Goal: Information Seeking & Learning: Learn about a topic

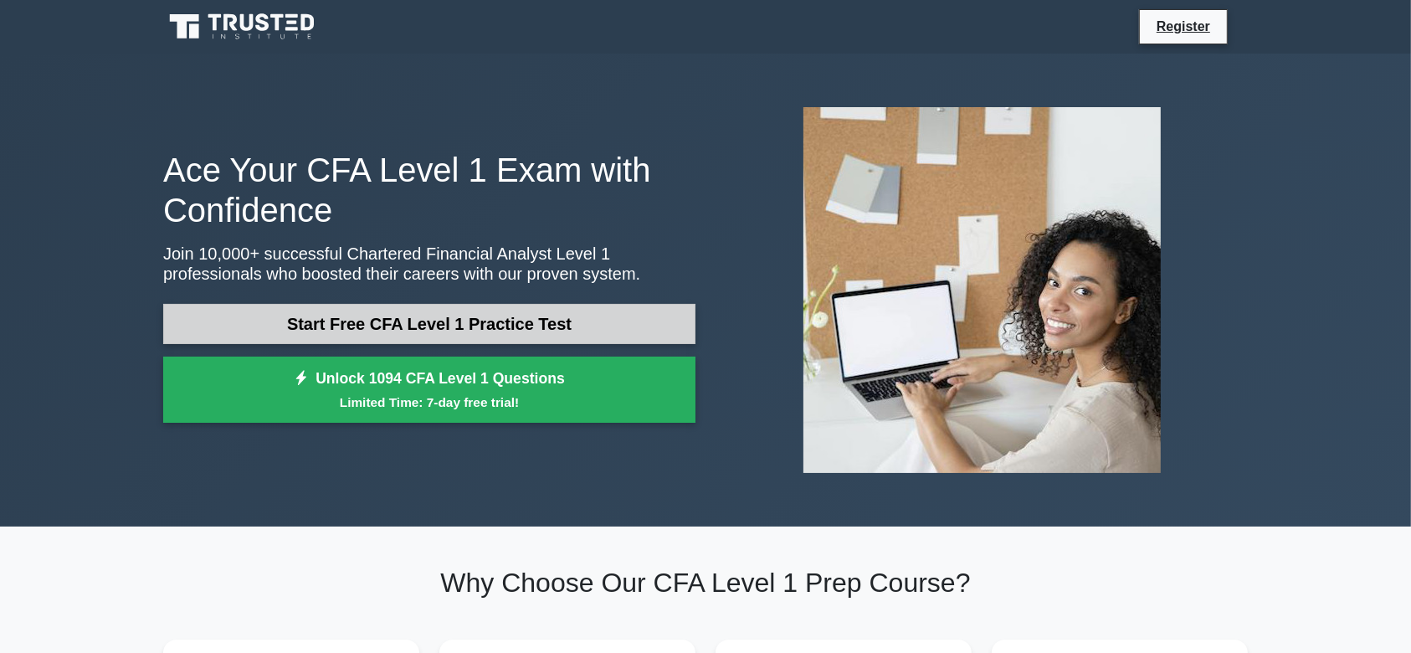
click at [359, 333] on link "Start Free CFA Level 1 Practice Test" at bounding box center [429, 324] width 532 height 40
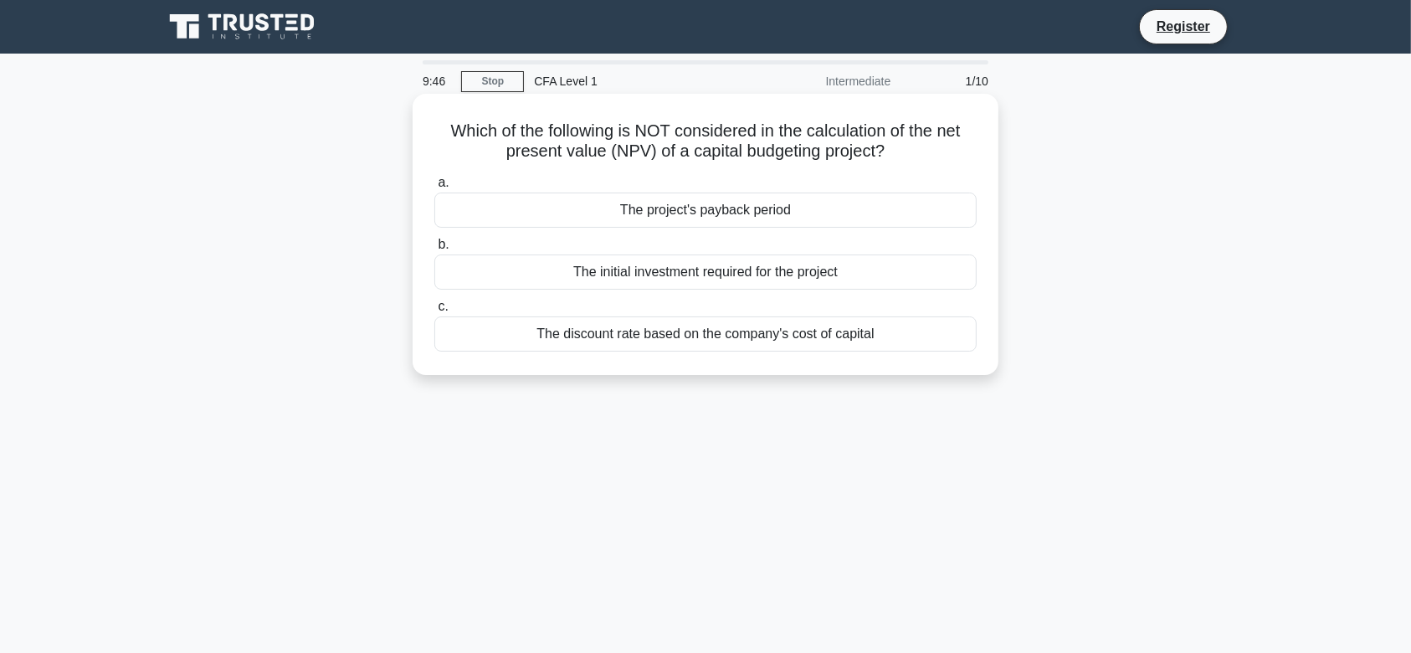
click at [643, 208] on div "The project's payback period" at bounding box center [705, 210] width 542 height 35
click at [434, 188] on input "a. The project's payback period" at bounding box center [434, 182] width 0 height 11
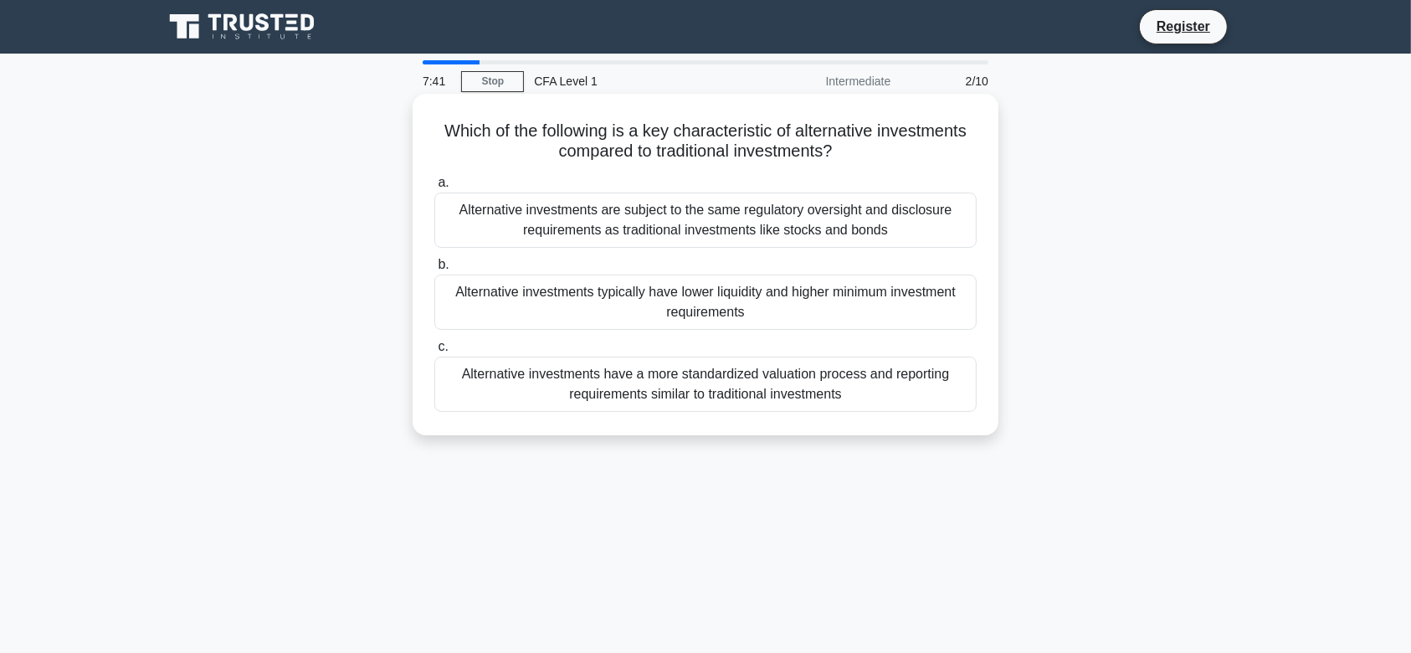
click at [623, 218] on div "Alternative investments are subject to the same regulatory oversight and disclo…" at bounding box center [705, 220] width 542 height 55
click at [434, 188] on input "a. Alternative investments are subject to the same regulatory oversight and dis…" at bounding box center [434, 182] width 0 height 11
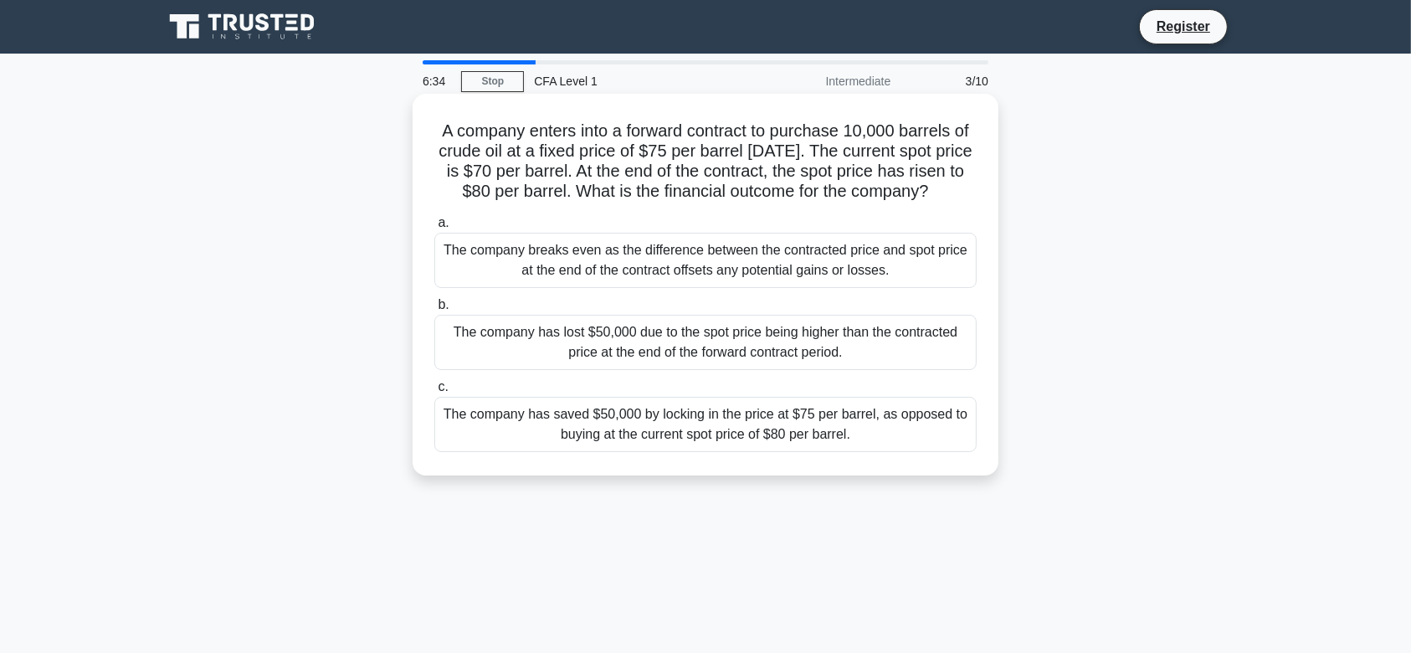
click at [675, 448] on div "The company has saved $50,000 by locking in the price at $75 per barrel, as opp…" at bounding box center [705, 424] width 542 height 55
click at [434, 393] on input "c. The company has saved $50,000 by locking in the price at $75 per barrel, as …" at bounding box center [434, 387] width 0 height 11
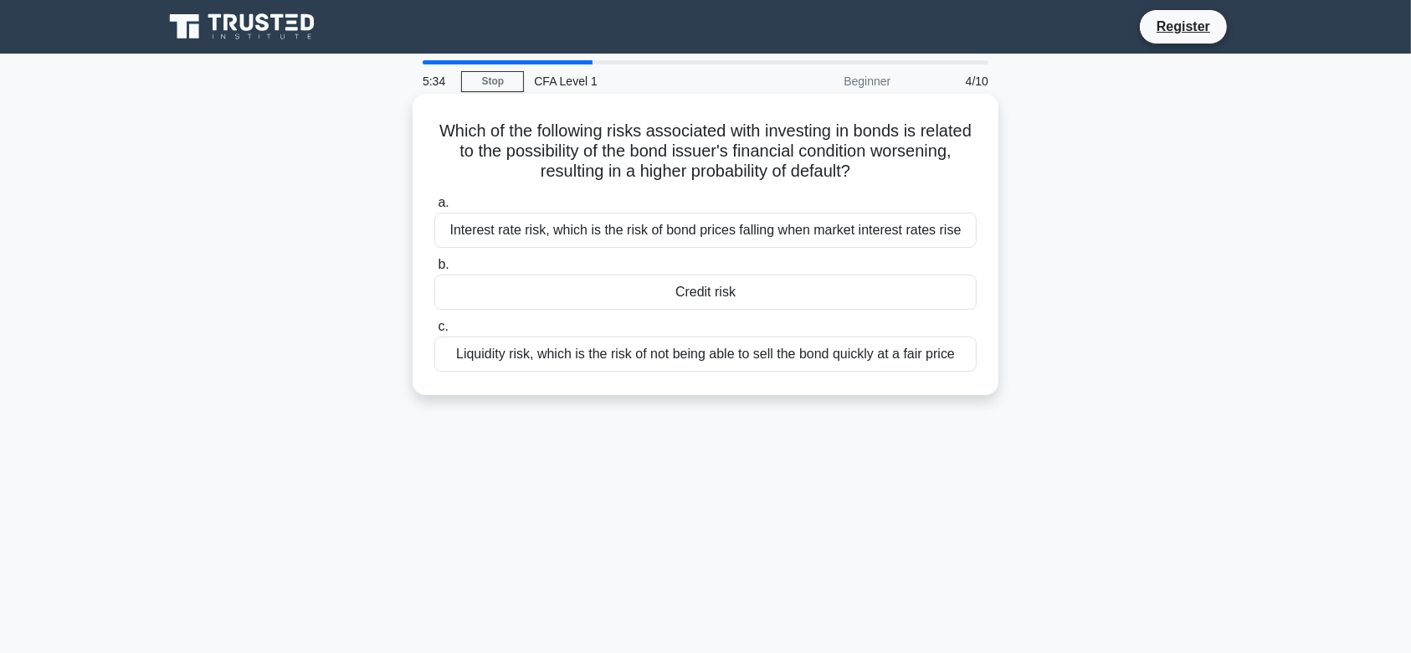
click at [746, 291] on div "Credit risk" at bounding box center [705, 292] width 542 height 35
click at [434, 270] on input "b. Credit risk" at bounding box center [434, 264] width 0 height 11
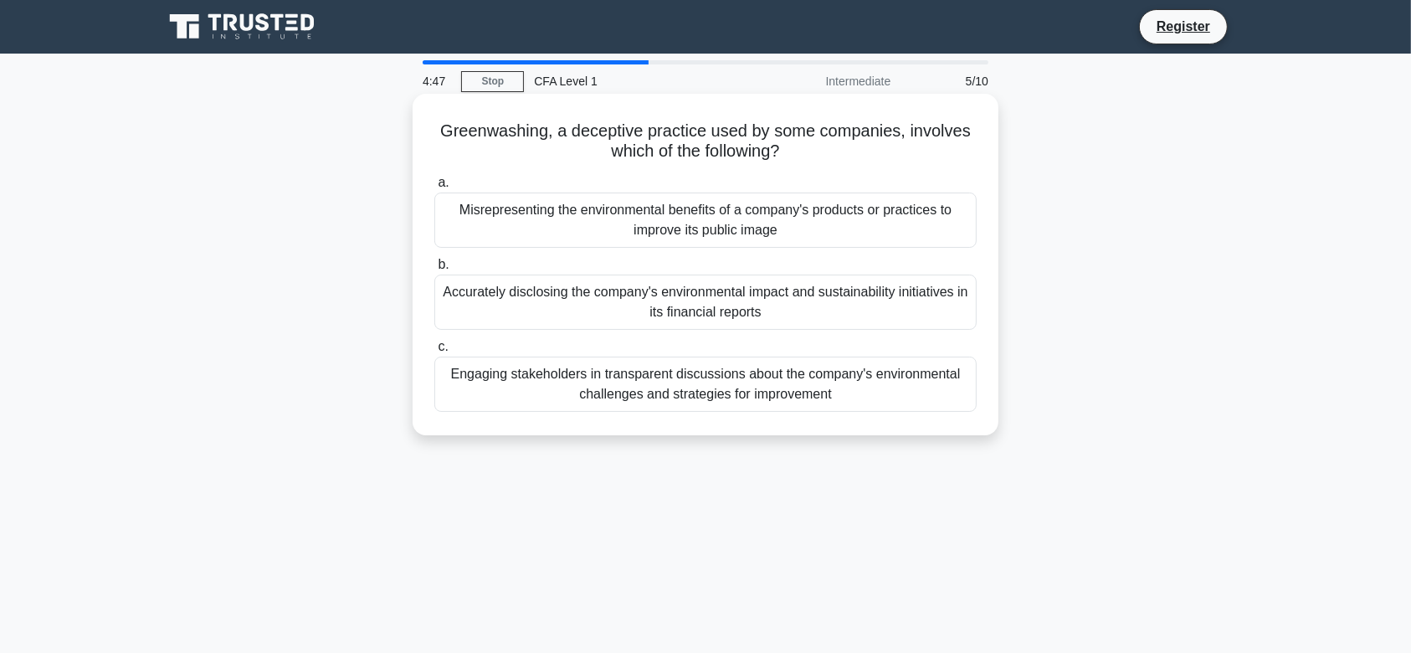
click at [701, 300] on div "Accurately disclosing the company's environmental impact and sustainability ini…" at bounding box center [705, 302] width 542 height 55
click at [434, 270] on input "b. Accurately disclosing the company's environmental impact and sustainability …" at bounding box center [434, 264] width 0 height 11
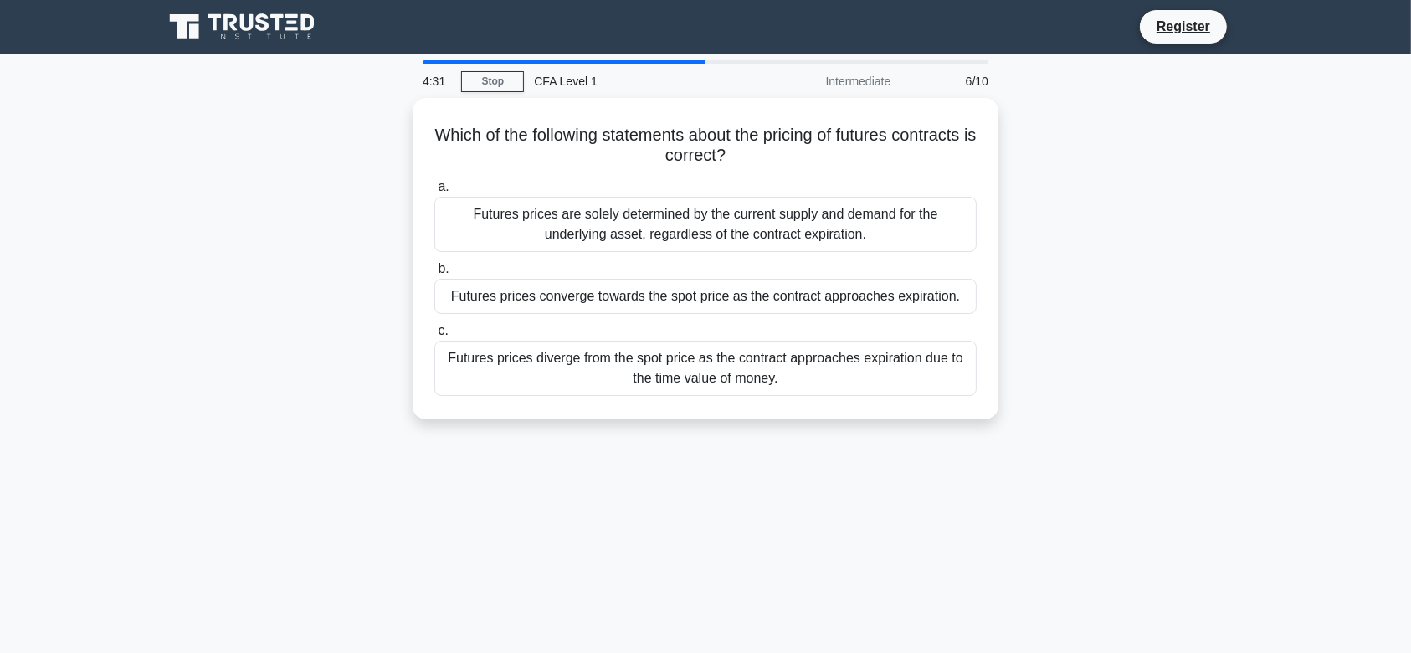
click at [701, 300] on div "Futures prices converge towards the spot price as the contract approaches expir…" at bounding box center [705, 296] width 542 height 35
click at [434, 275] on input "b. Futures prices converge towards the spot price as the contract approaches ex…" at bounding box center [434, 269] width 0 height 11
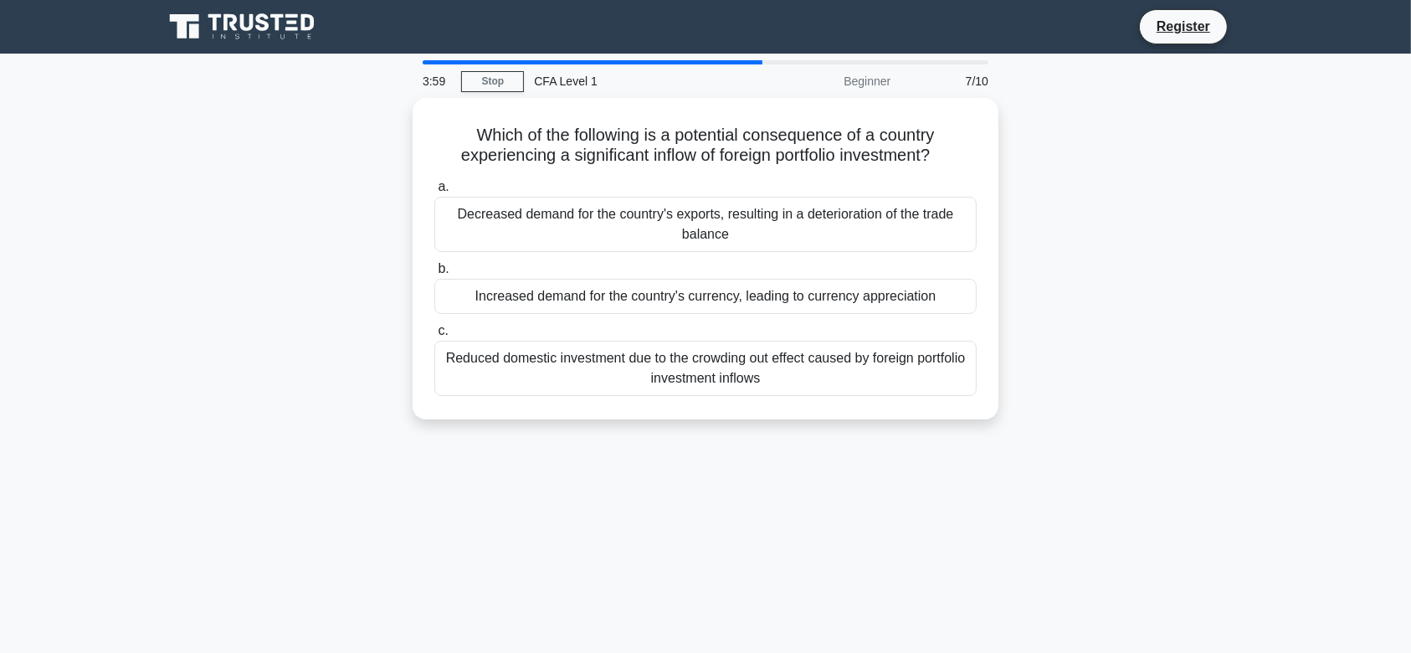
click at [701, 300] on div "Increased demand for the country's currency, leading to currency appreciation" at bounding box center [705, 296] width 542 height 35
click at [434, 275] on input "b. Increased demand for the country's currency, leading to currency appreciation" at bounding box center [434, 269] width 0 height 11
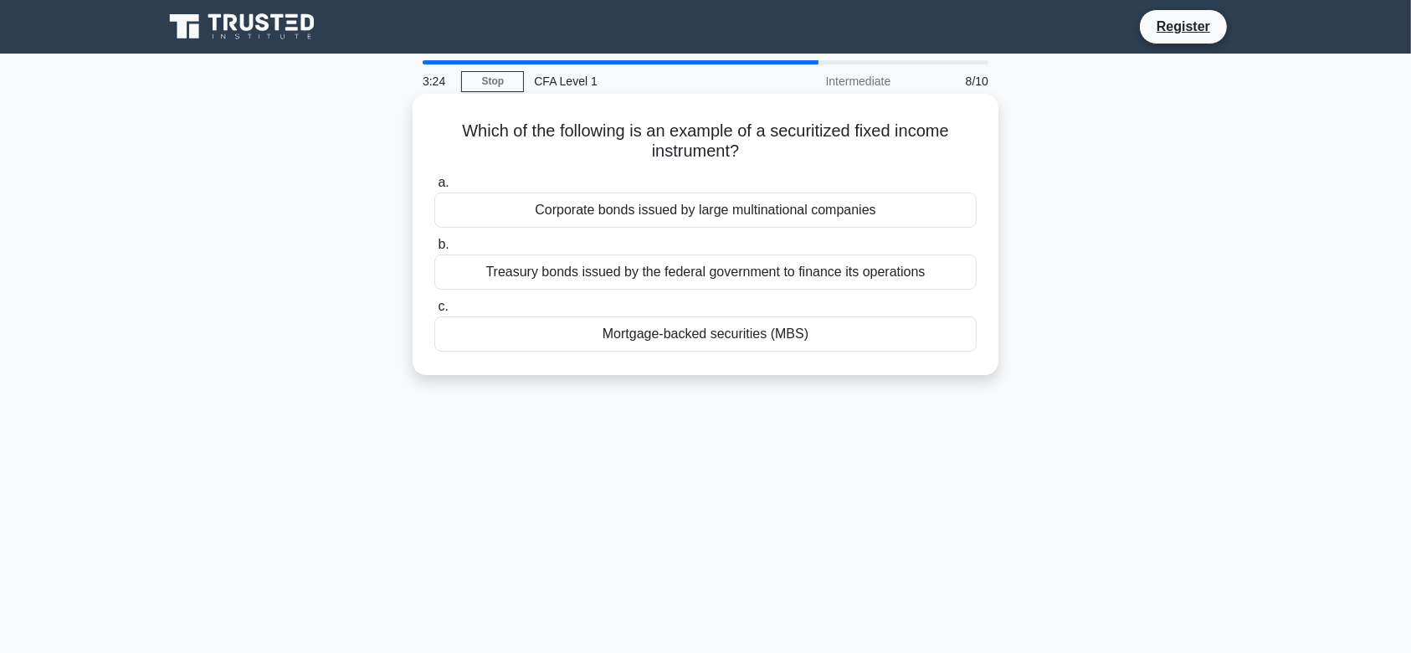
click at [694, 346] on div "Mortgage-backed securities (MBS)" at bounding box center [705, 333] width 542 height 35
click at [434, 312] on input "c. Mortgage-backed securities (MBS)" at bounding box center [434, 306] width 0 height 11
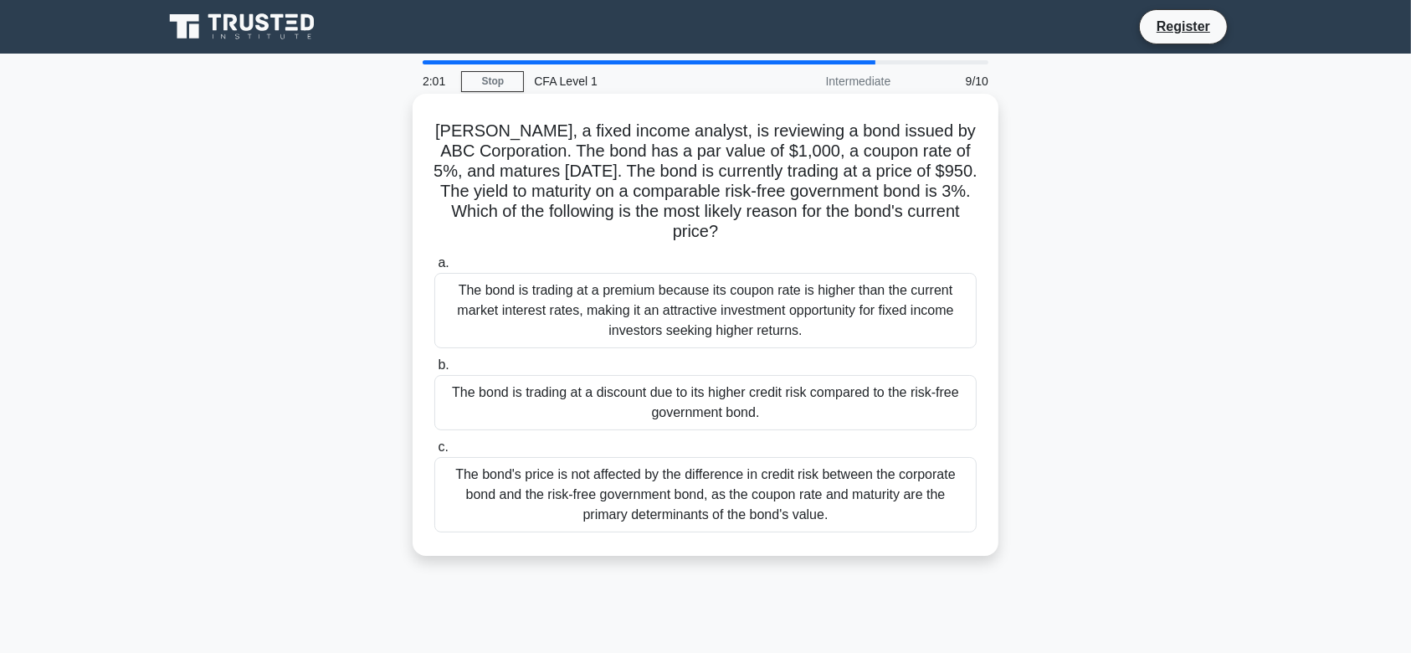
click at [626, 507] on div "The bond's price is not affected by the difference in credit risk between the c…" at bounding box center [705, 494] width 542 height 75
click at [434, 453] on input "c. The bond's price is not affected by the difference in credit risk between th…" at bounding box center [434, 447] width 0 height 11
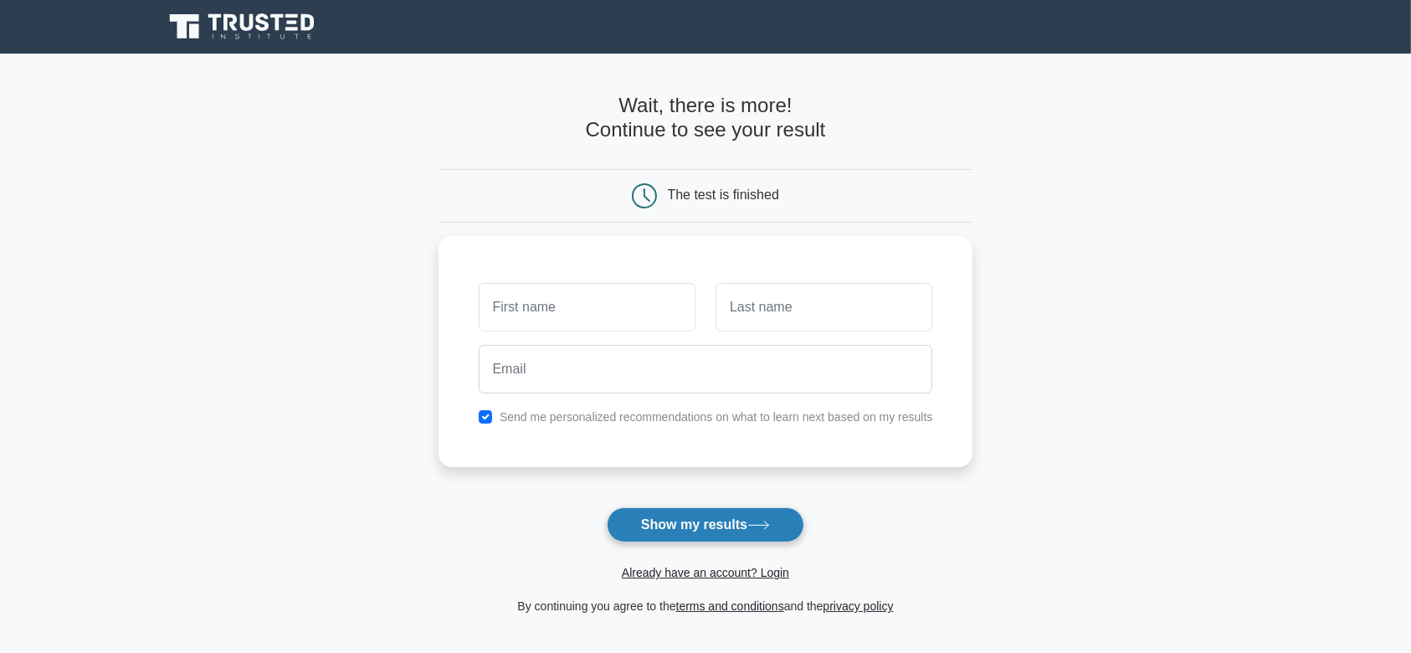
click at [710, 522] on button "Show my results" at bounding box center [706, 524] width 198 height 35
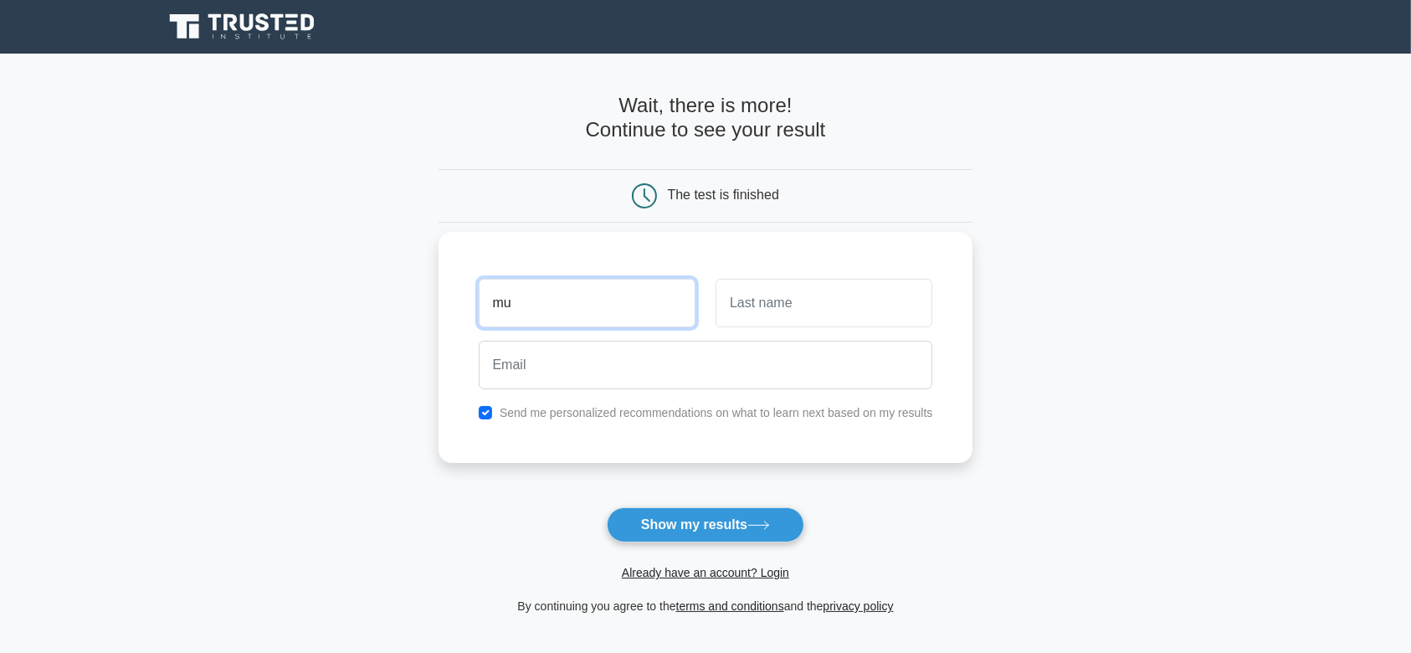
type input "Muhammad"
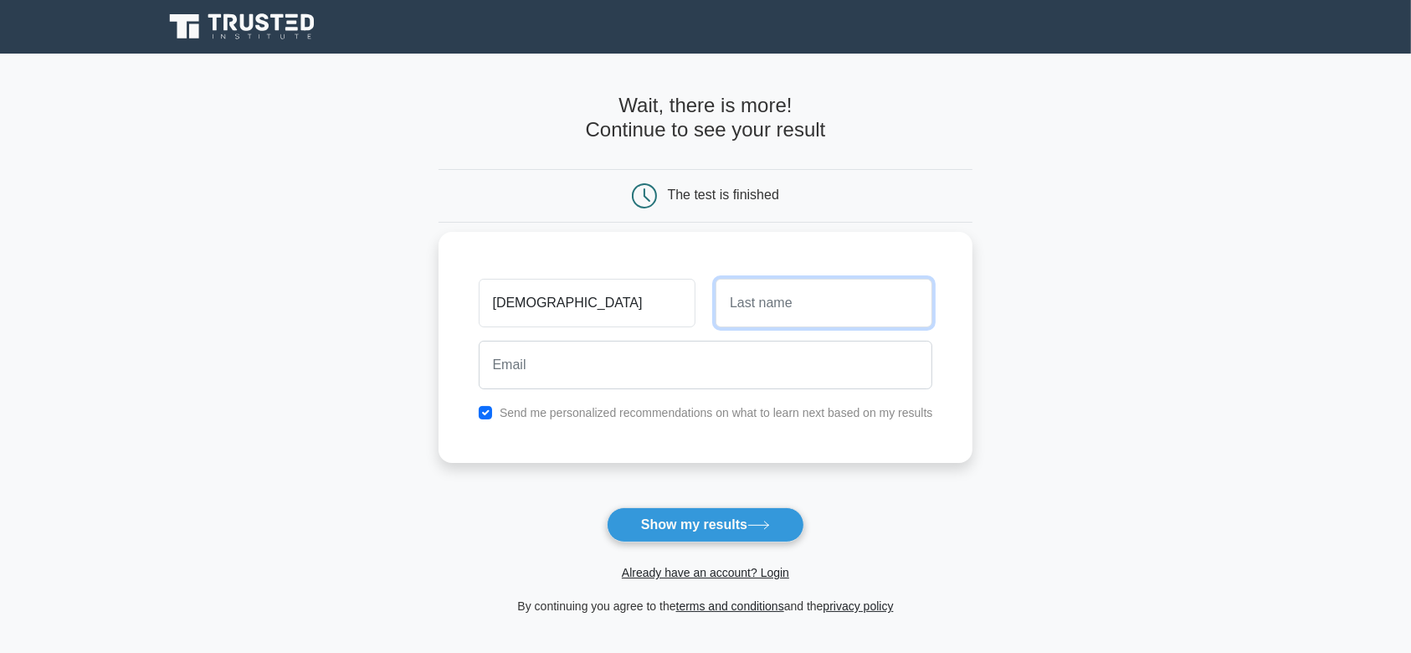
click at [754, 300] on input "text" at bounding box center [824, 303] width 217 height 49
type input "Ridzki"
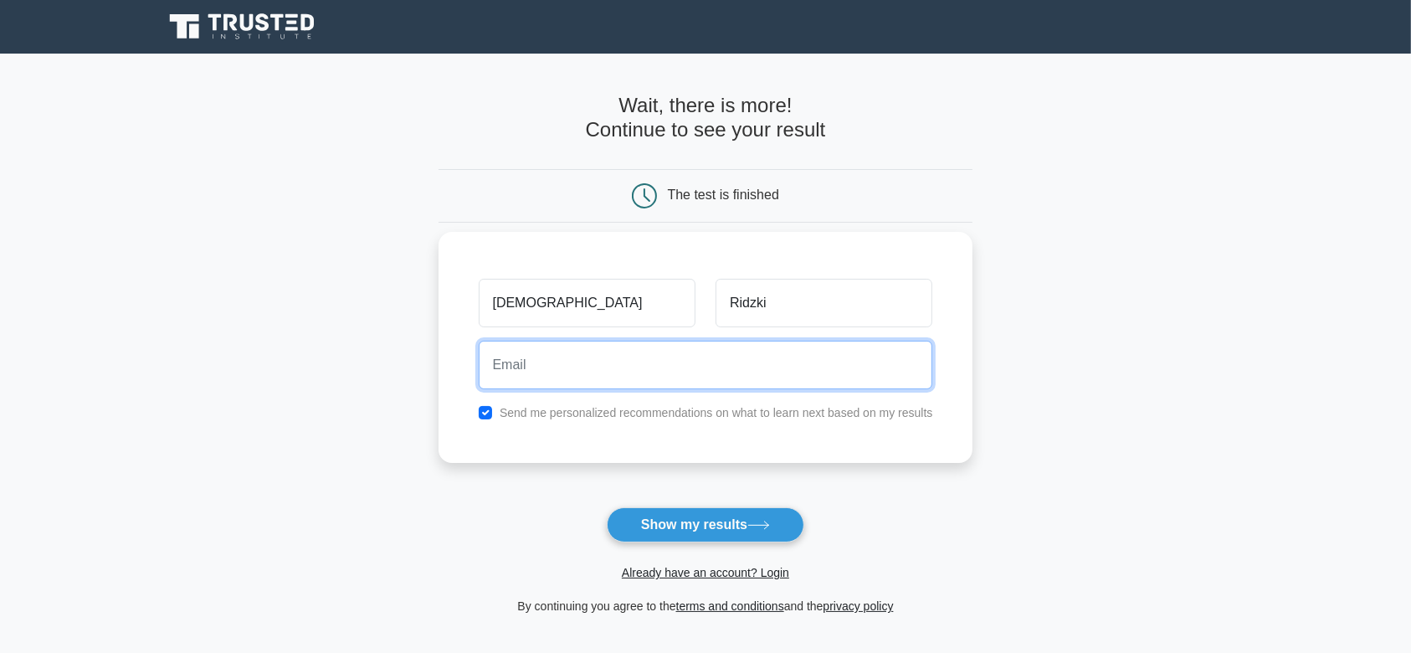
click at [648, 370] on input "email" at bounding box center [706, 365] width 454 height 49
type input "muh.ridzki@gmail.com"
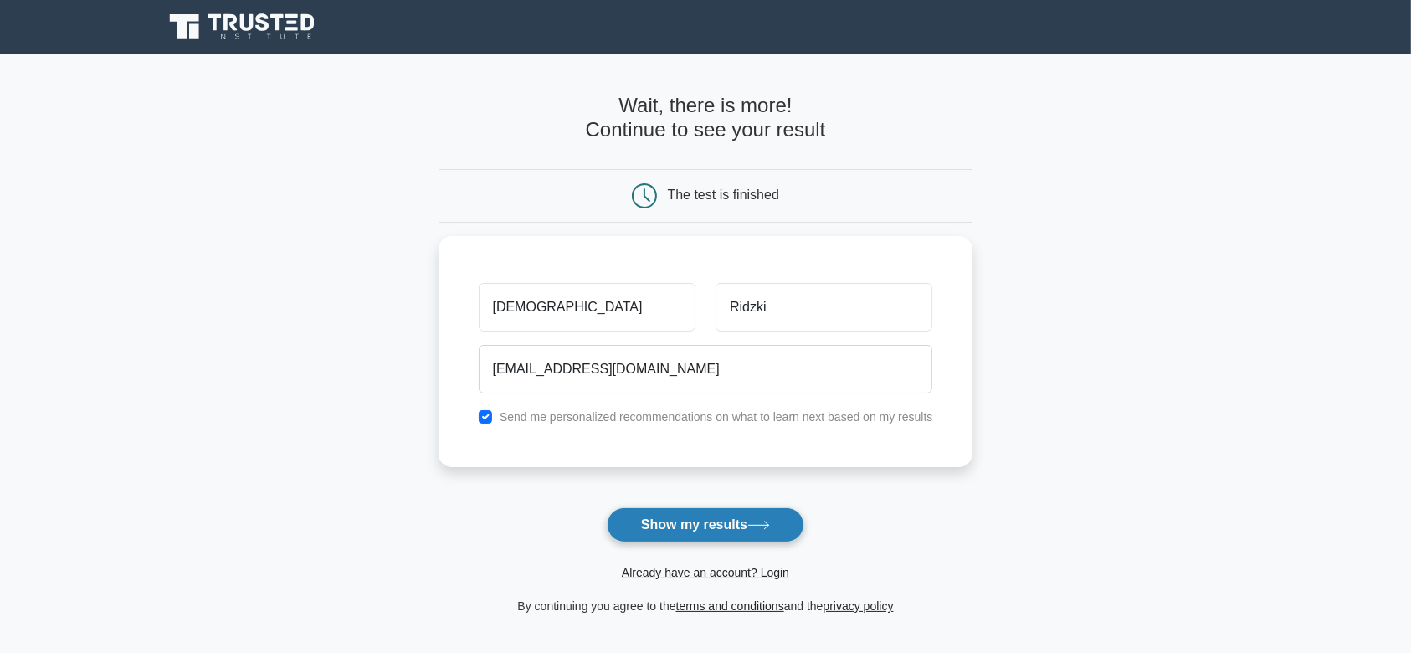
click at [660, 531] on button "Show my results" at bounding box center [706, 524] width 198 height 35
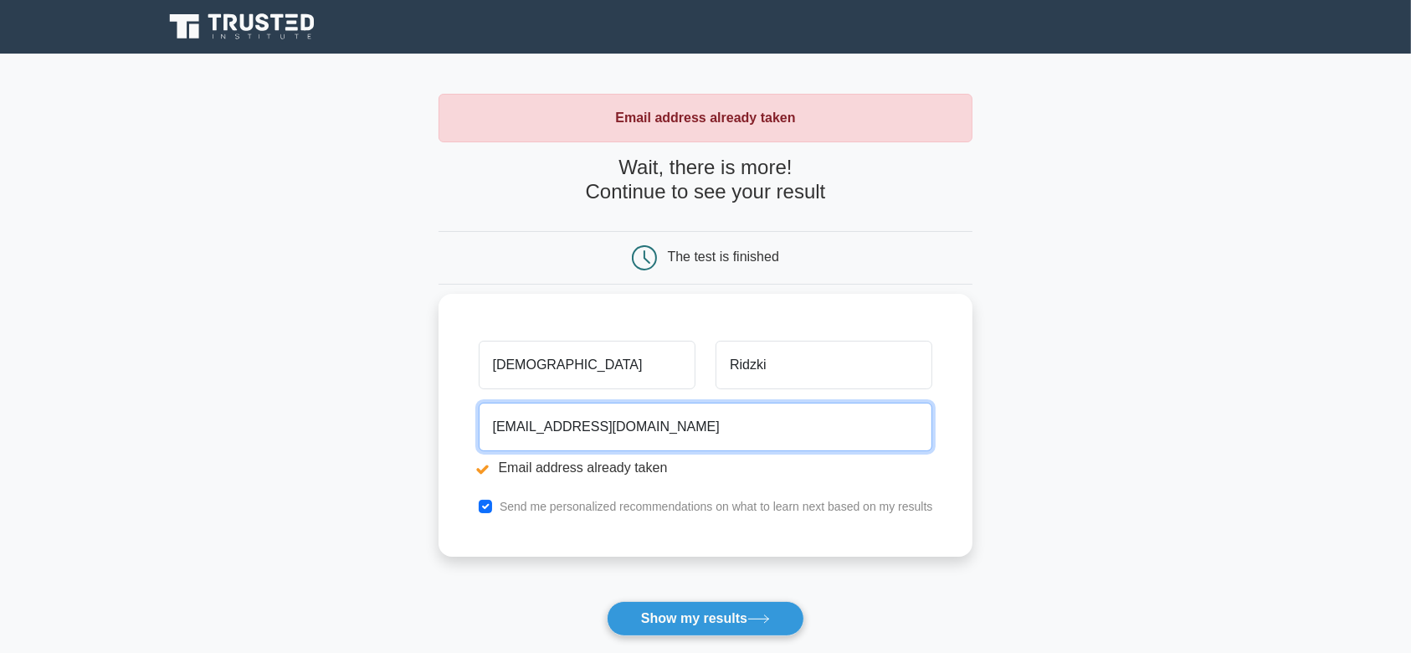
click at [561, 429] on input "muh.ridzki@gmail.com" at bounding box center [706, 427] width 454 height 49
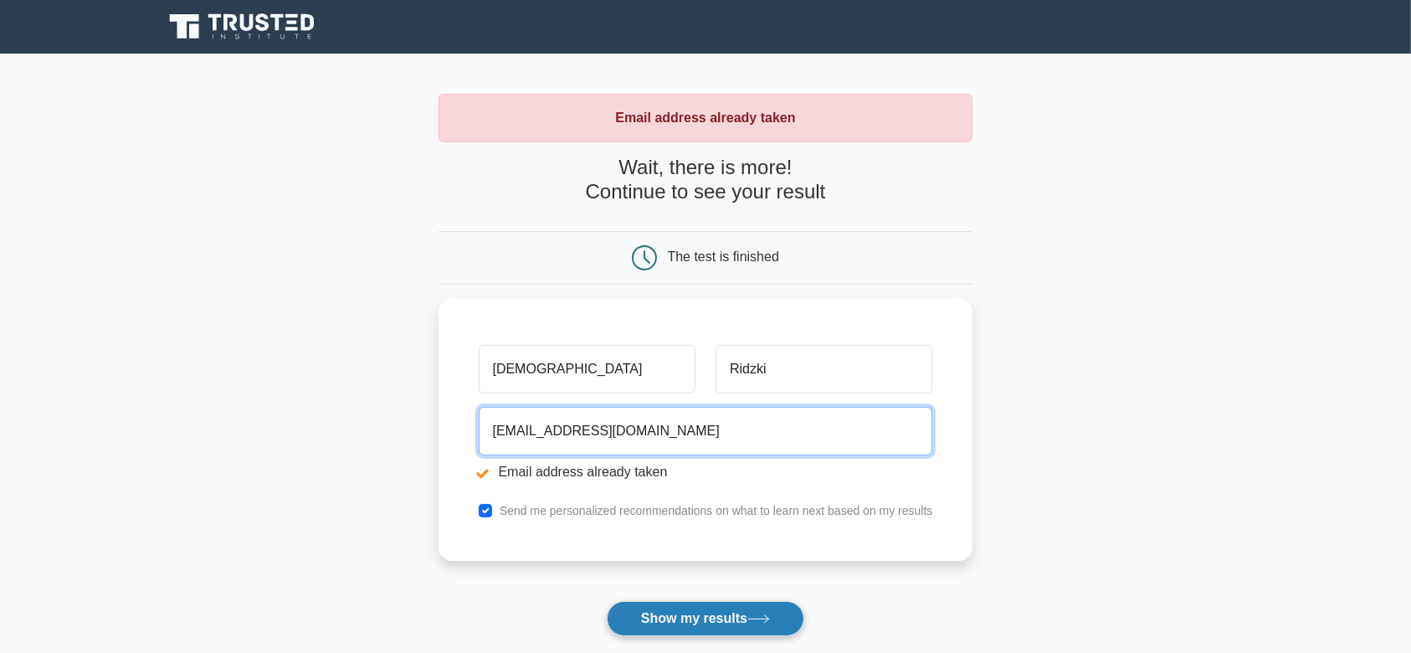
type input "ridzkideden94@gmail.com"
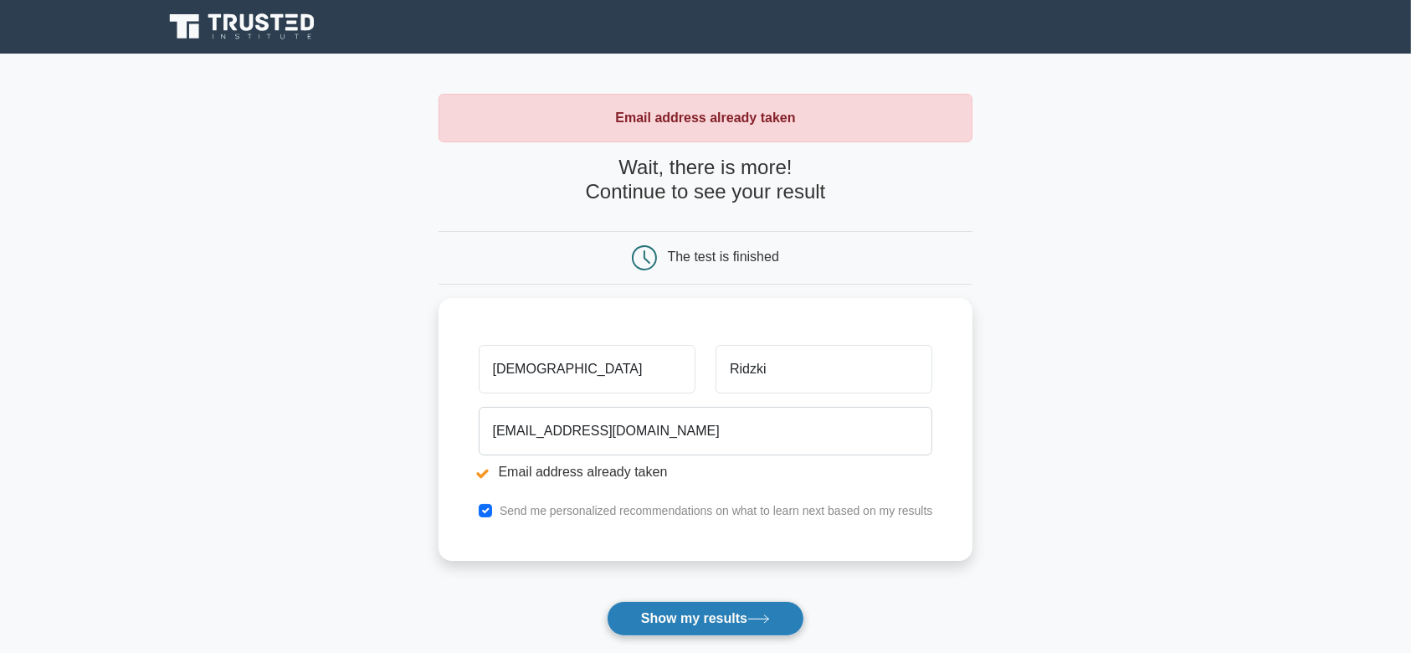
click at [670, 614] on button "Show my results" at bounding box center [706, 618] width 198 height 35
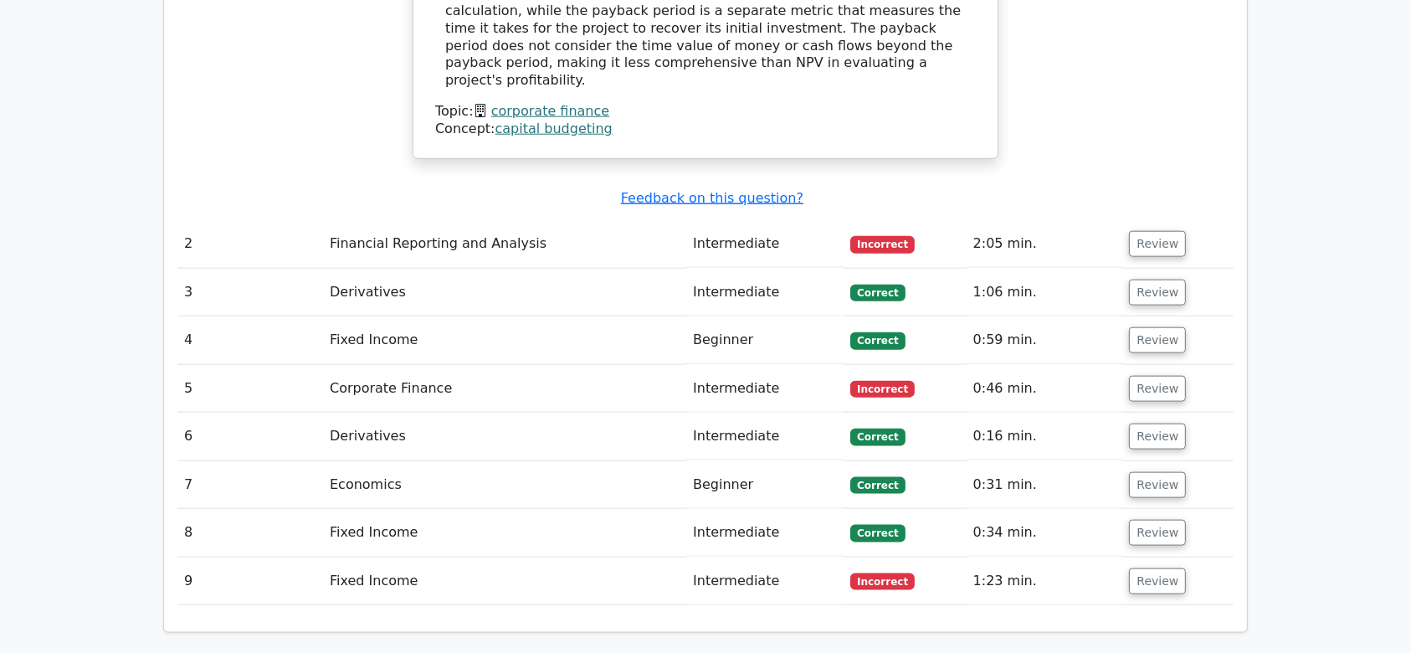
scroll to position [1943, 0]
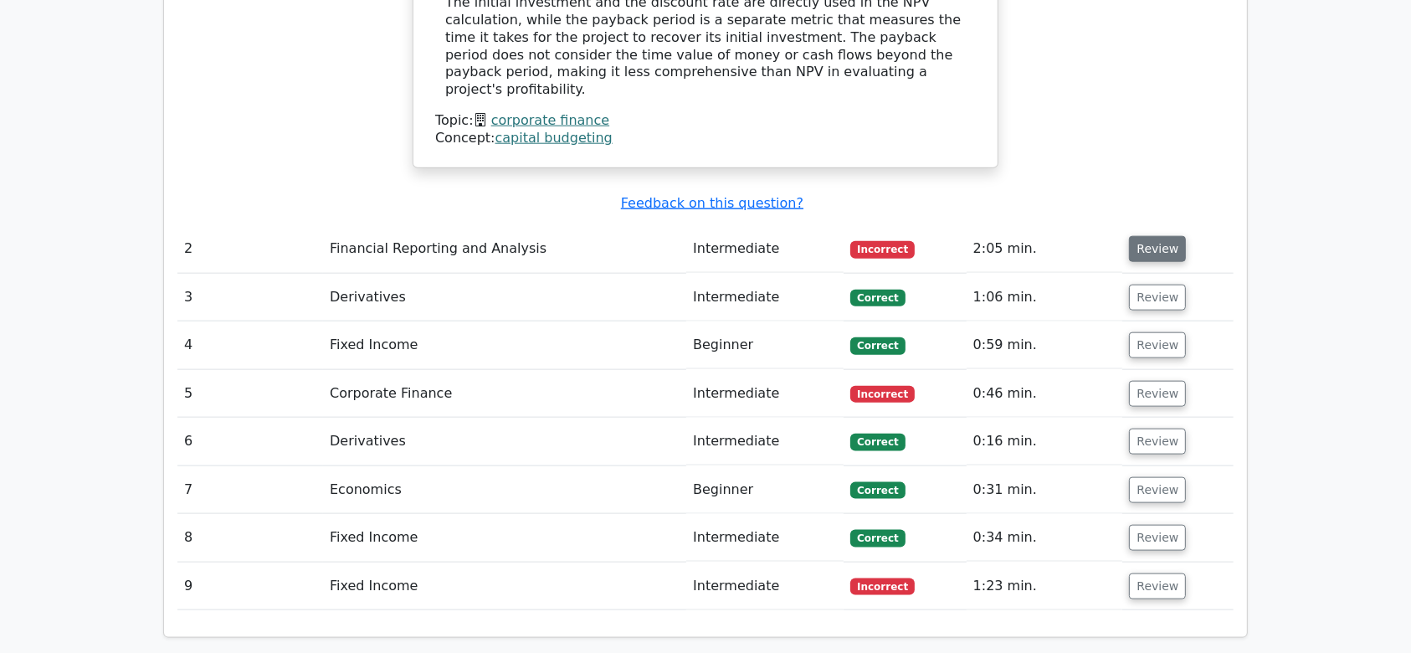
click at [1164, 236] on button "Review" at bounding box center [1157, 249] width 57 height 26
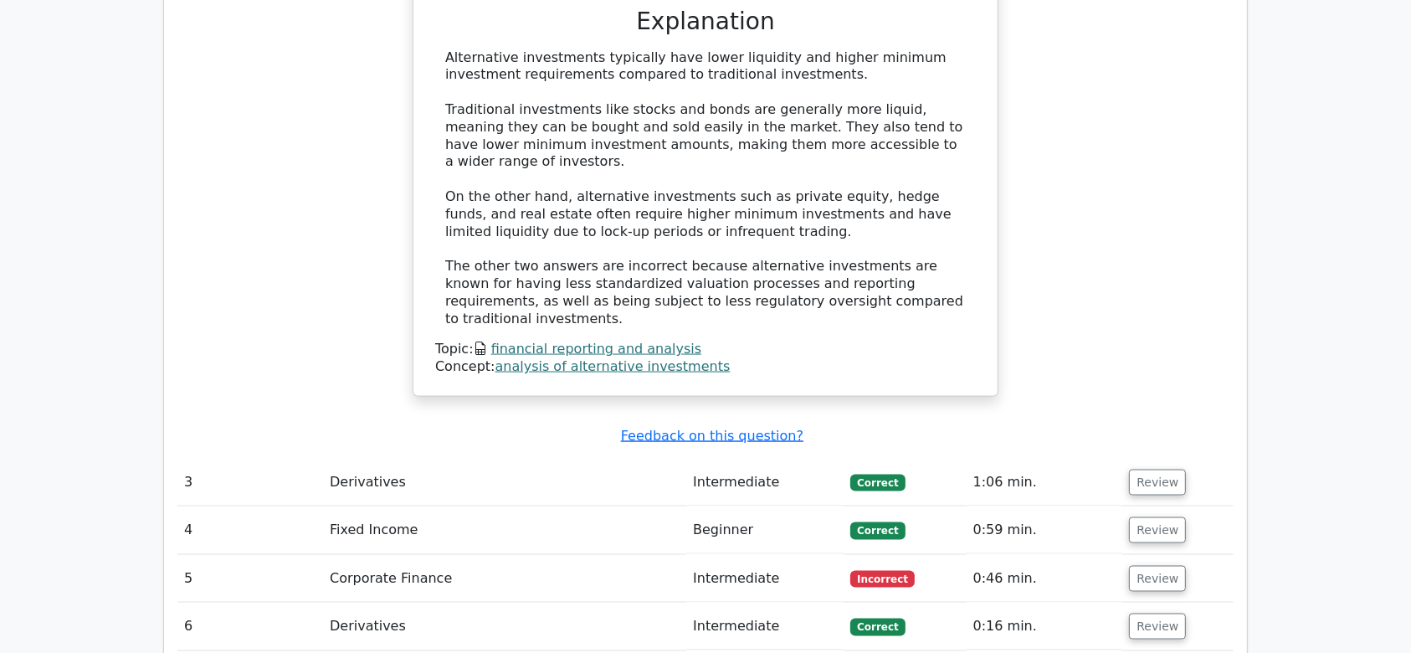
scroll to position [2522, 0]
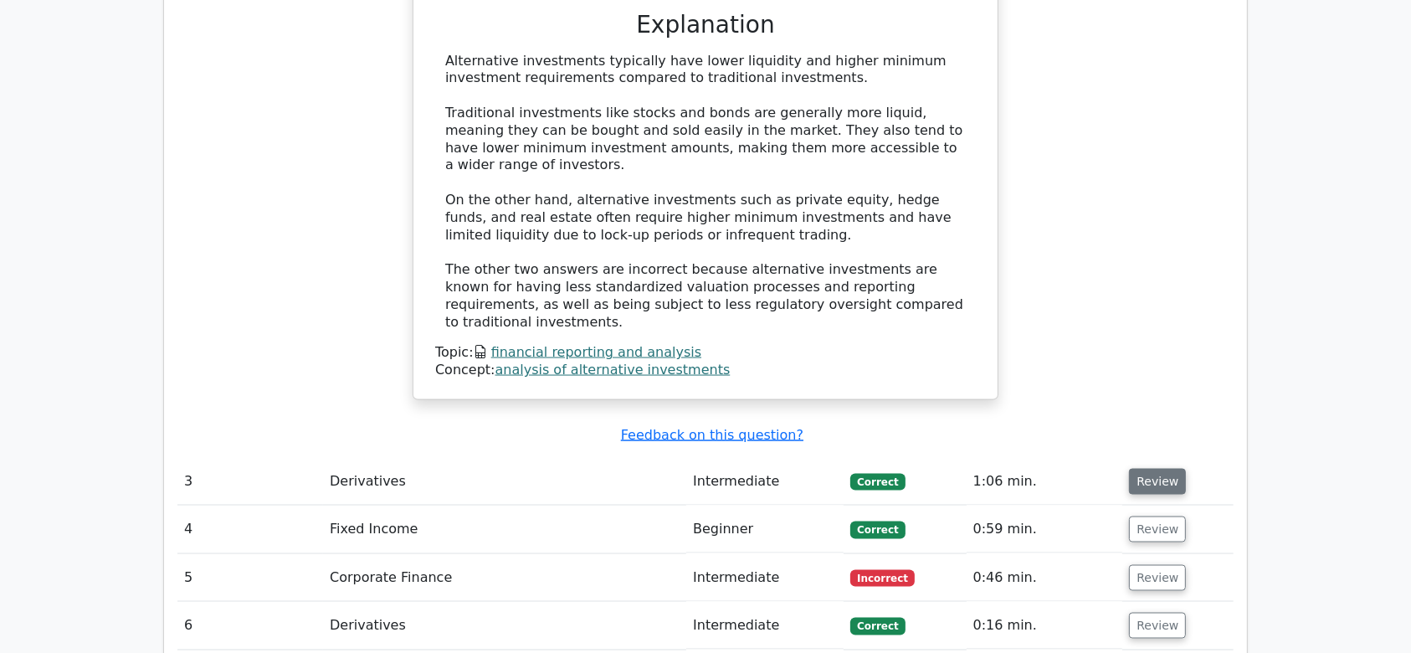
click at [1149, 469] on button "Review" at bounding box center [1157, 482] width 57 height 26
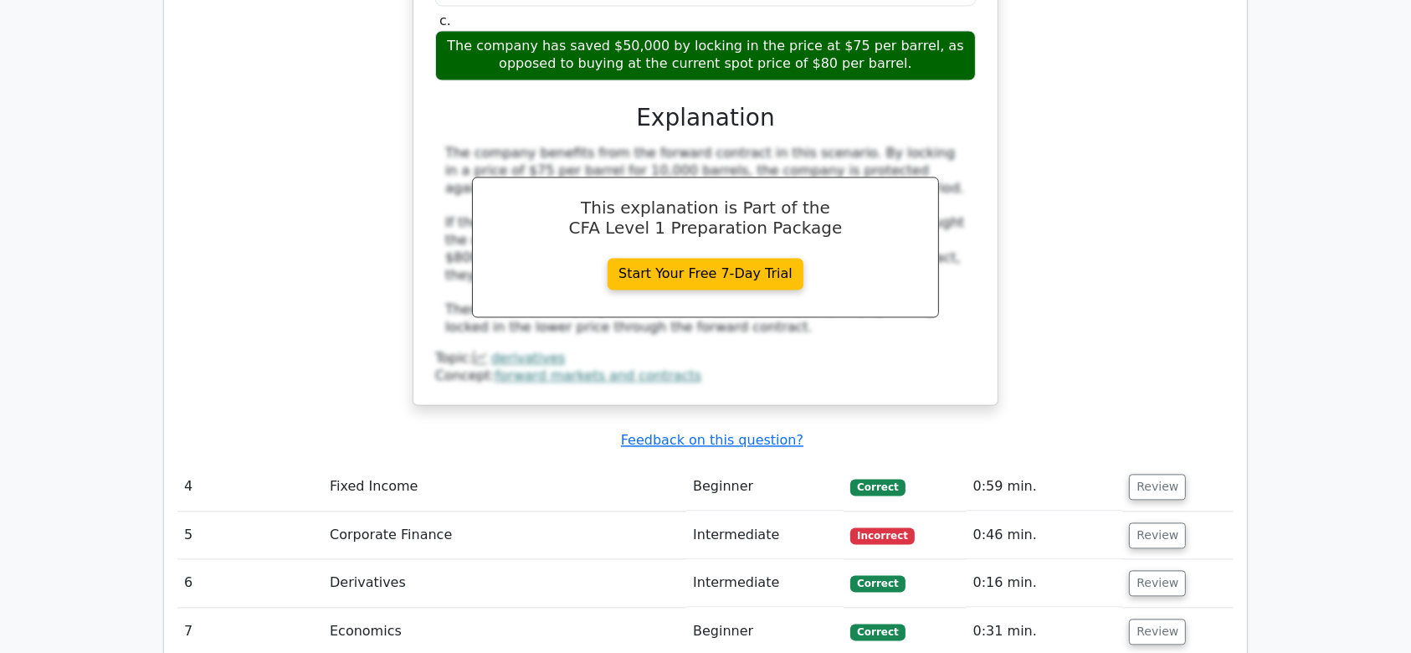
scroll to position [3303, 0]
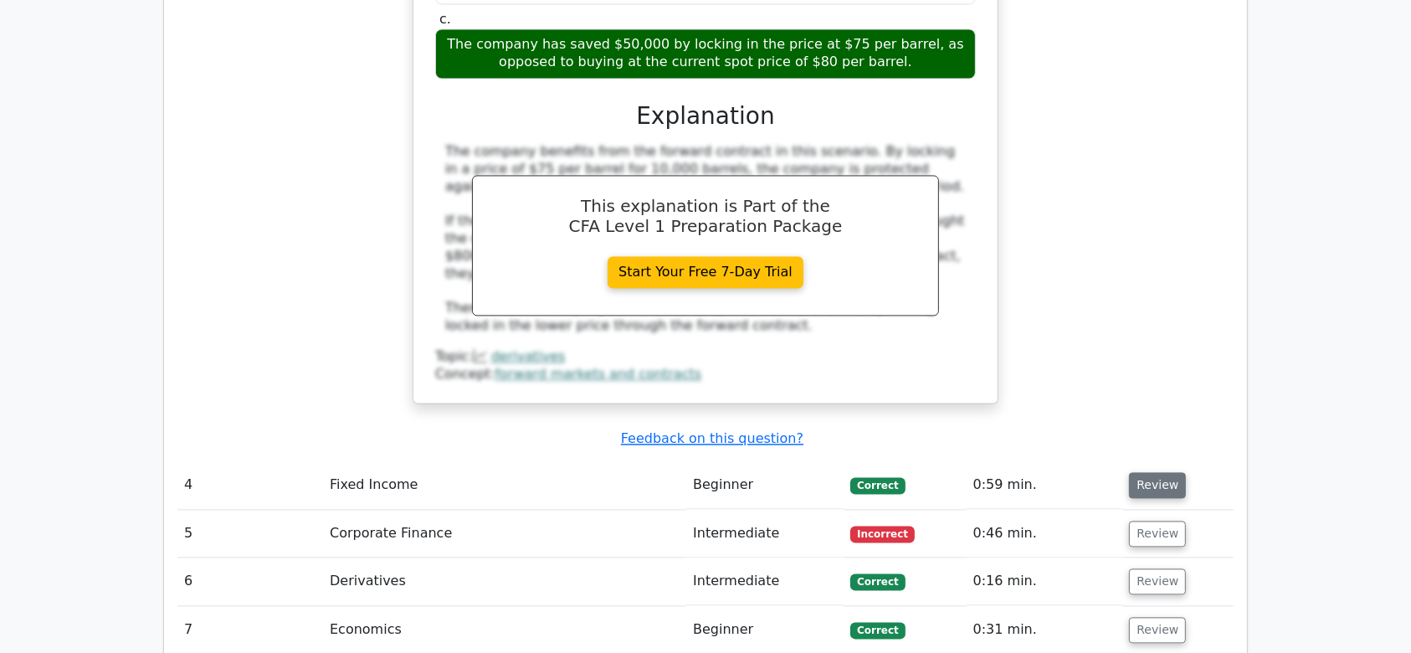
click at [1149, 472] on button "Review" at bounding box center [1157, 485] width 57 height 26
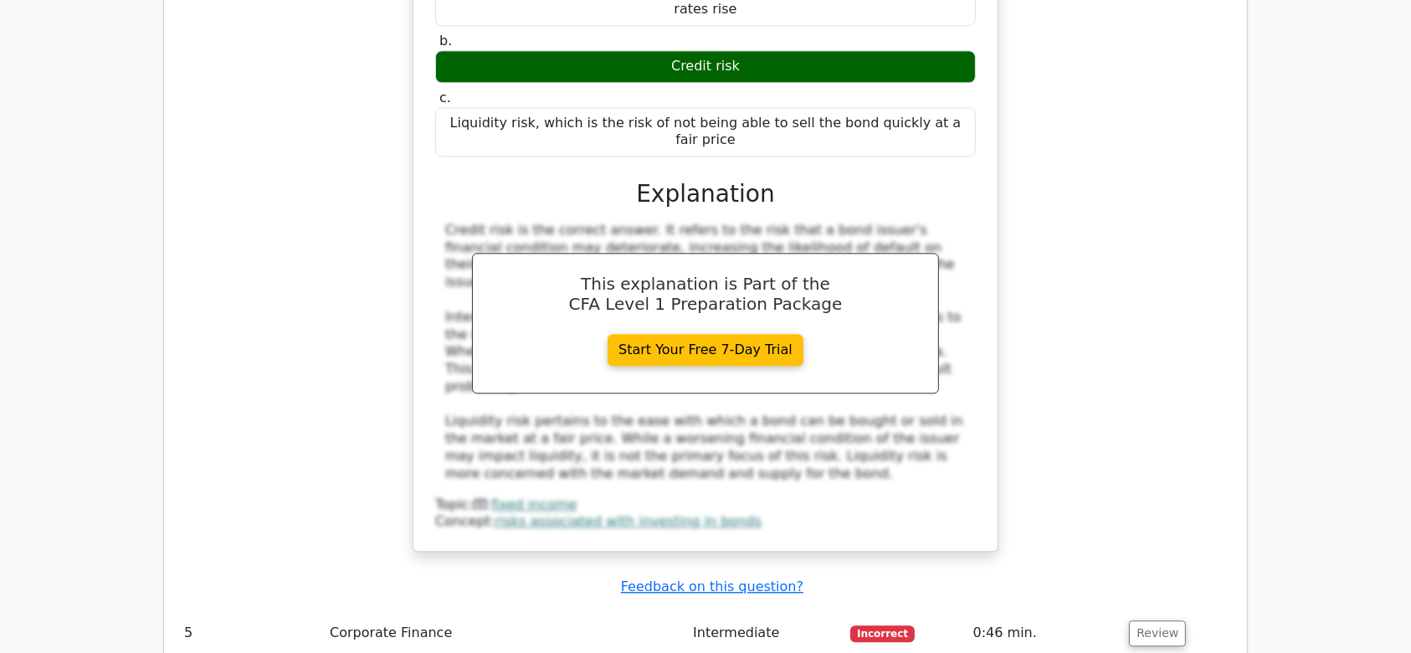
scroll to position [3966, 0]
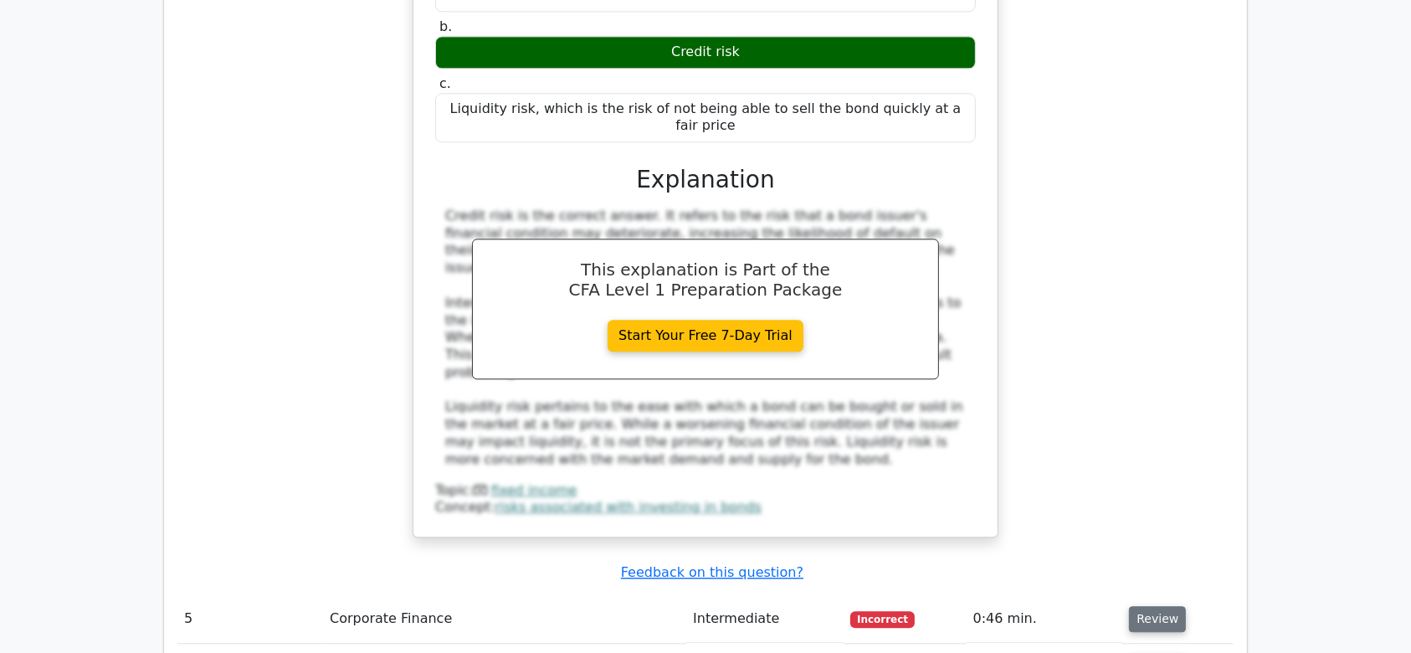
click at [1153, 606] on button "Review" at bounding box center [1157, 619] width 57 height 26
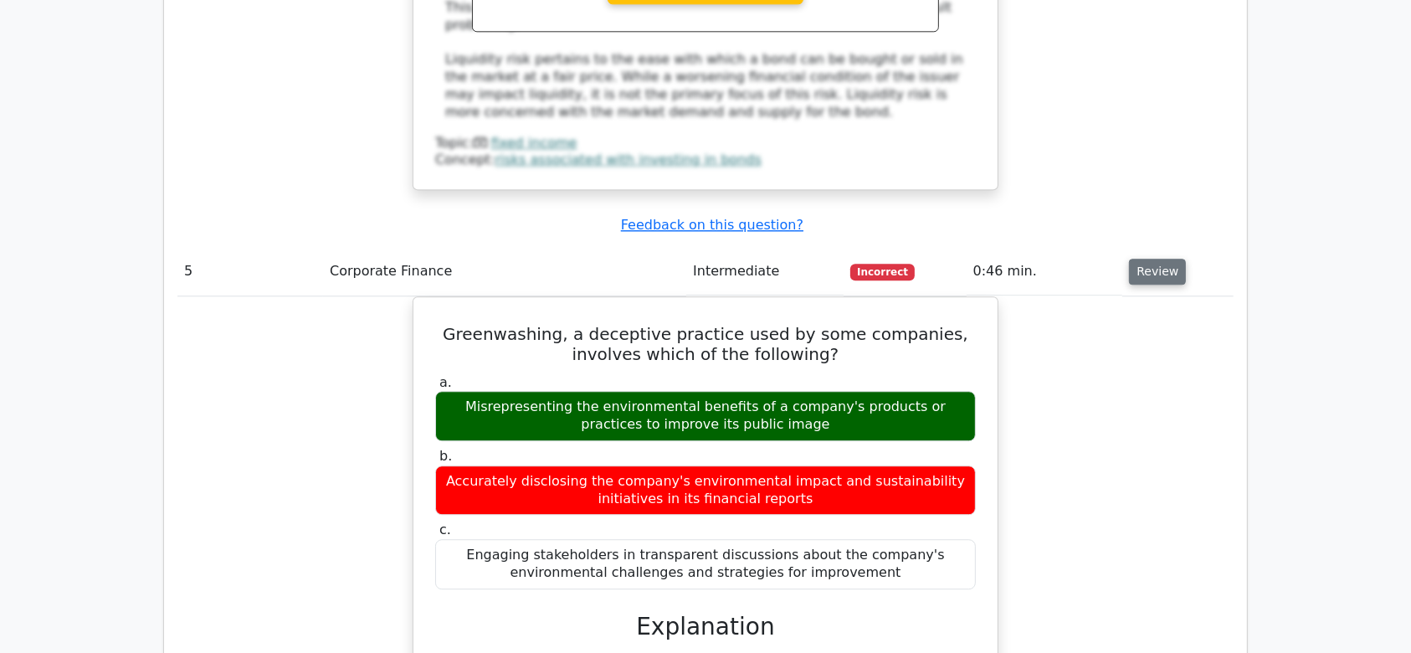
scroll to position [4409, 0]
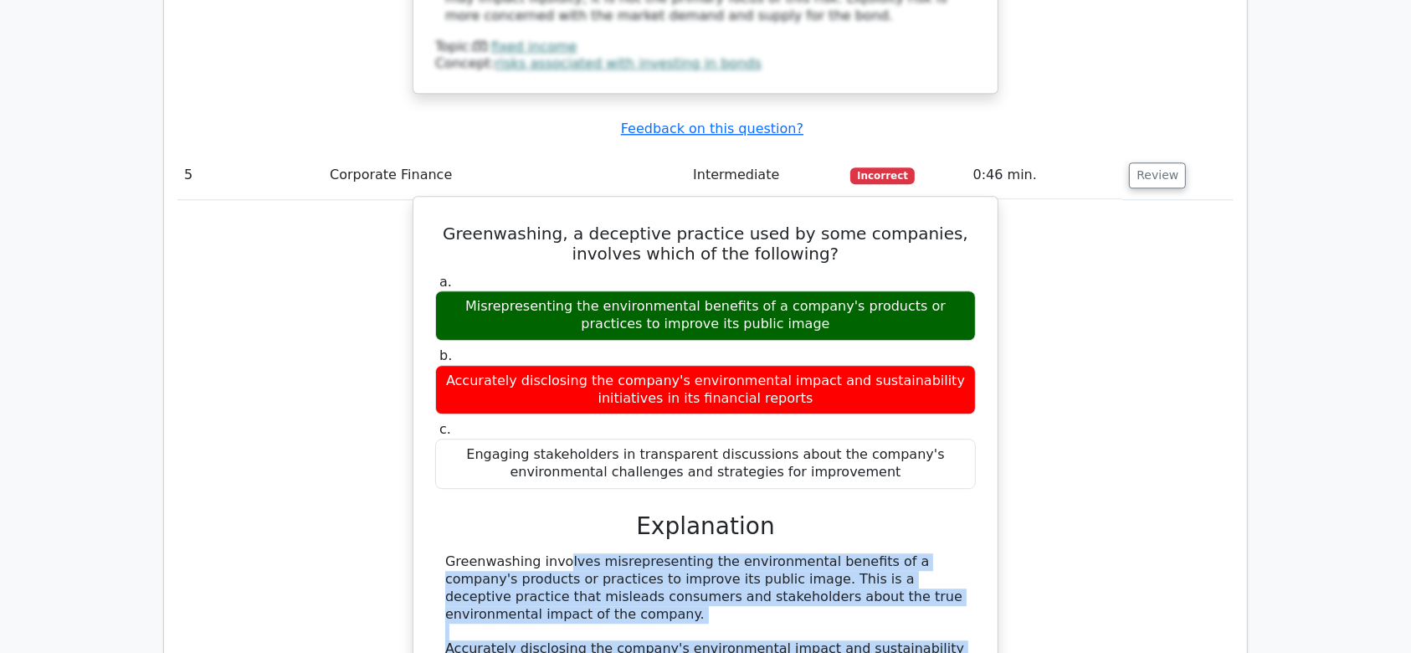
drag, startPoint x: 441, startPoint y: 316, endPoint x: 935, endPoint y: 499, distance: 526.5
click at [935, 553] on div "Greenwashing involves misrepresenting the environmental benefits of a company's…" at bounding box center [705, 666] width 541 height 226
copy div "Greenwashing involves misrepresenting the environmental benefits of a company's…"
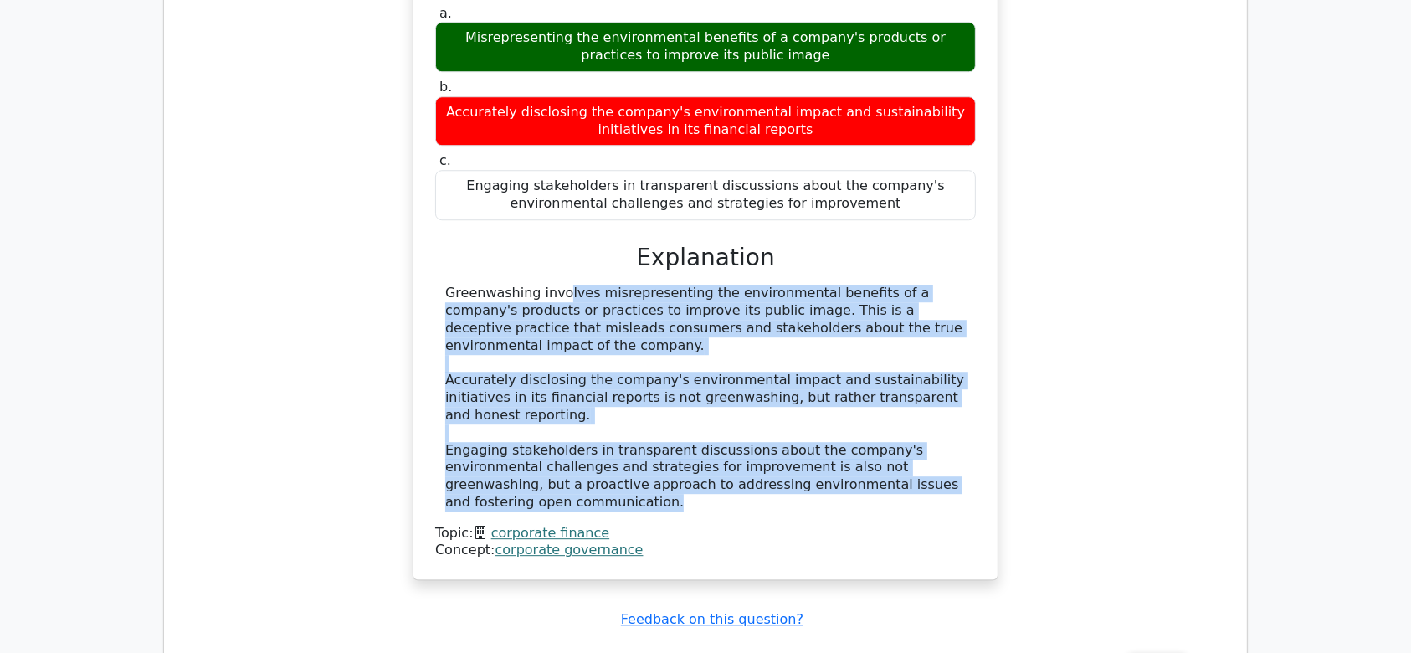
scroll to position [4684, 0]
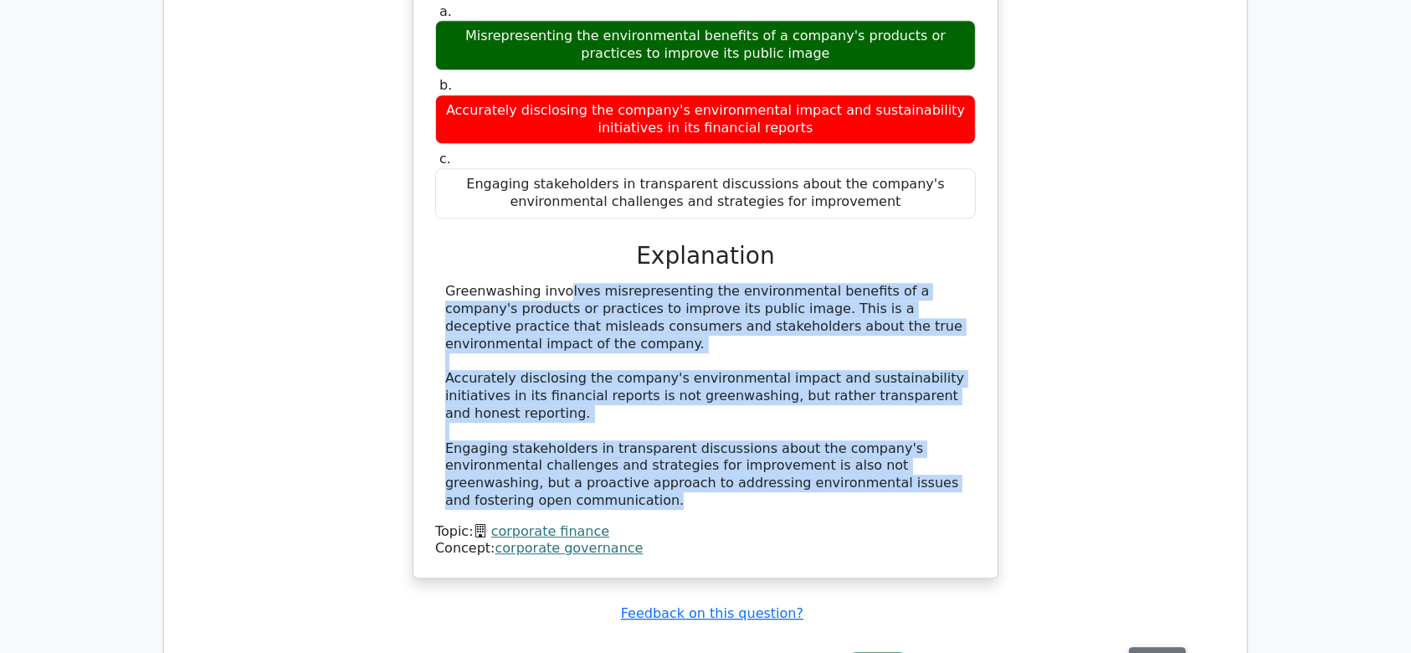
click at [1146, 647] on button "Review" at bounding box center [1157, 660] width 57 height 26
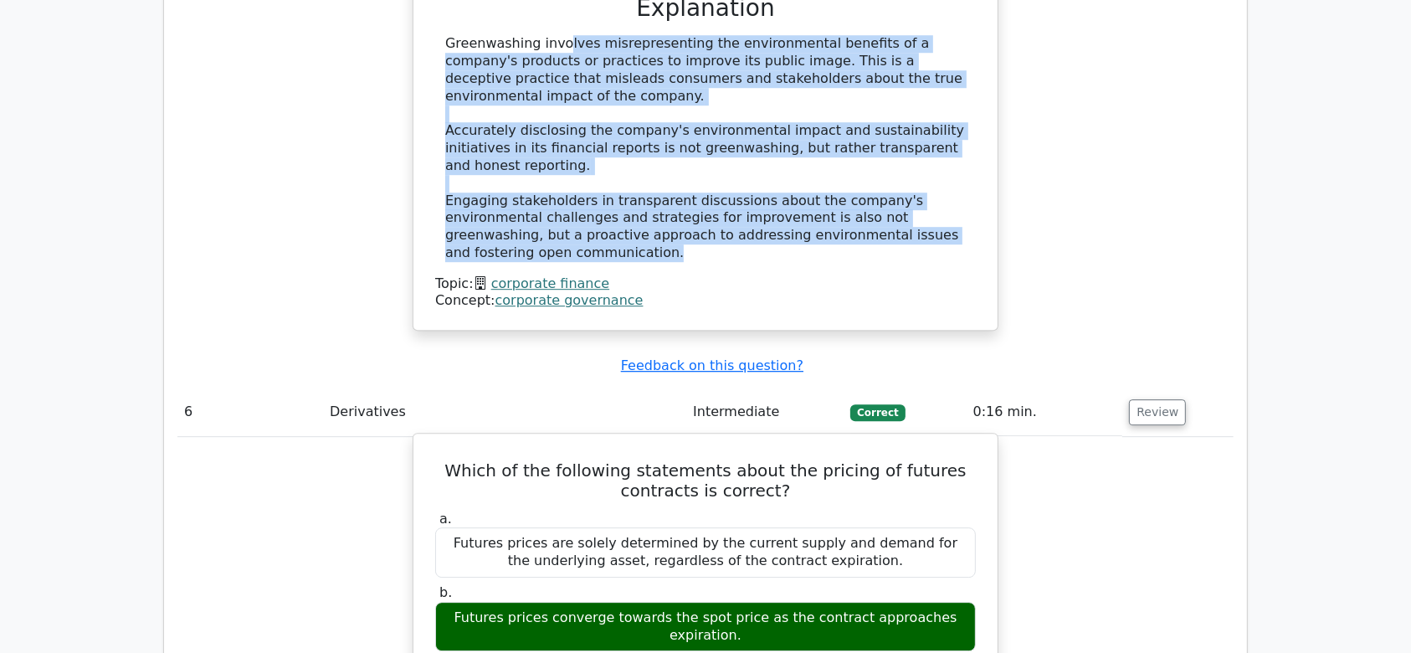
scroll to position [4937, 0]
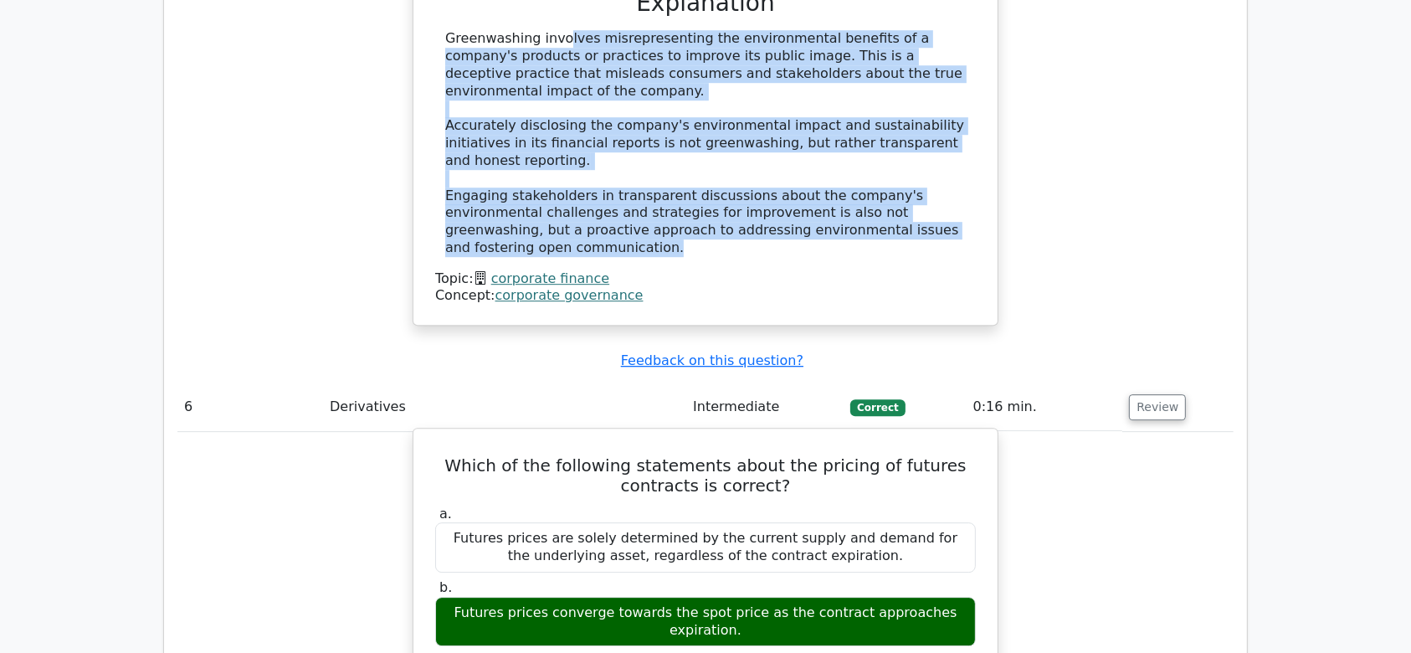
drag, startPoint x: 444, startPoint y: 331, endPoint x: 969, endPoint y: 331, distance: 524.8
click at [969, 597] on div "Futures prices converge towards the spot price as the contract approaches expir…" at bounding box center [705, 622] width 541 height 50
copy div "Futures prices converge towards the spot price as the contract approaches expir…"
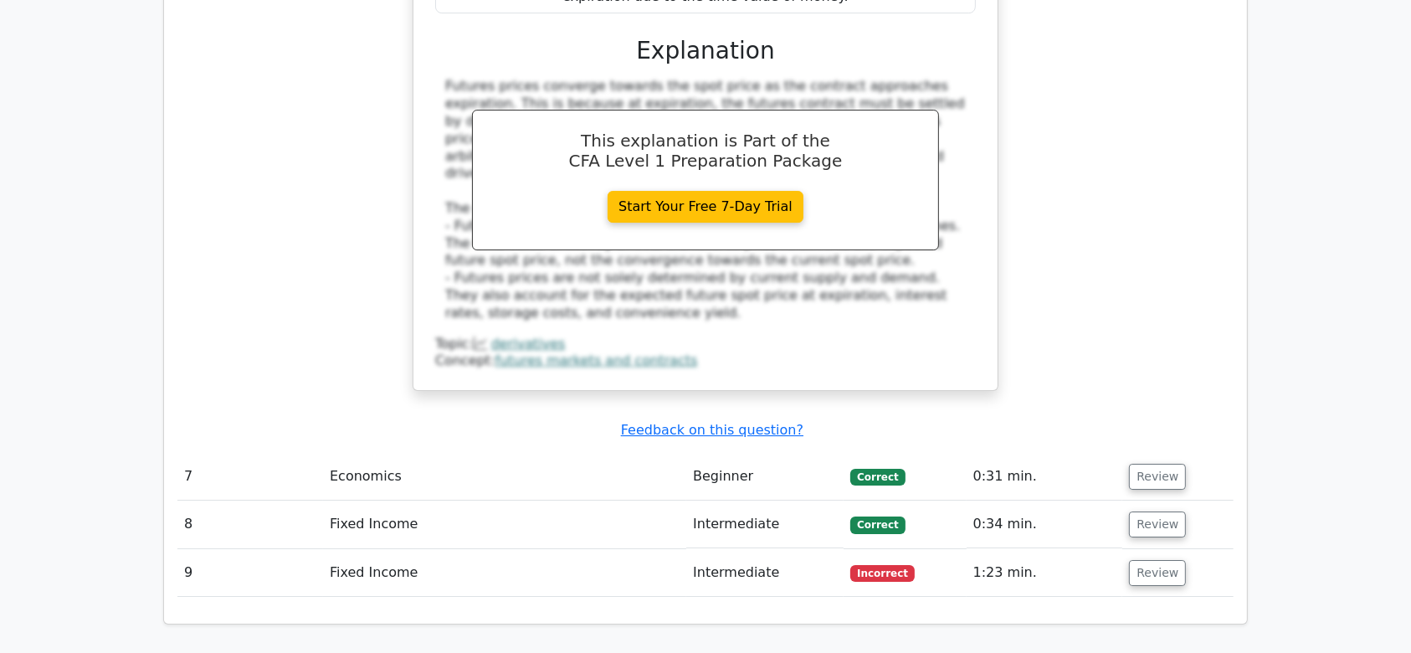
scroll to position [5672, 0]
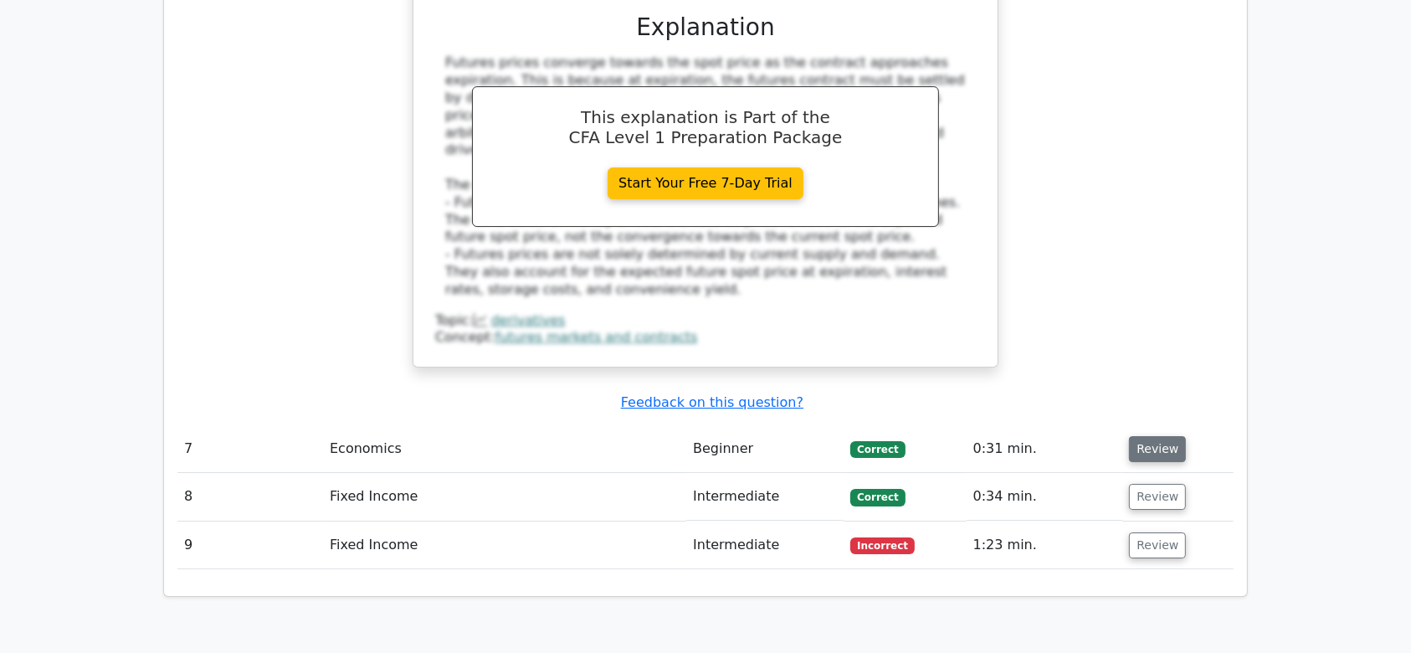
click at [1154, 436] on button "Review" at bounding box center [1157, 449] width 57 height 26
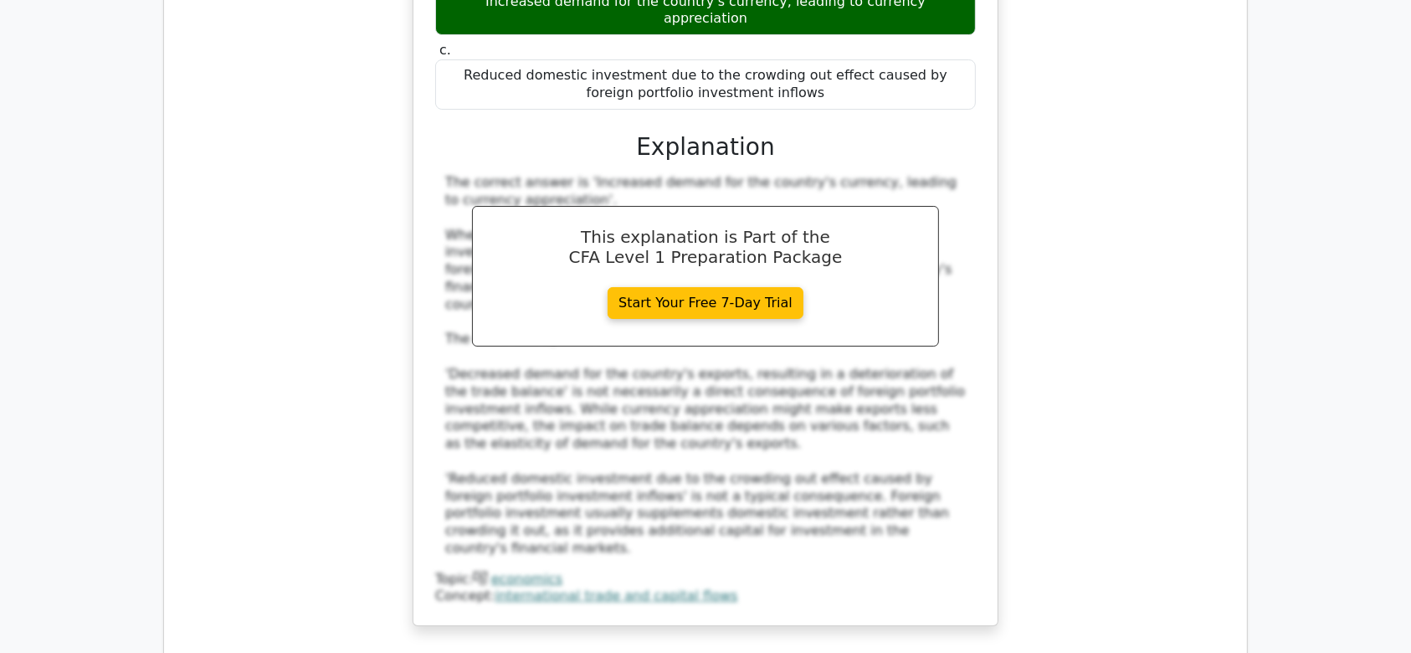
scroll to position [6330, 0]
drag, startPoint x: 598, startPoint y: 578, endPoint x: 826, endPoint y: 581, distance: 227.7
copy div "Mortgage-backed securities (MBS)"
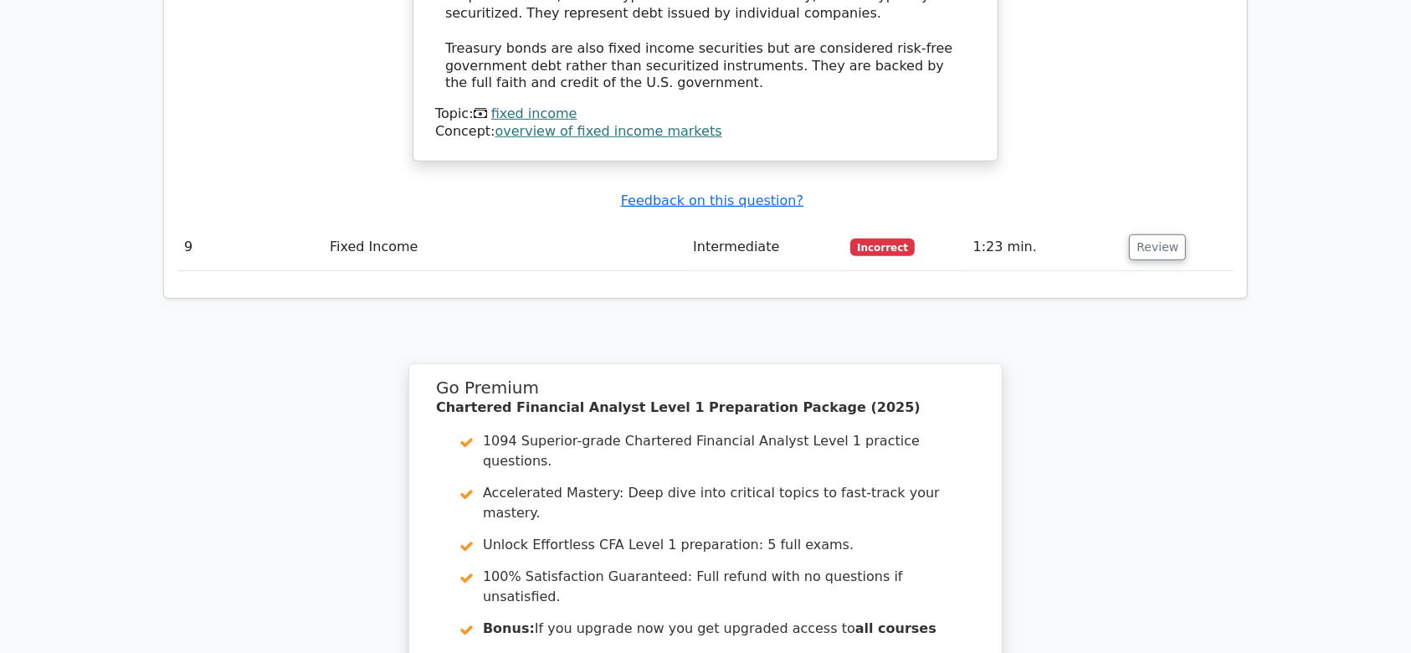
scroll to position [7530, 0]
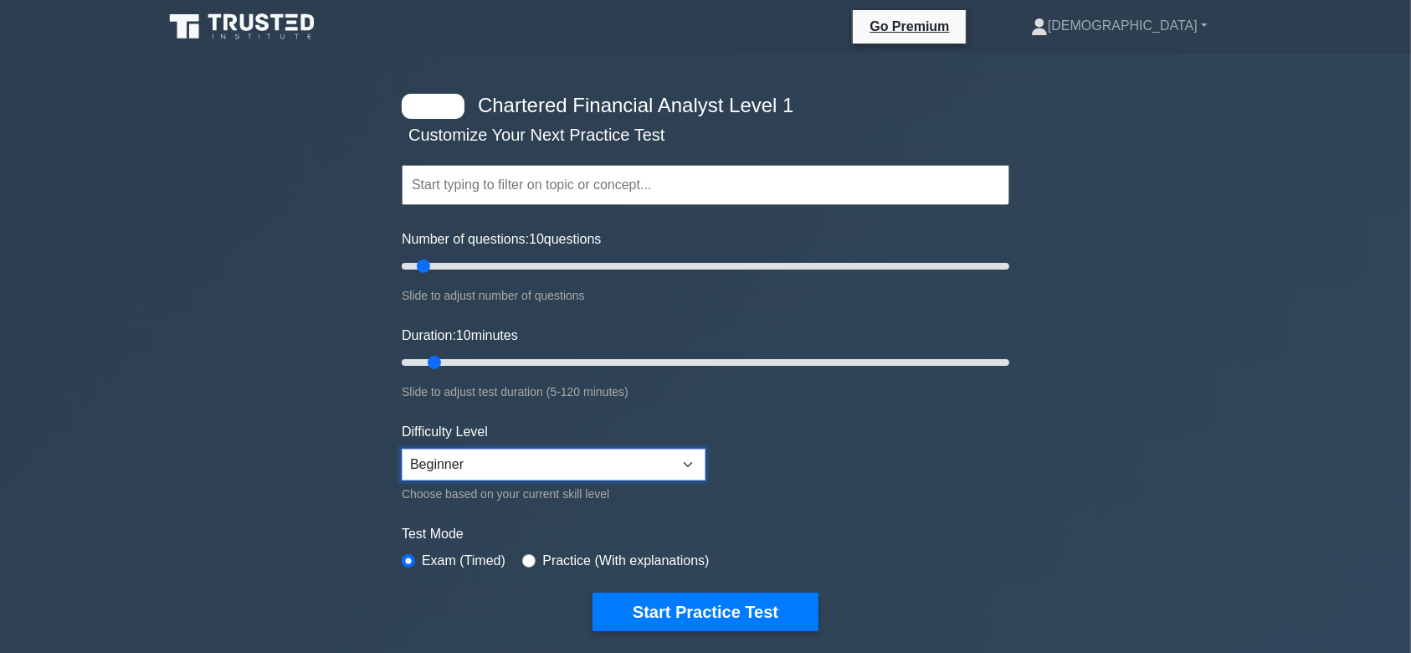
click at [696, 464] on select "Beginner Intermediate Expert" at bounding box center [554, 465] width 304 height 32
select select "expert"
click at [402, 449] on select "Beginner Intermediate Expert" at bounding box center [554, 465] width 304 height 32
drag, startPoint x: 430, startPoint y: 358, endPoint x: 475, endPoint y: 362, distance: 45.4
type input "20"
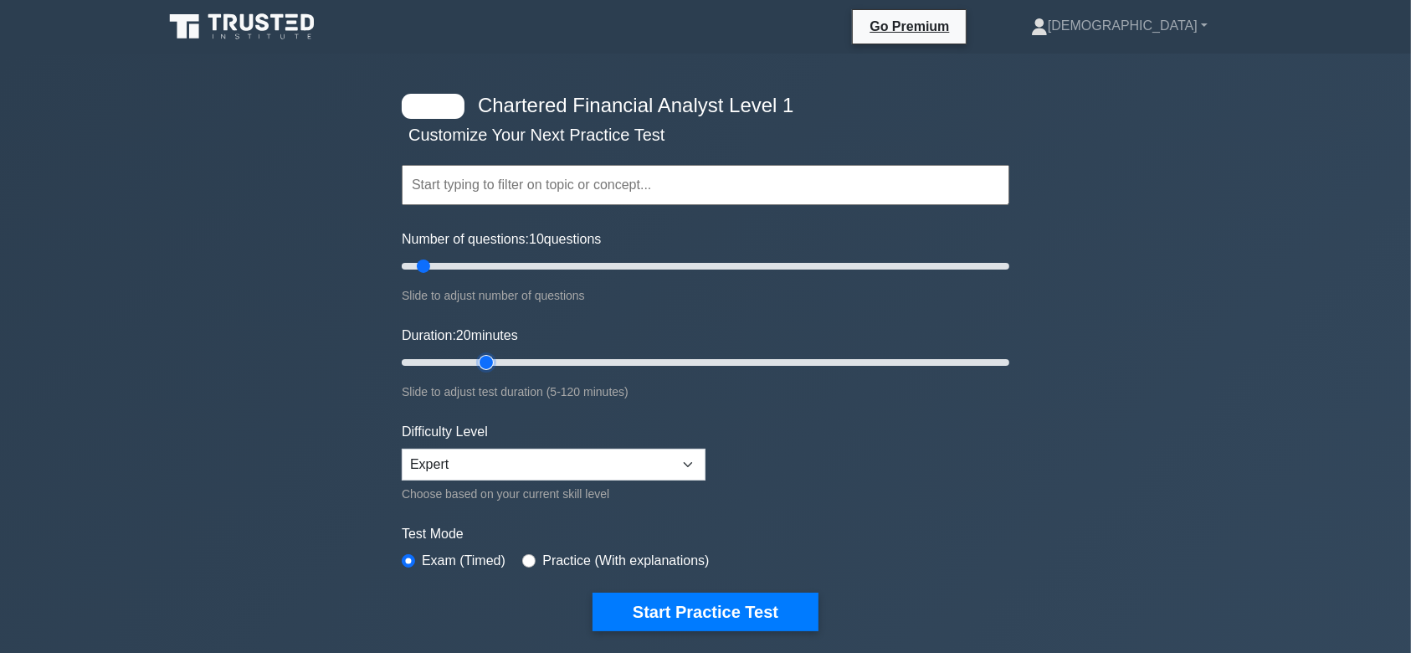
click at [475, 362] on input "Duration: 20 minutes" at bounding box center [706, 362] width 608 height 20
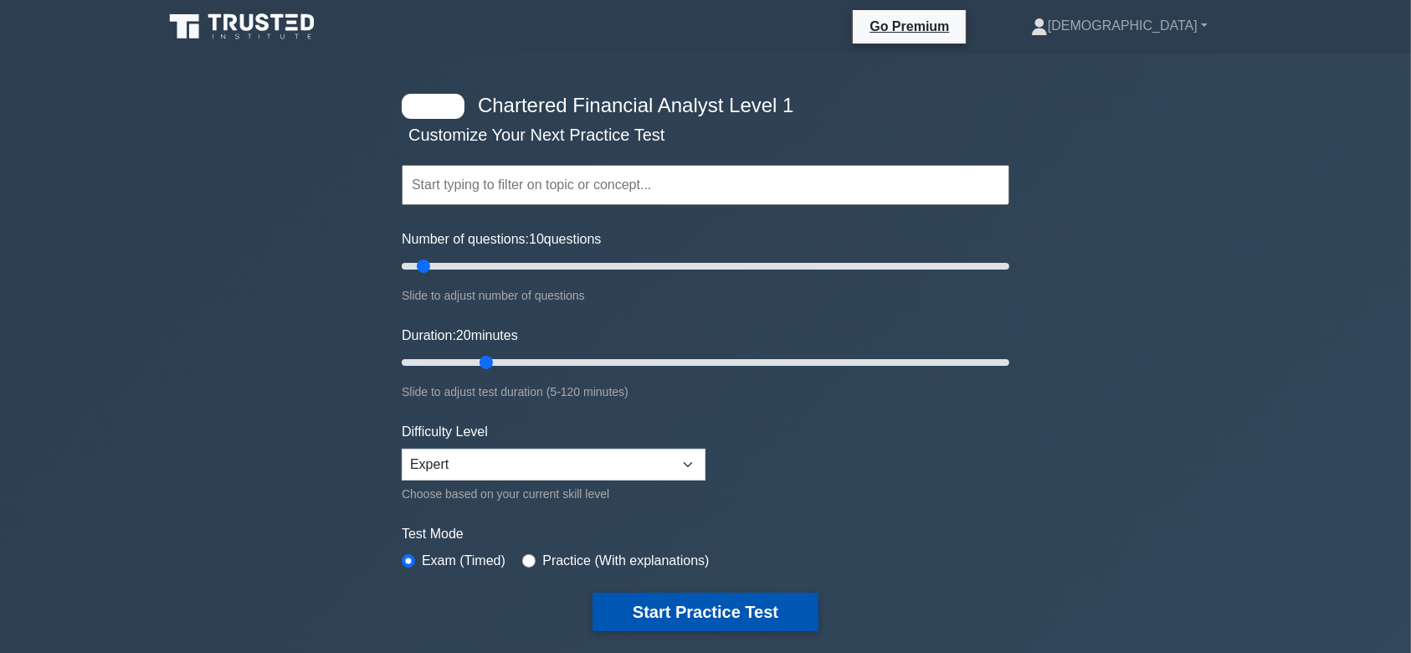
click at [695, 602] on button "Start Practice Test" at bounding box center [706, 612] width 226 height 39
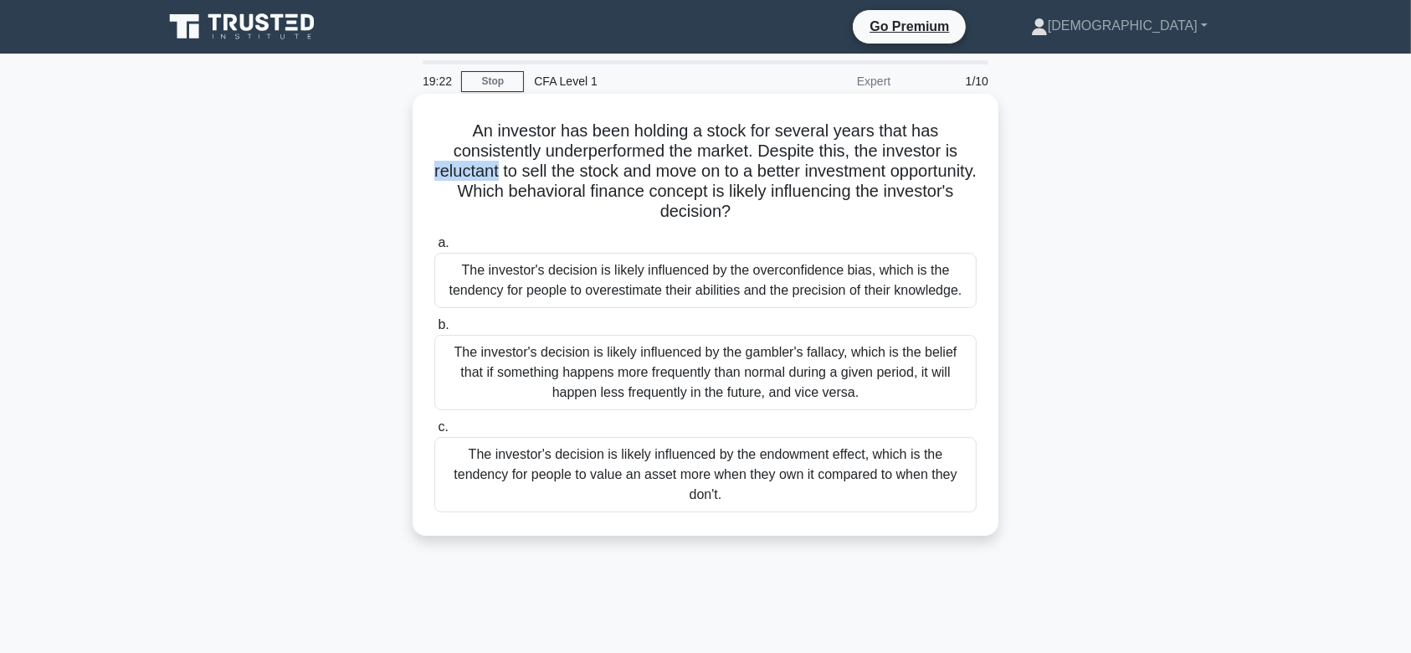
drag, startPoint x: 473, startPoint y: 171, endPoint x: 537, endPoint y: 171, distance: 64.5
click at [537, 171] on h5 "An investor has been holding a stock for several years that has consistently un…" at bounding box center [706, 172] width 546 height 102
copy h5 "reluctant"
click at [629, 362] on div "The investor's decision is likely influenced by the gambler's fallacy, which is…" at bounding box center [705, 372] width 542 height 75
click at [434, 331] on input "b. The investor's decision is likely influenced by the gambler's fallacy, which…" at bounding box center [434, 325] width 0 height 11
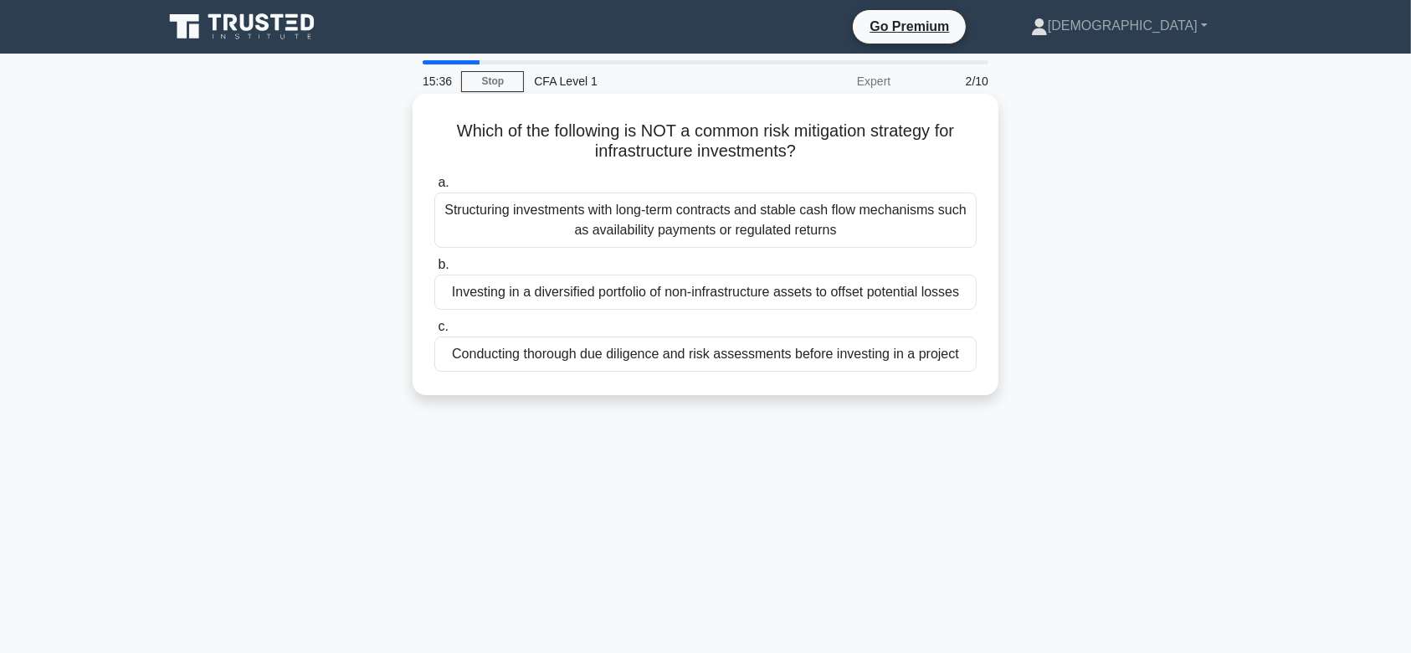
click at [699, 356] on div "Conducting thorough due diligence and risk assessments before investing in a pr…" at bounding box center [705, 353] width 542 height 35
click at [434, 332] on input "c. Conducting thorough due diligence and risk assessments before investing in a…" at bounding box center [434, 326] width 0 height 11
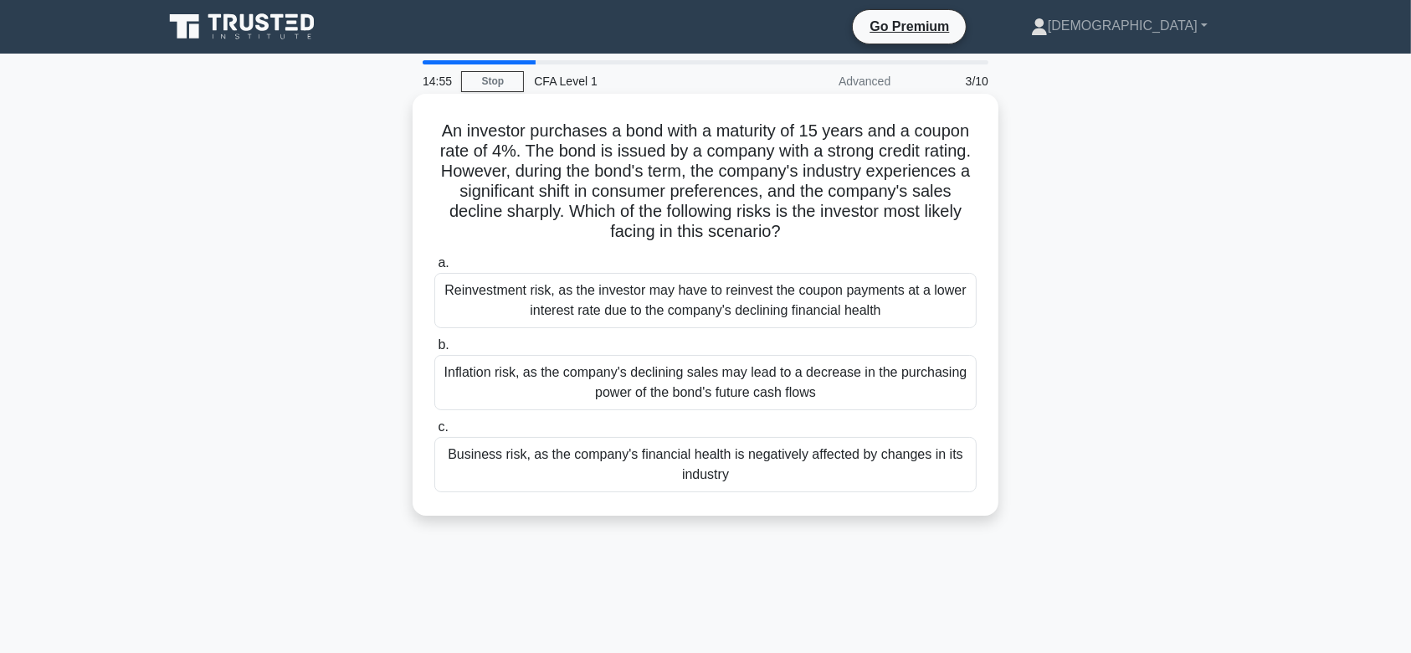
click at [701, 460] on div "Business risk, as the company's financial health is negatively affected by chan…" at bounding box center [705, 464] width 542 height 55
click at [434, 433] on input "c. Business risk, as the company's financial health is negatively affected by c…" at bounding box center [434, 427] width 0 height 11
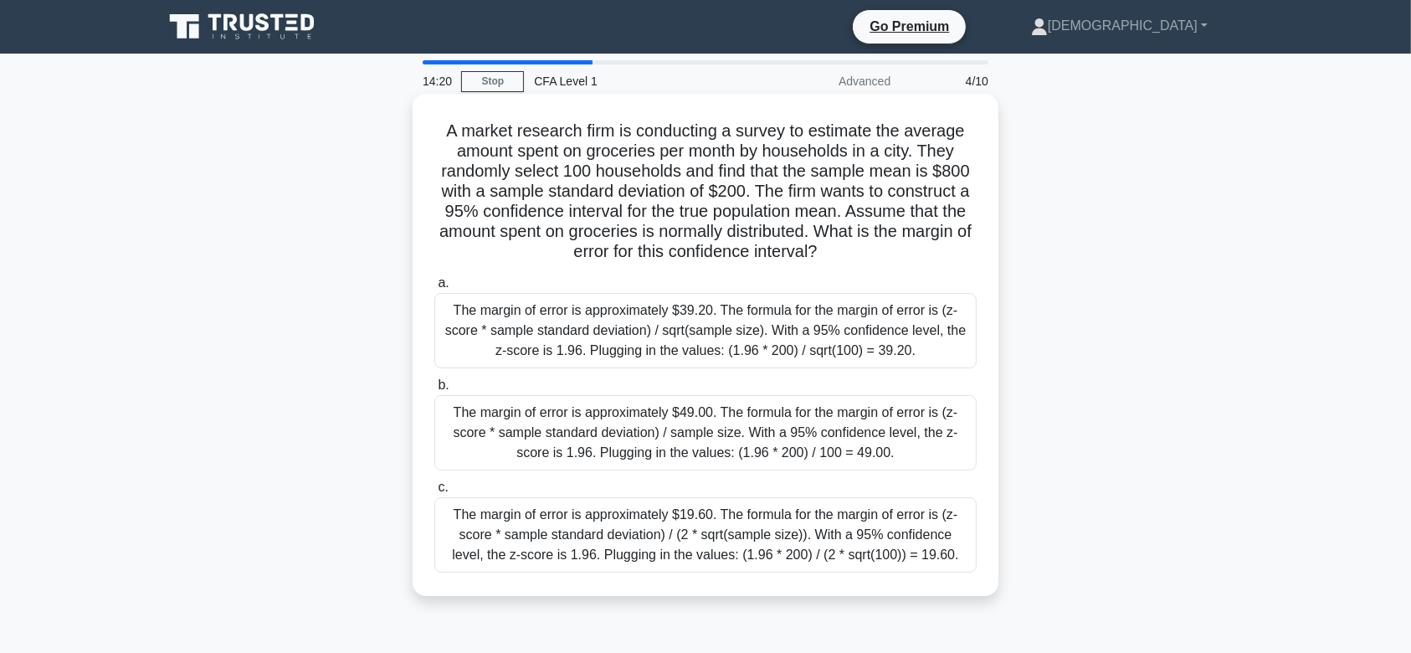
click at [694, 527] on div "The margin of error is approximately $19.60. The formula for the margin of erro…" at bounding box center [705, 534] width 542 height 75
click at [434, 493] on input "c. The margin of error is approximately $19.60. The formula for the margin of e…" at bounding box center [434, 487] width 0 height 11
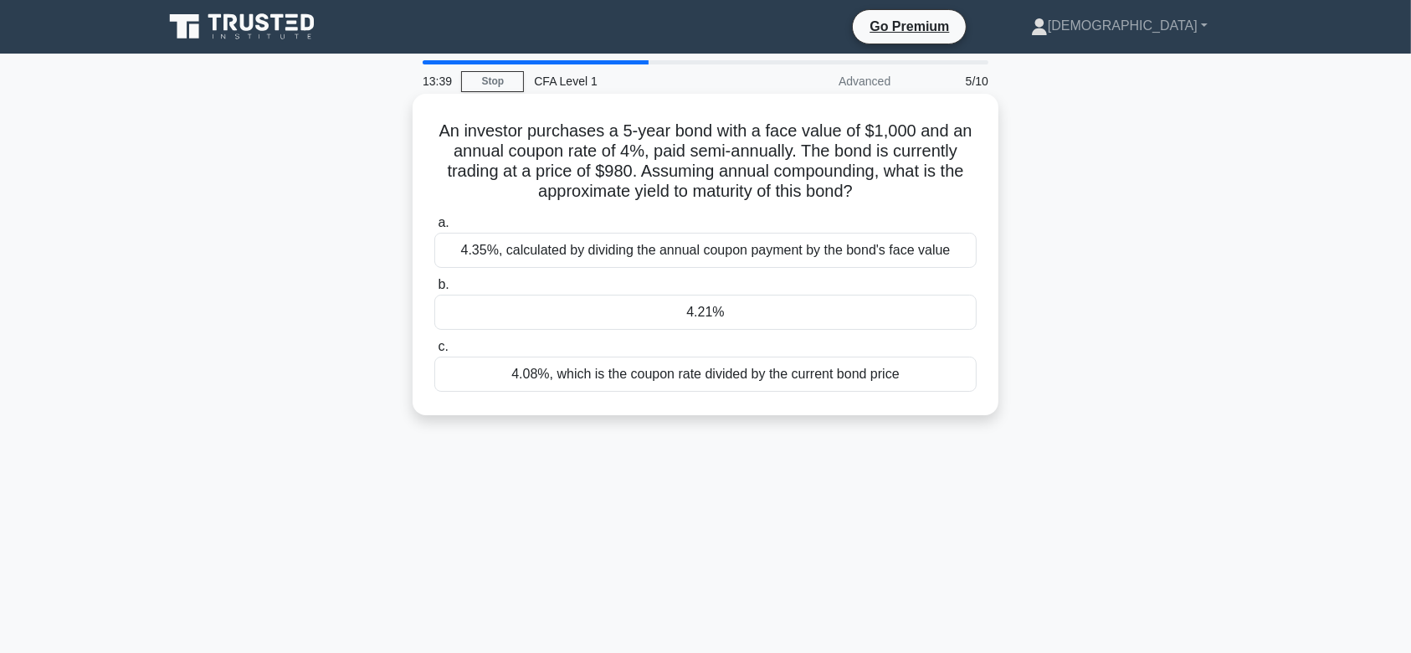
click at [678, 316] on div "4.21%" at bounding box center [705, 312] width 542 height 35
click at [434, 290] on input "b. 4.21%" at bounding box center [434, 285] width 0 height 11
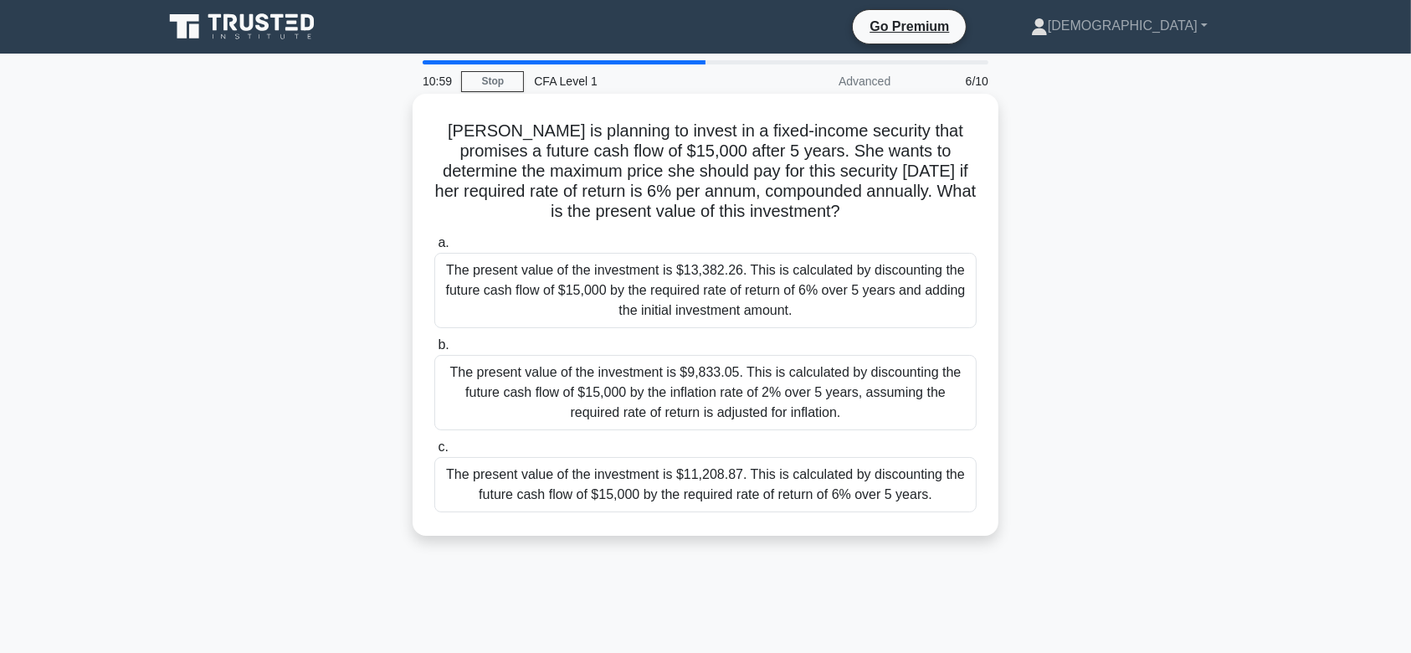
click at [660, 486] on div "The present value of the investment is $11,208.87. This is calculated by discou…" at bounding box center [705, 484] width 542 height 55
click at [434, 453] on input "c. The present value of the investment is $11,208.87. This is calculated by dis…" at bounding box center [434, 447] width 0 height 11
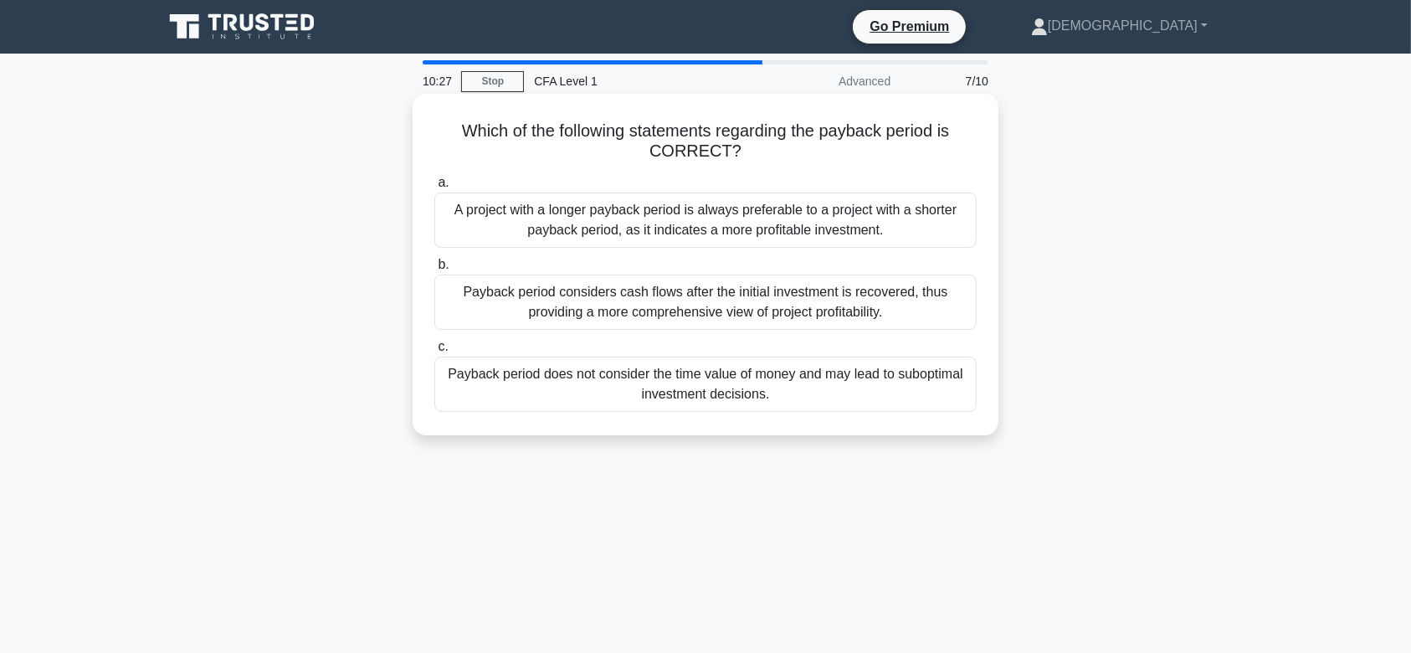
click at [697, 306] on div "Payback period considers cash flows after the initial investment is recovered, …" at bounding box center [705, 302] width 542 height 55
click at [434, 270] on input "b. Payback period considers cash flows after the initial investment is recovere…" at bounding box center [434, 264] width 0 height 11
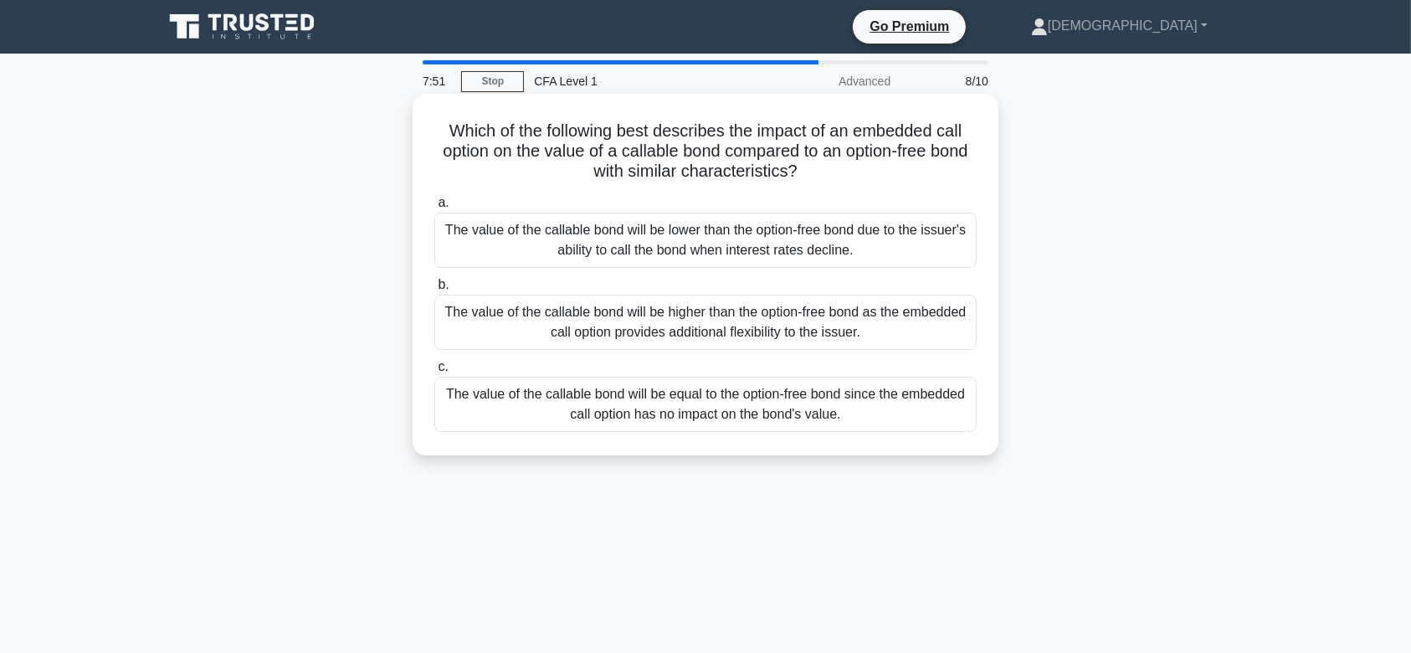
click at [699, 228] on div "The value of the callable bond will be lower than the option-free bond due to t…" at bounding box center [705, 240] width 542 height 55
click at [434, 208] on input "a. The value of the callable bond will be lower than the option-free bond due t…" at bounding box center [434, 203] width 0 height 11
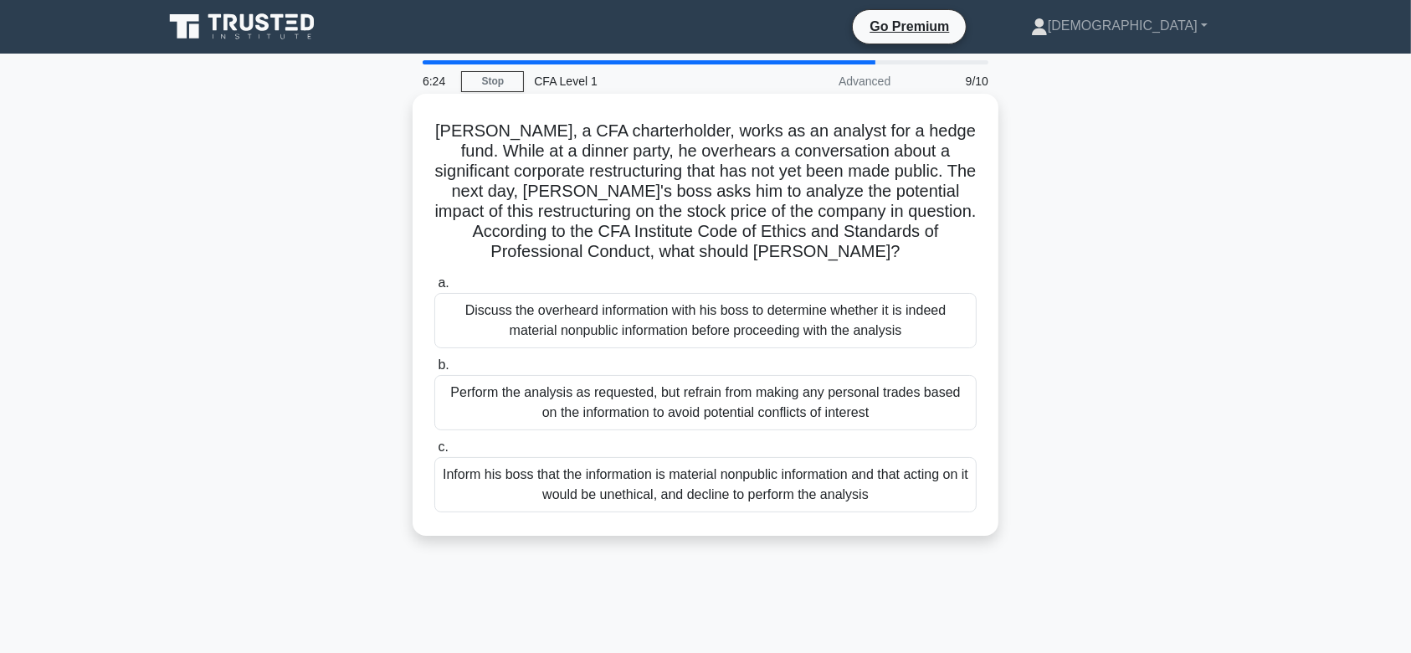
click at [788, 483] on div "Inform his boss that the information is material nonpublic information and that…" at bounding box center [705, 484] width 542 height 55
click at [434, 453] on input "c. Inform his boss that the information is material nonpublic information and t…" at bounding box center [434, 447] width 0 height 11
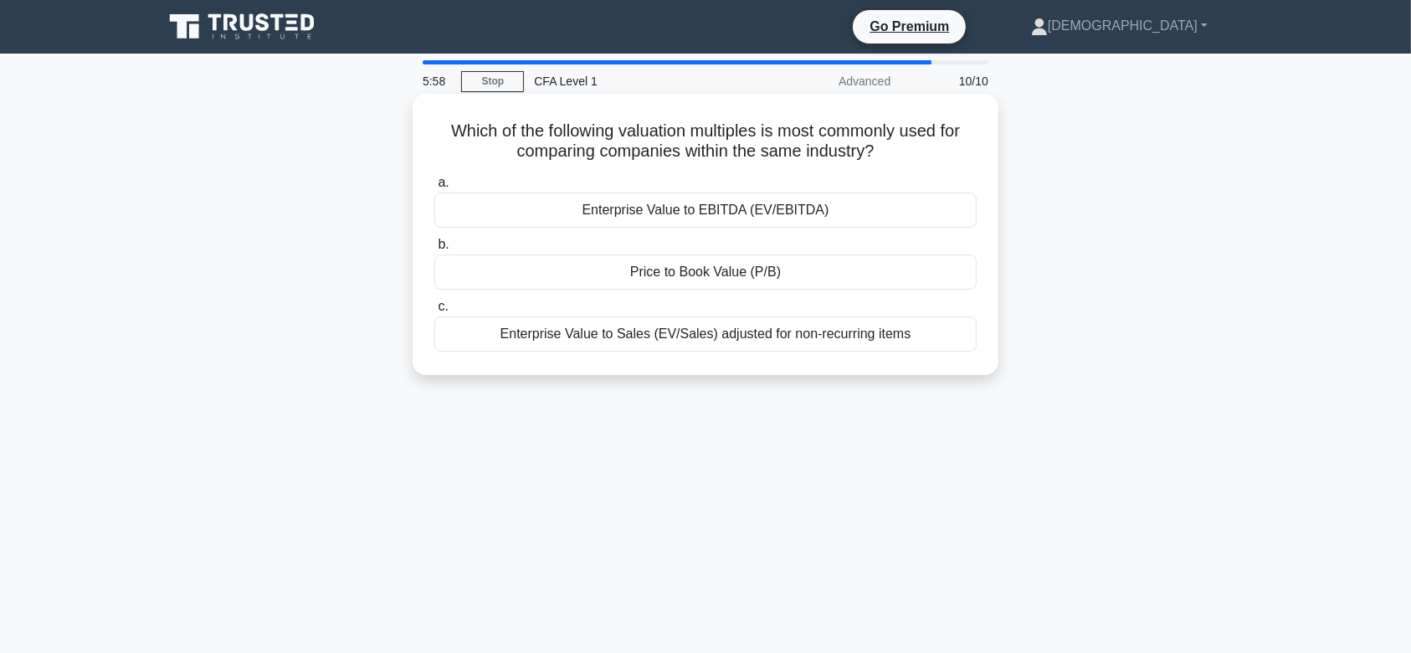
click at [747, 203] on div "Enterprise Value to EBITDA (EV/EBITDA)" at bounding box center [705, 210] width 542 height 35
click at [434, 188] on input "a. Enterprise Value to EBITDA (EV/EBITDA)" at bounding box center [434, 182] width 0 height 11
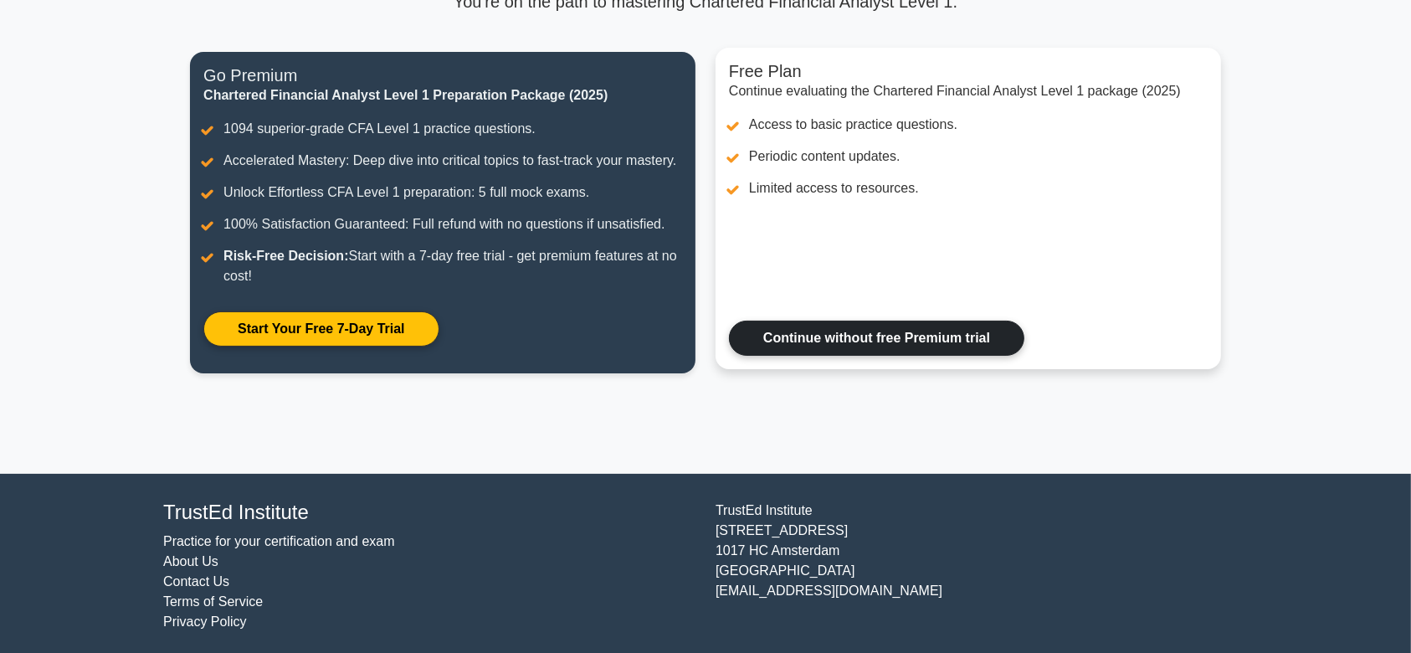
scroll to position [182, 0]
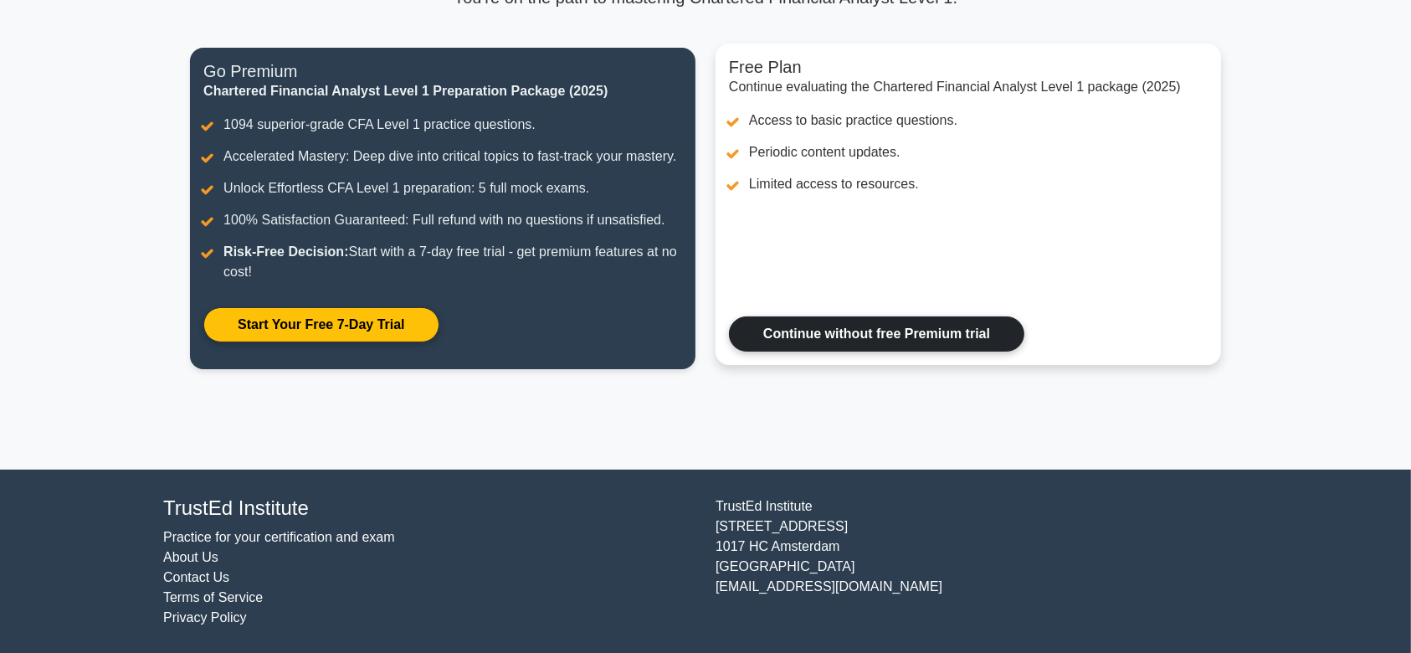
click at [802, 326] on link "Continue without free Premium trial" at bounding box center [876, 333] width 295 height 35
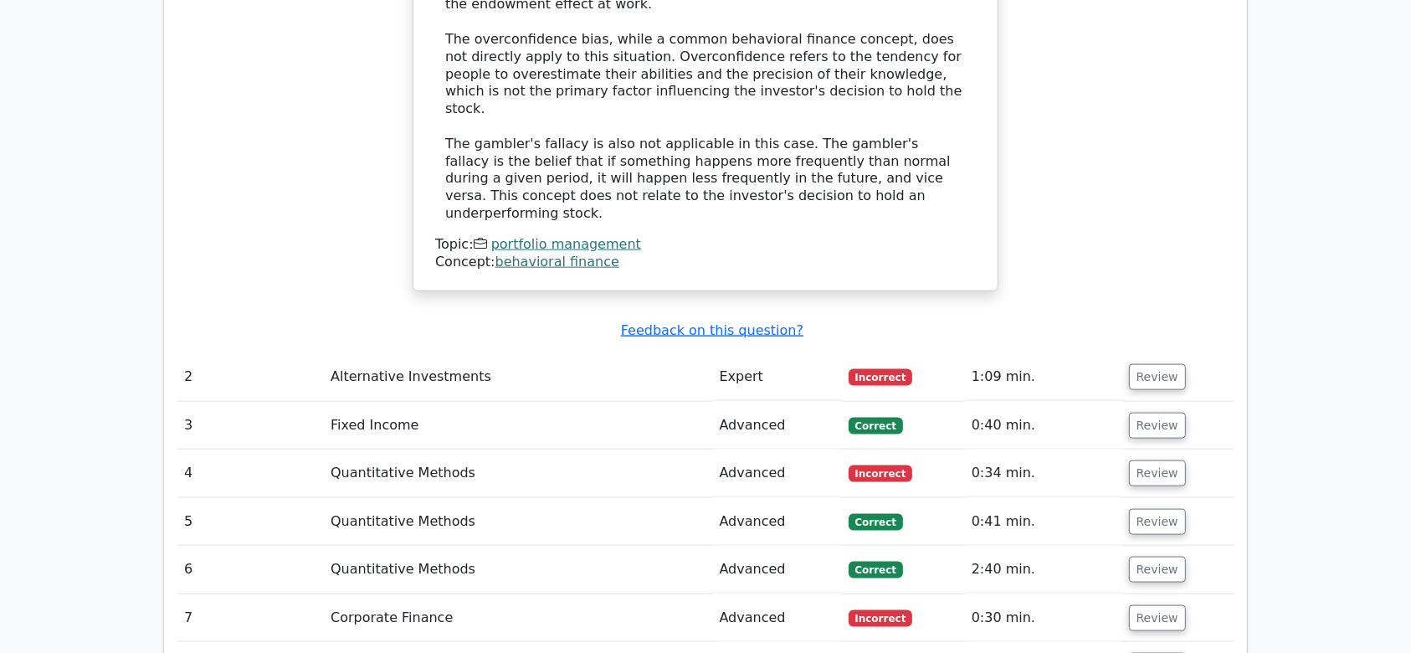
scroll to position [2072, 0]
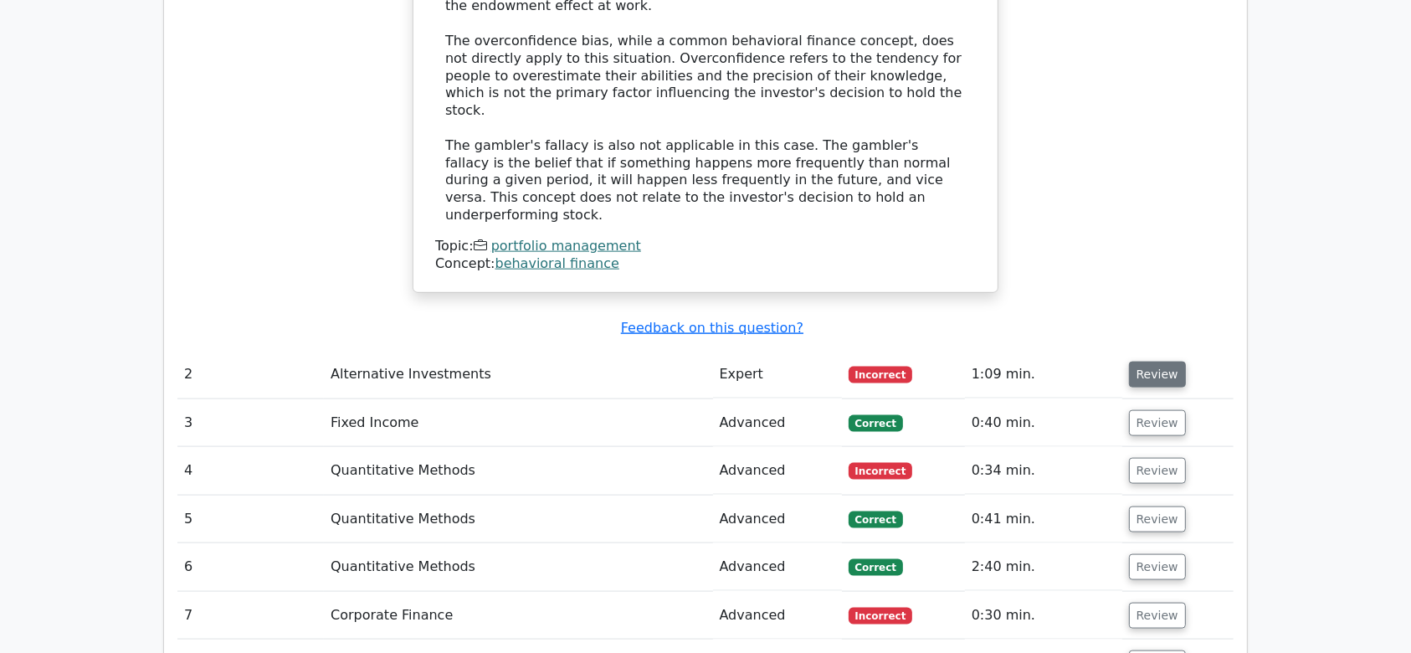
click at [1170, 362] on button "Review" at bounding box center [1157, 375] width 57 height 26
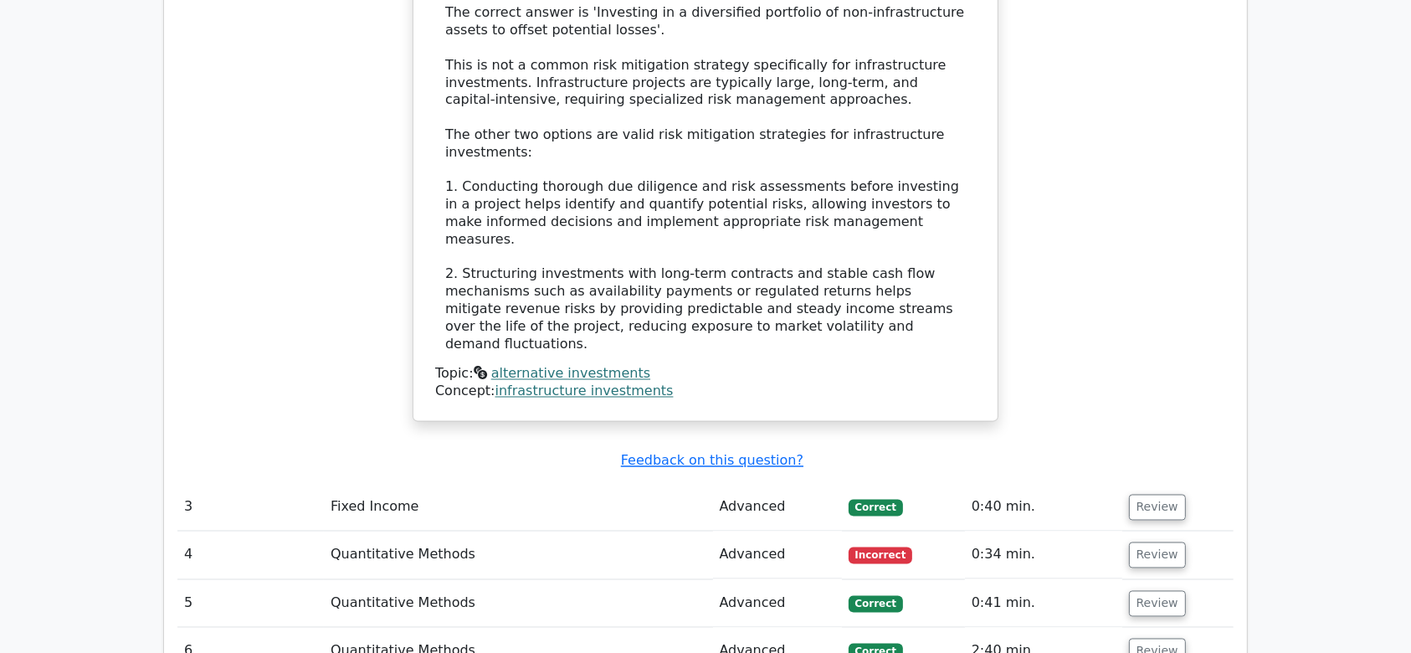
scroll to position [2822, 0]
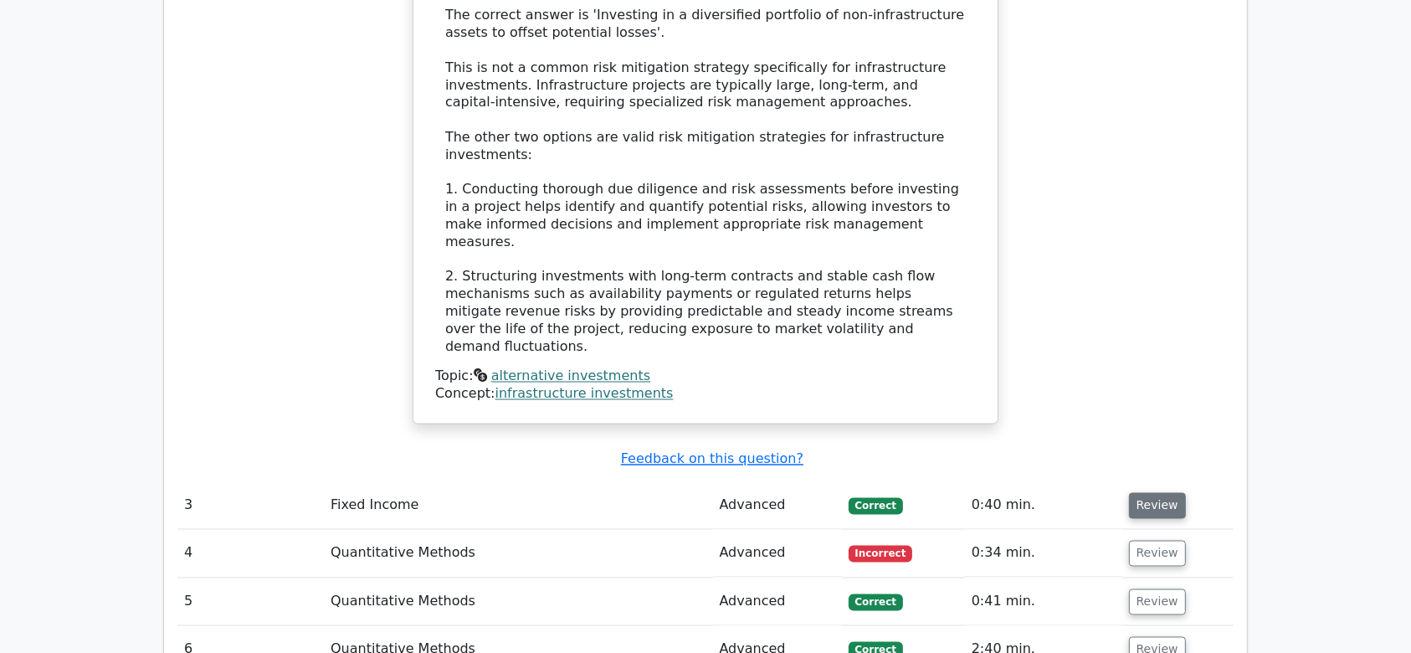
click at [1173, 493] on button "Review" at bounding box center [1157, 506] width 57 height 26
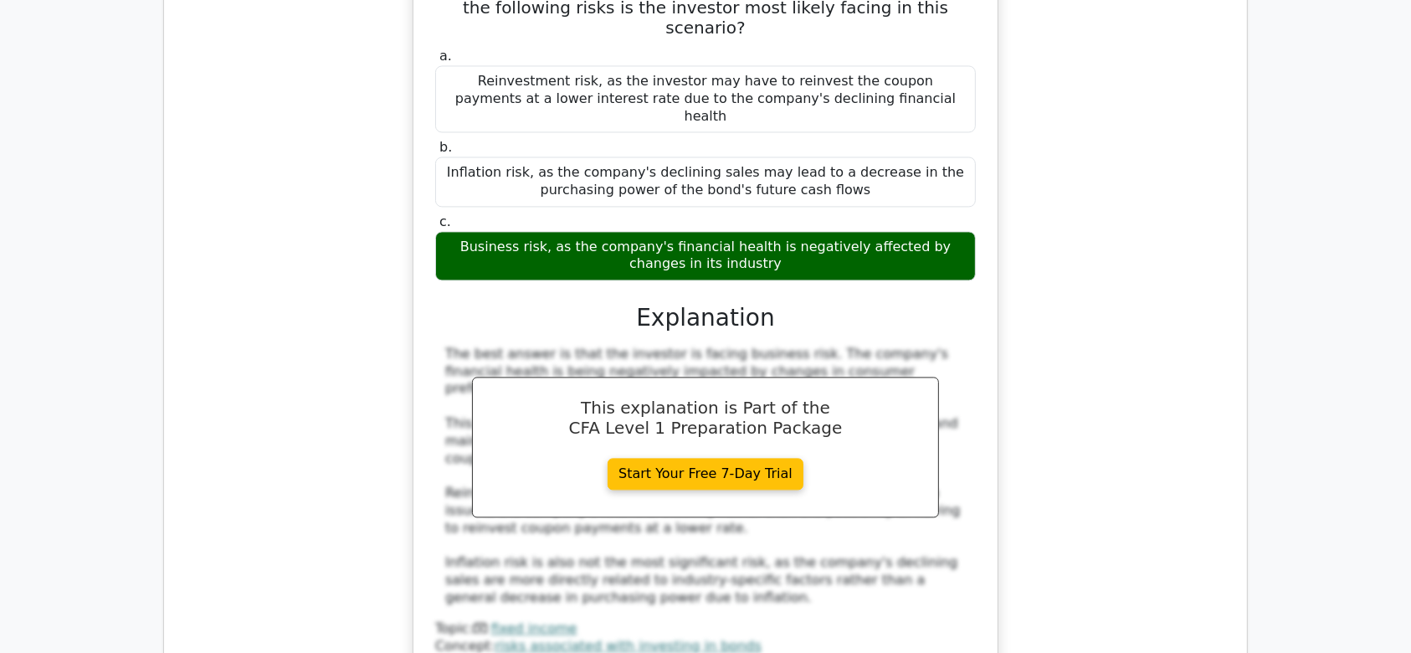
scroll to position [3579, 0]
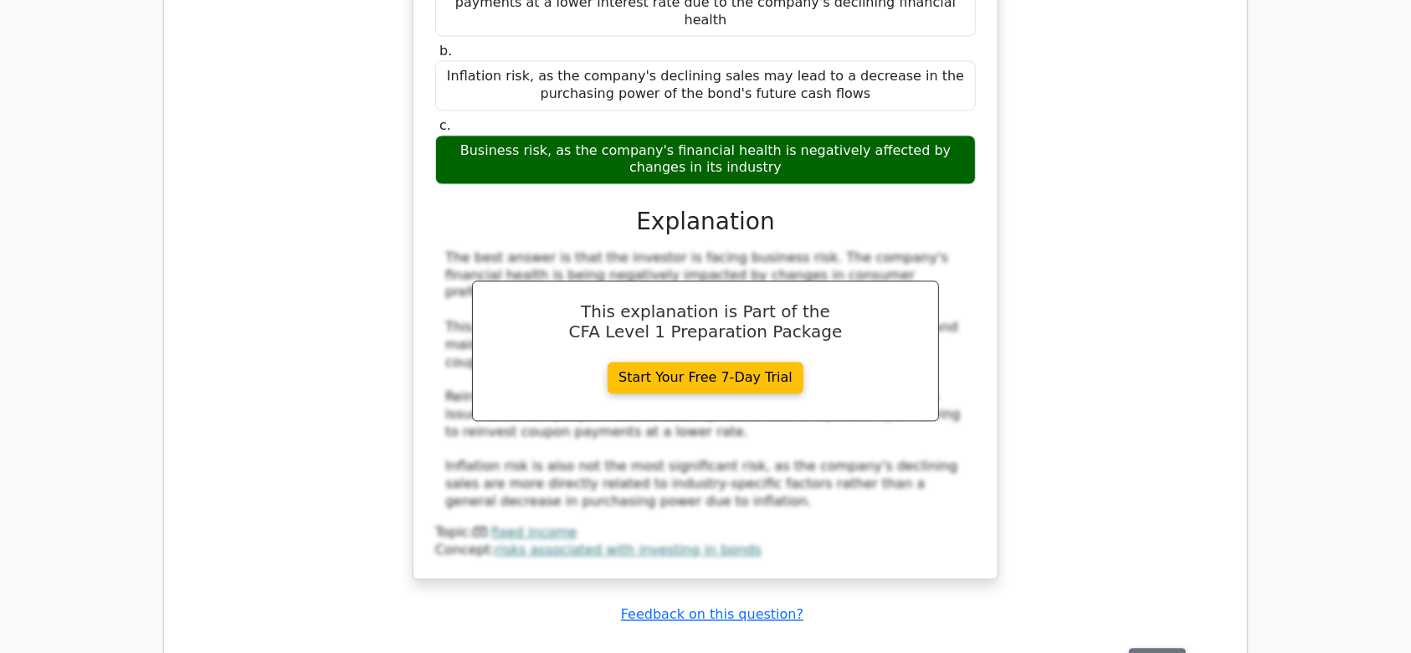
click at [1143, 648] on button "Review" at bounding box center [1157, 661] width 57 height 26
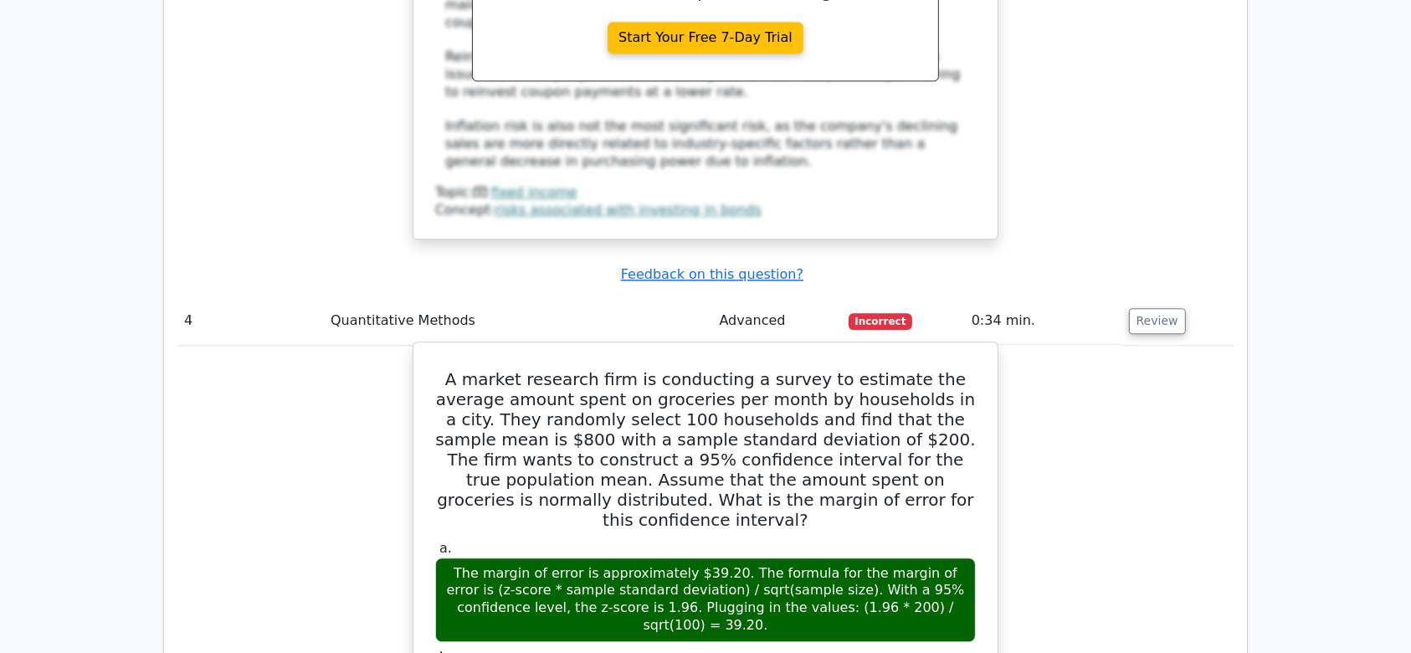
scroll to position [3916, 0]
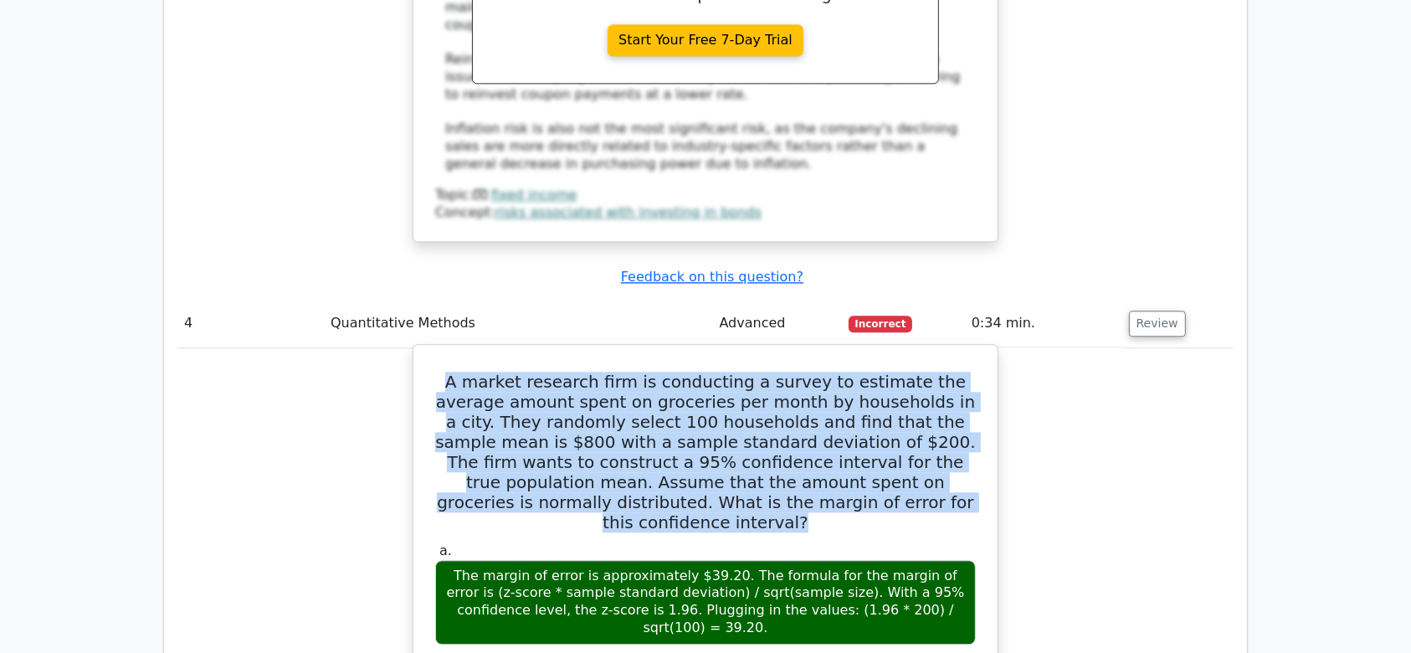
drag, startPoint x: 434, startPoint y: 117, endPoint x: 858, endPoint y: 248, distance: 444.0
click at [858, 372] on h5 "A market research firm is conducting a survey to estimate the average amount sp…" at bounding box center [706, 452] width 544 height 161
copy h5 "A market research firm is conducting a survey to estimate the average amount sp…"
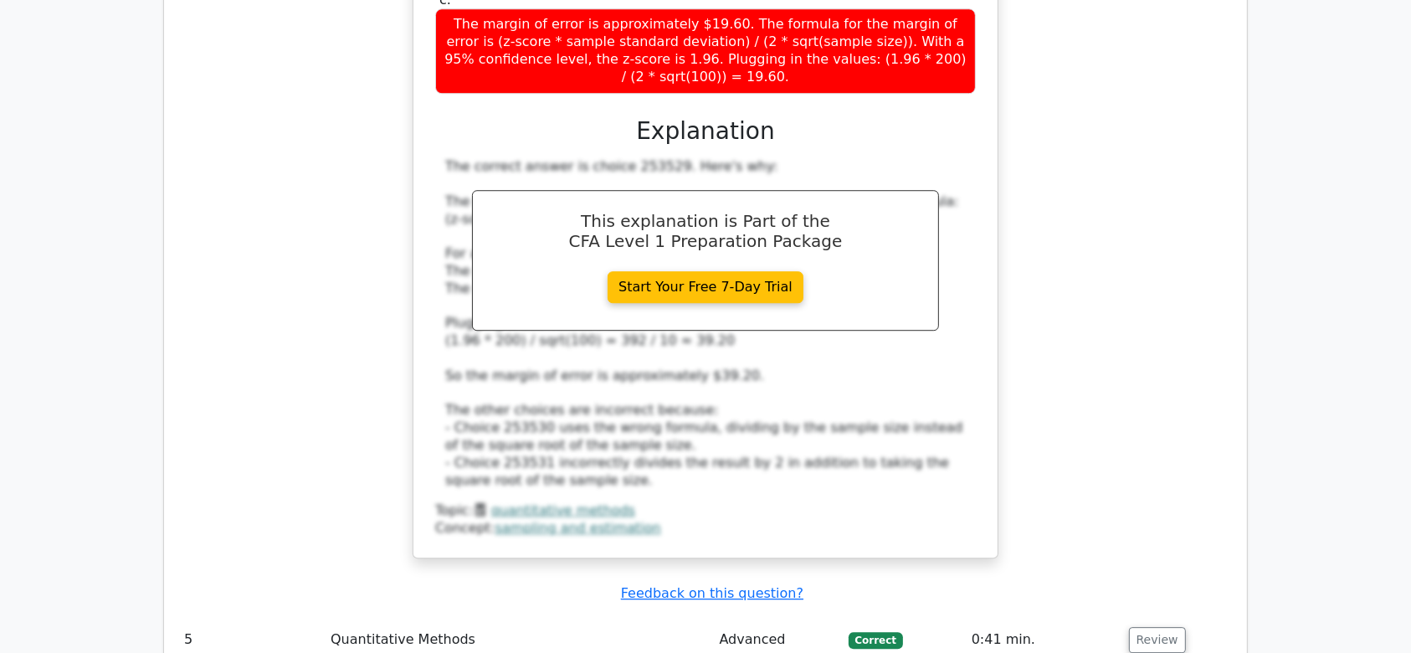
scroll to position [4702, 0]
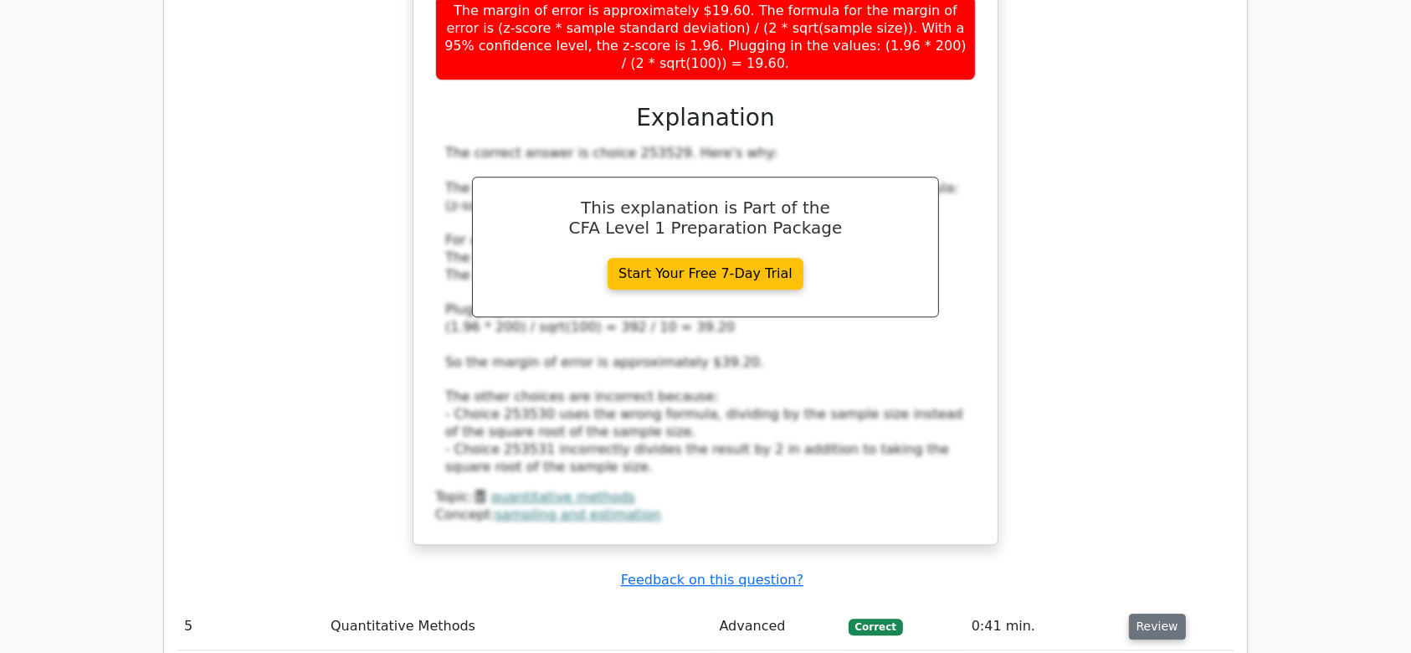
click at [1160, 614] on button "Review" at bounding box center [1157, 627] width 57 height 26
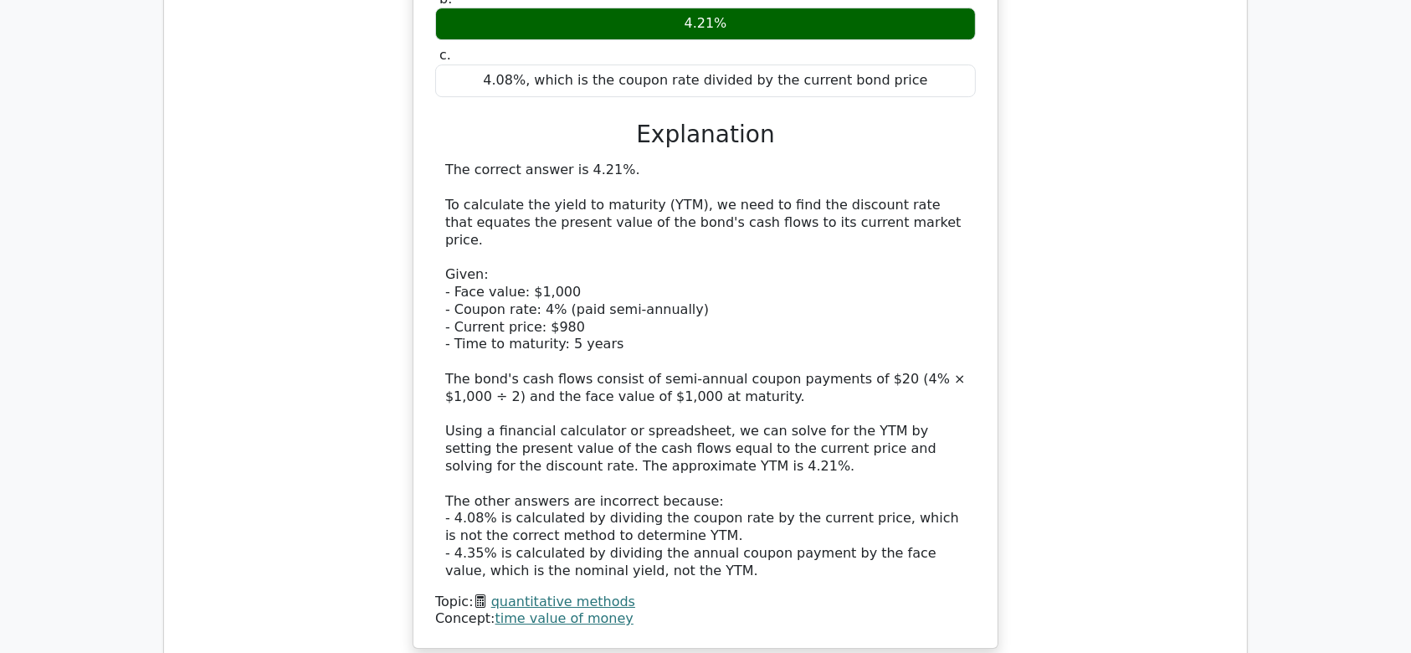
scroll to position [5573, 0]
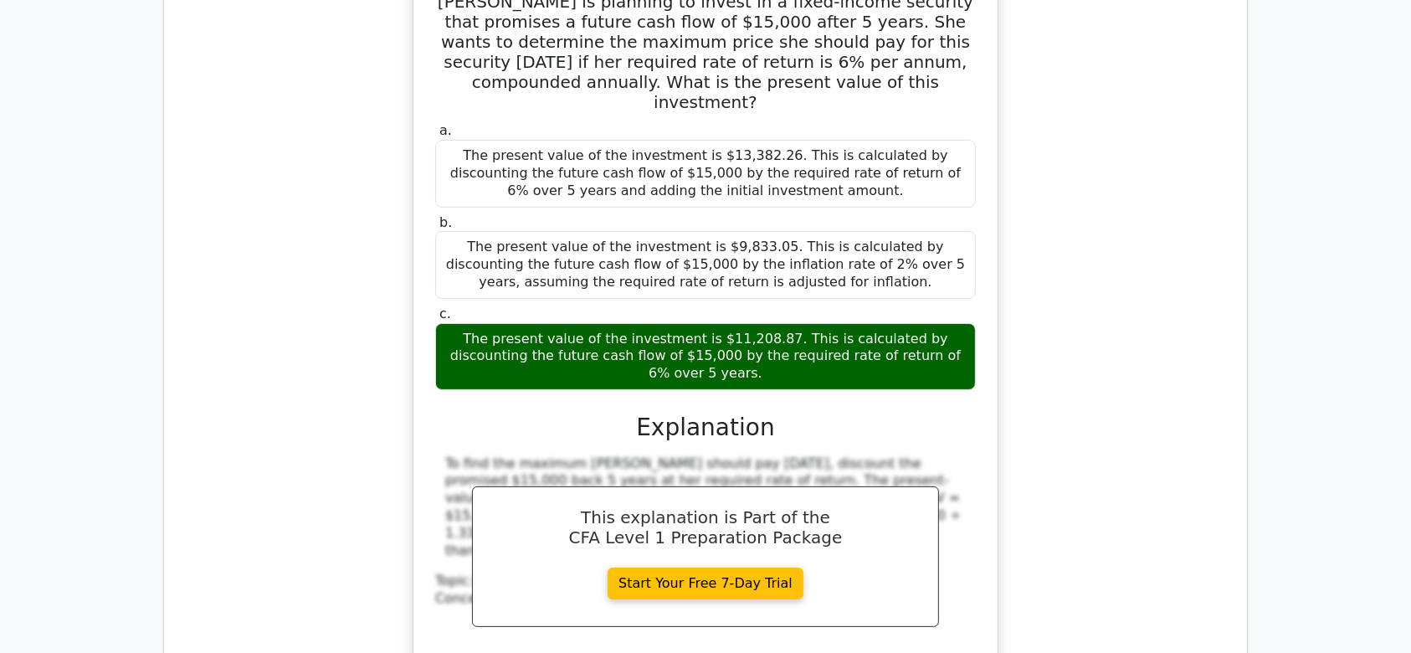
scroll to position [6366, 0]
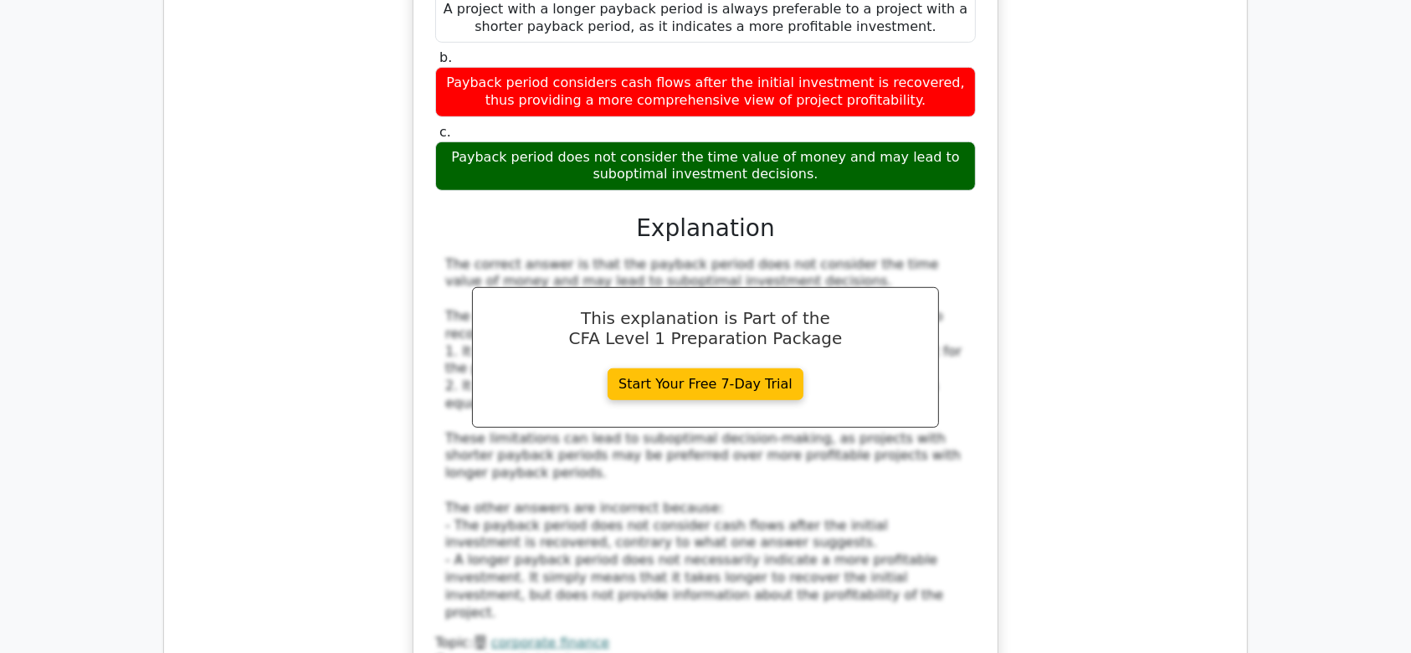
scroll to position [7283, 0]
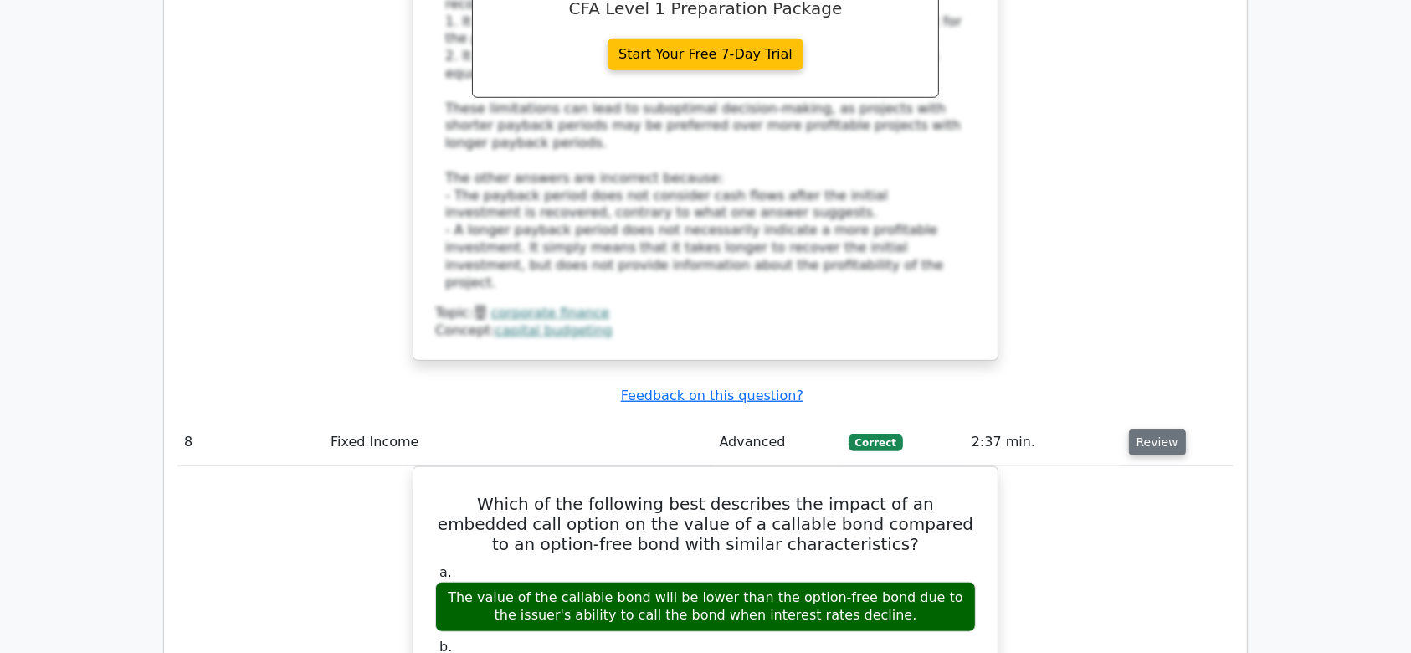
scroll to position [7617, 0]
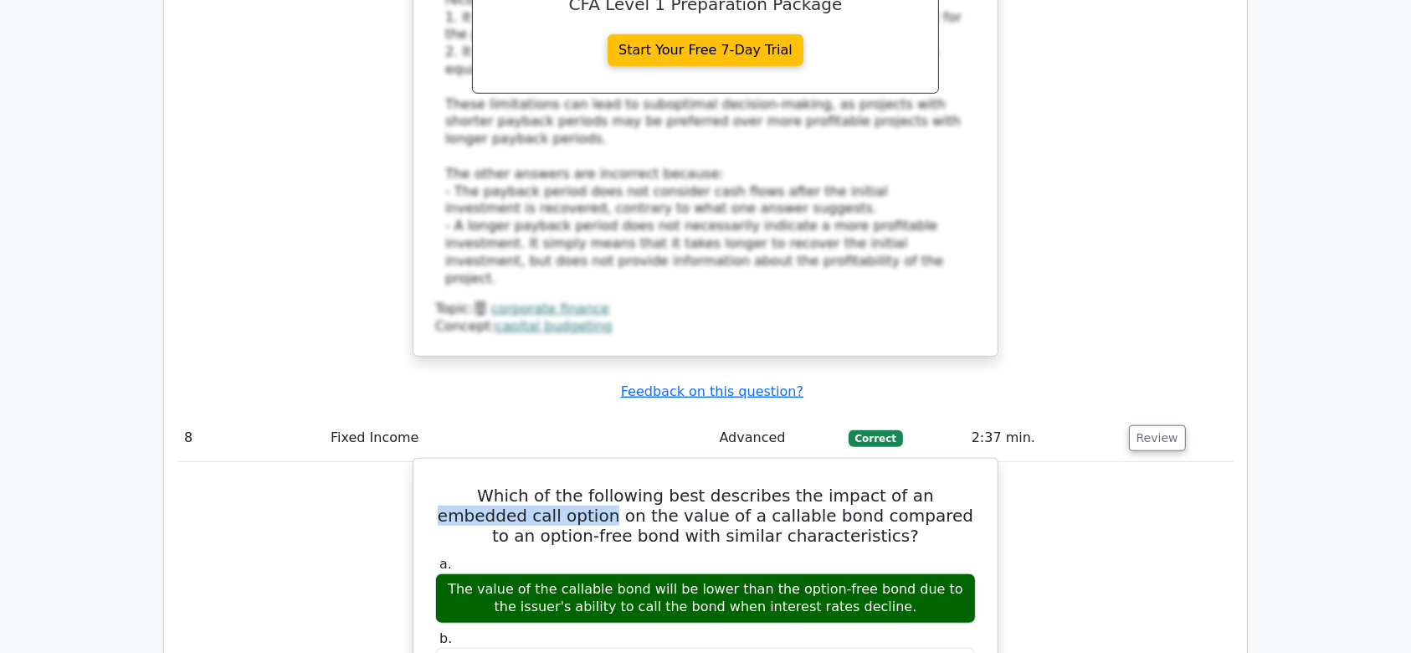
drag, startPoint x: 860, startPoint y: 51, endPoint x: 504, endPoint y: 70, distance: 357.1
click at [504, 485] on h5 "Which of the following best describes the impact of an embedded call option on …" at bounding box center [706, 515] width 544 height 60
copy h5 "embedded call option"
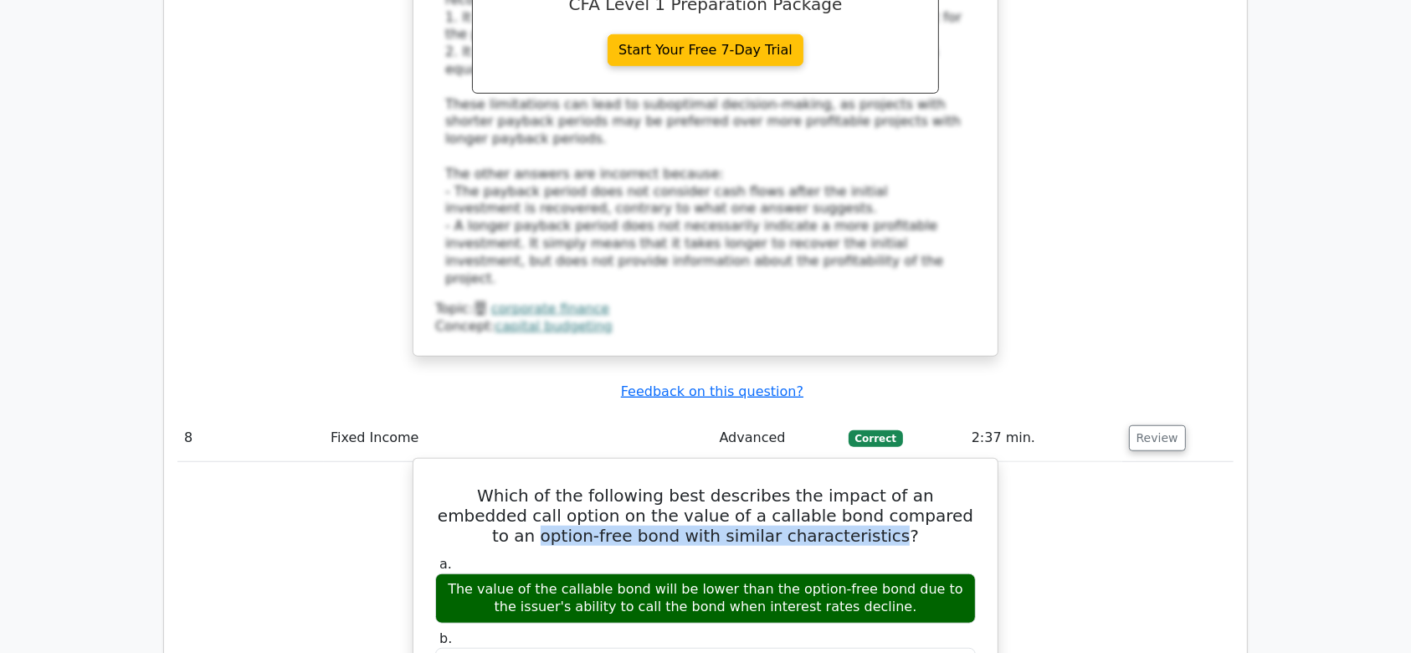
drag, startPoint x: 875, startPoint y: 75, endPoint x: 824, endPoint y: 88, distance: 52.6
click at [824, 485] on h5 "Which of the following best describes the impact of an embedded call option on …" at bounding box center [706, 515] width 544 height 60
copy h5 "option-free bond with similar characteristics"
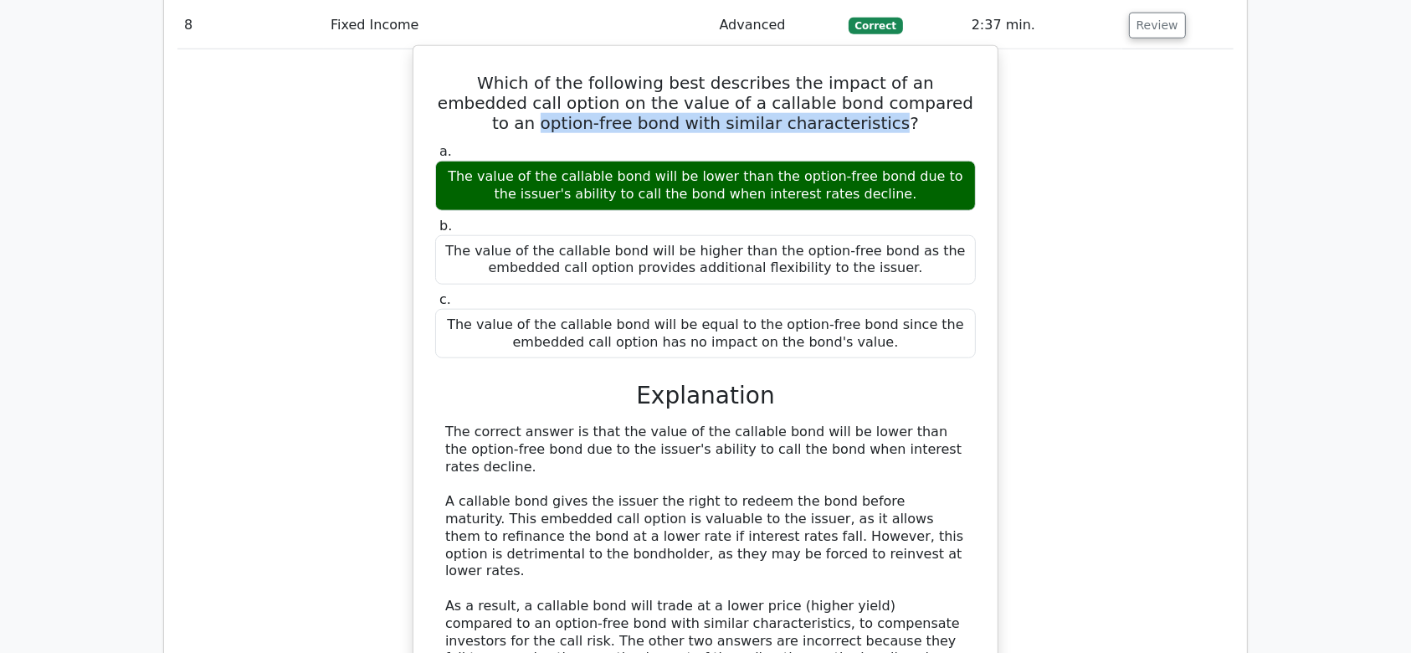
scroll to position [8123, 0]
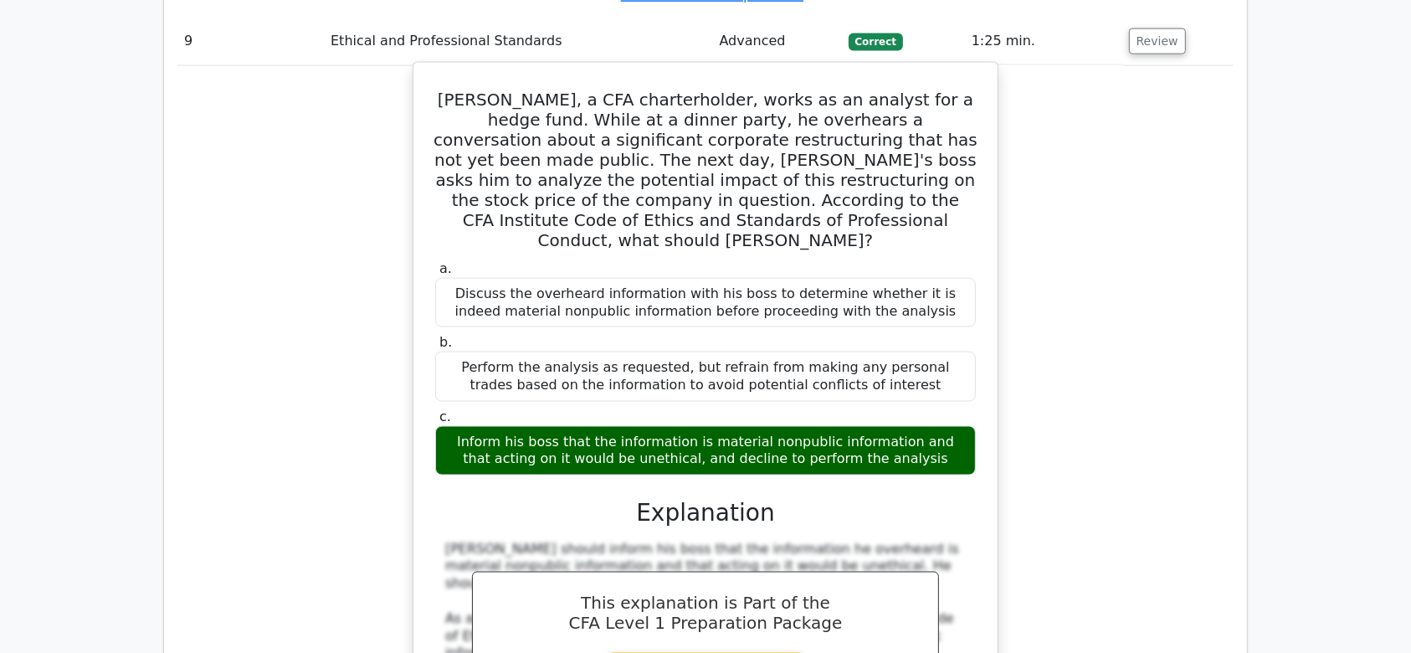
scroll to position [8836, 0]
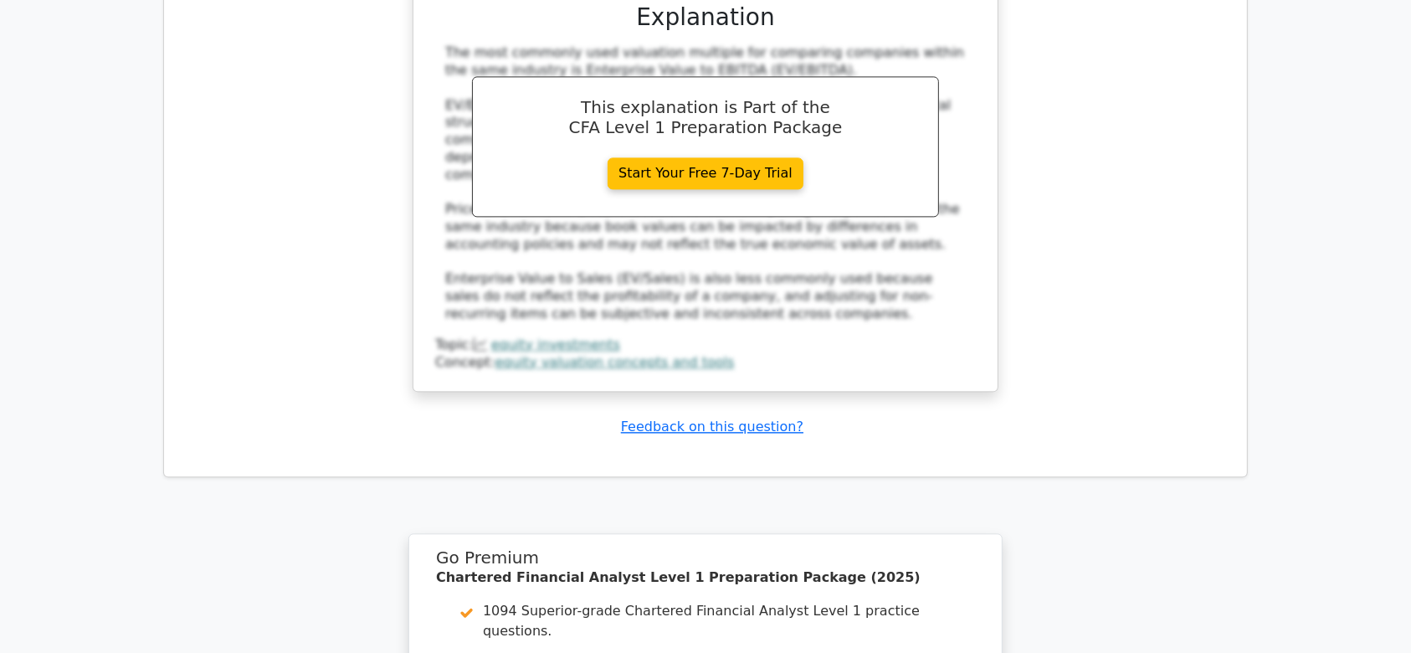
scroll to position [10094, 0]
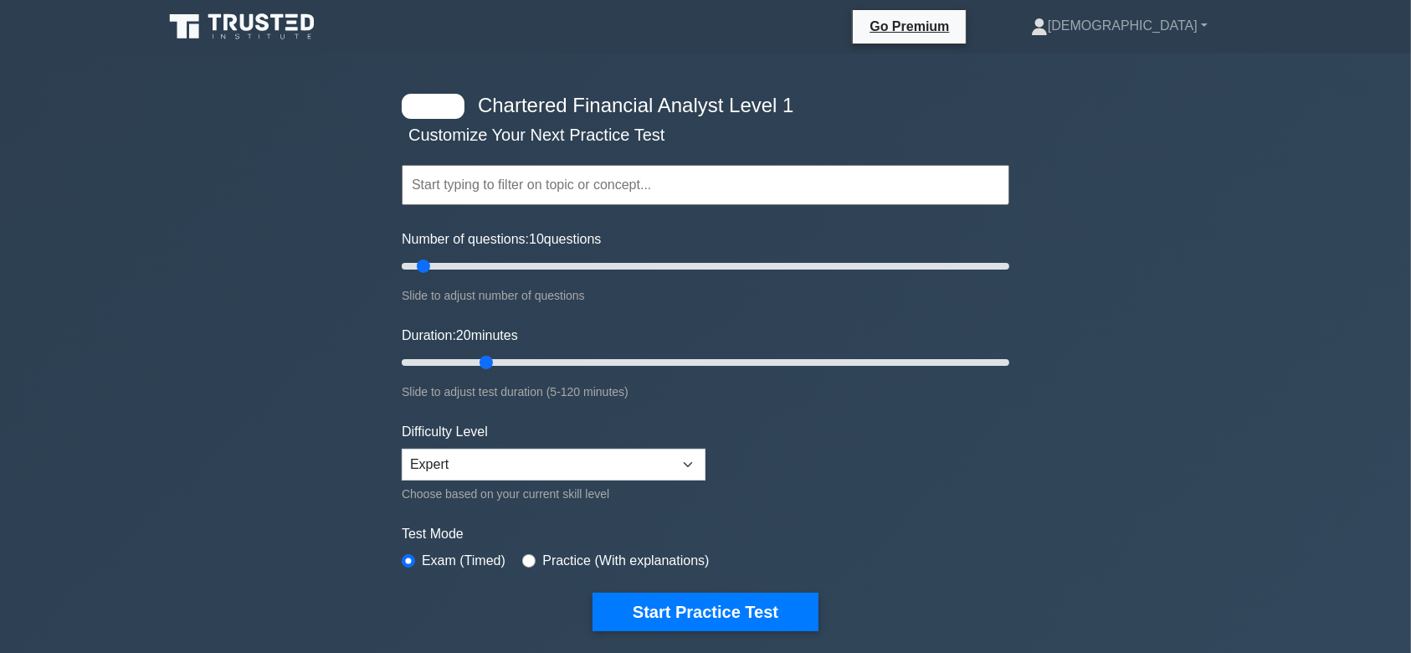
drag, startPoint x: 434, startPoint y: 358, endPoint x: 480, endPoint y: 358, distance: 46.9
type input "20"
click at [480, 358] on input "Duration: 20 minutes" at bounding box center [706, 362] width 608 height 20
click at [635, 605] on button "Start Practice Test" at bounding box center [706, 612] width 226 height 39
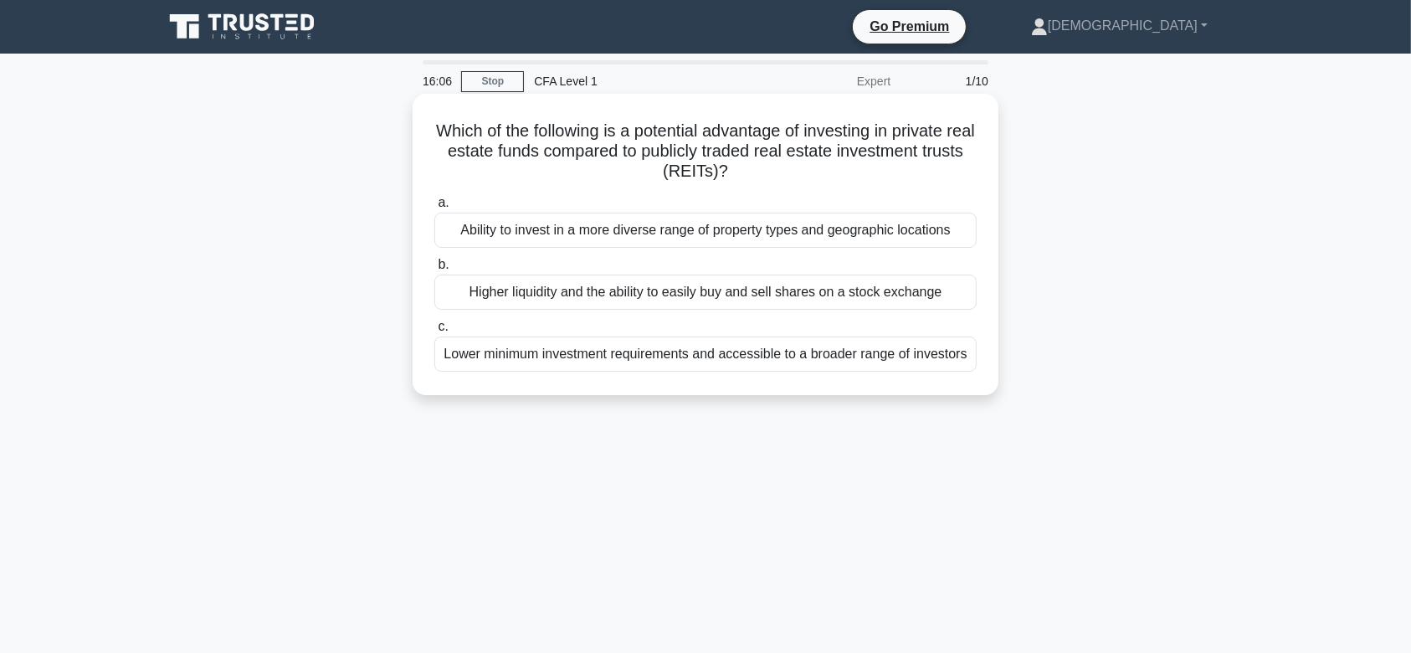
click at [716, 352] on div "Lower minimum investment requirements and accessible to a broader range of inve…" at bounding box center [705, 353] width 542 height 35
click at [434, 332] on input "c. Lower minimum investment requirements and accessible to a broader range of i…" at bounding box center [434, 326] width 0 height 11
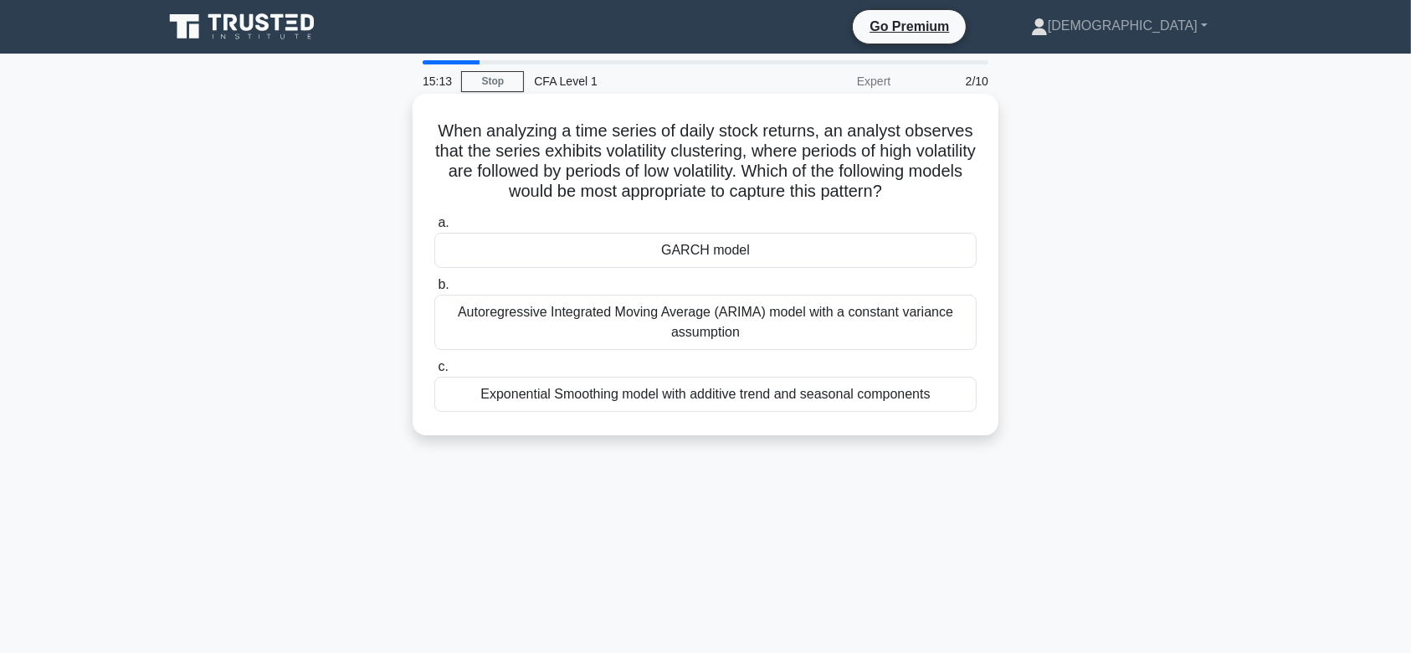
click at [681, 262] on div "GARCH model" at bounding box center [705, 250] width 542 height 35
click at [434, 229] on input "a. GARCH model" at bounding box center [434, 223] width 0 height 11
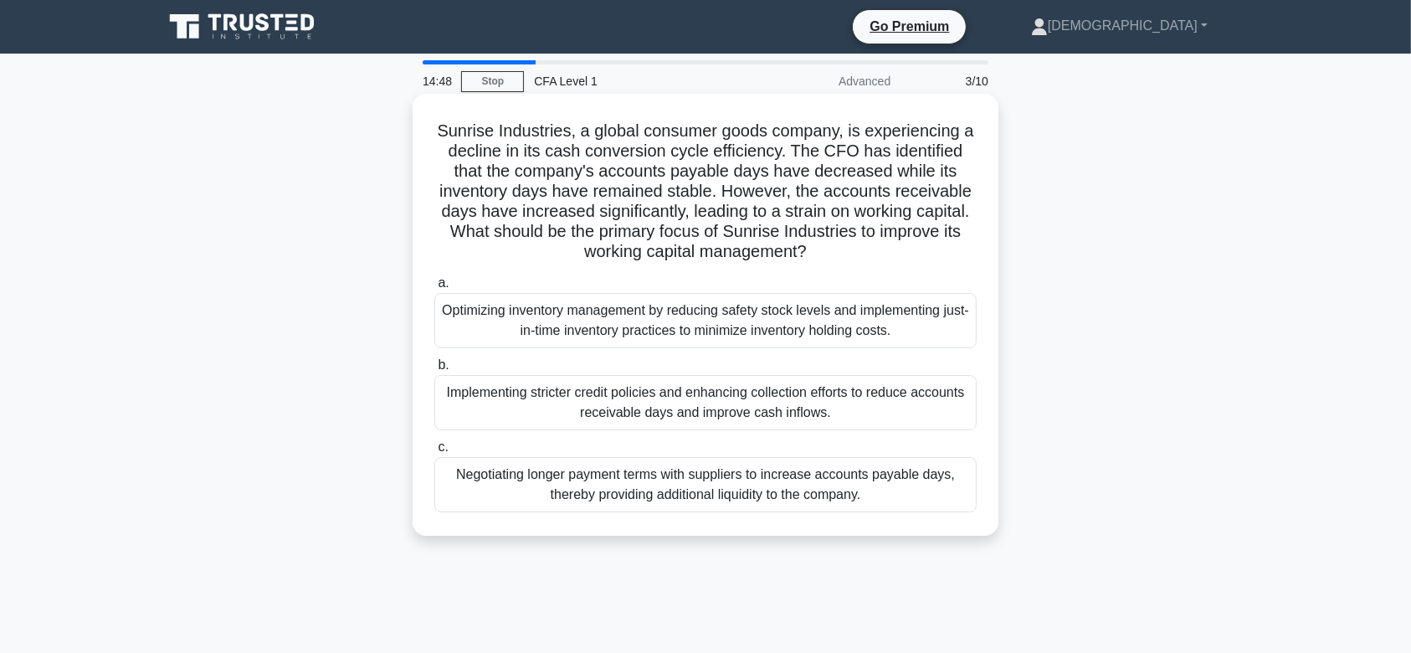
click at [761, 398] on div "Implementing stricter credit policies and enhancing collection efforts to reduc…" at bounding box center [705, 402] width 542 height 55
click at [434, 371] on input "b. Implementing stricter credit policies and enhancing collection efforts to re…" at bounding box center [434, 365] width 0 height 11
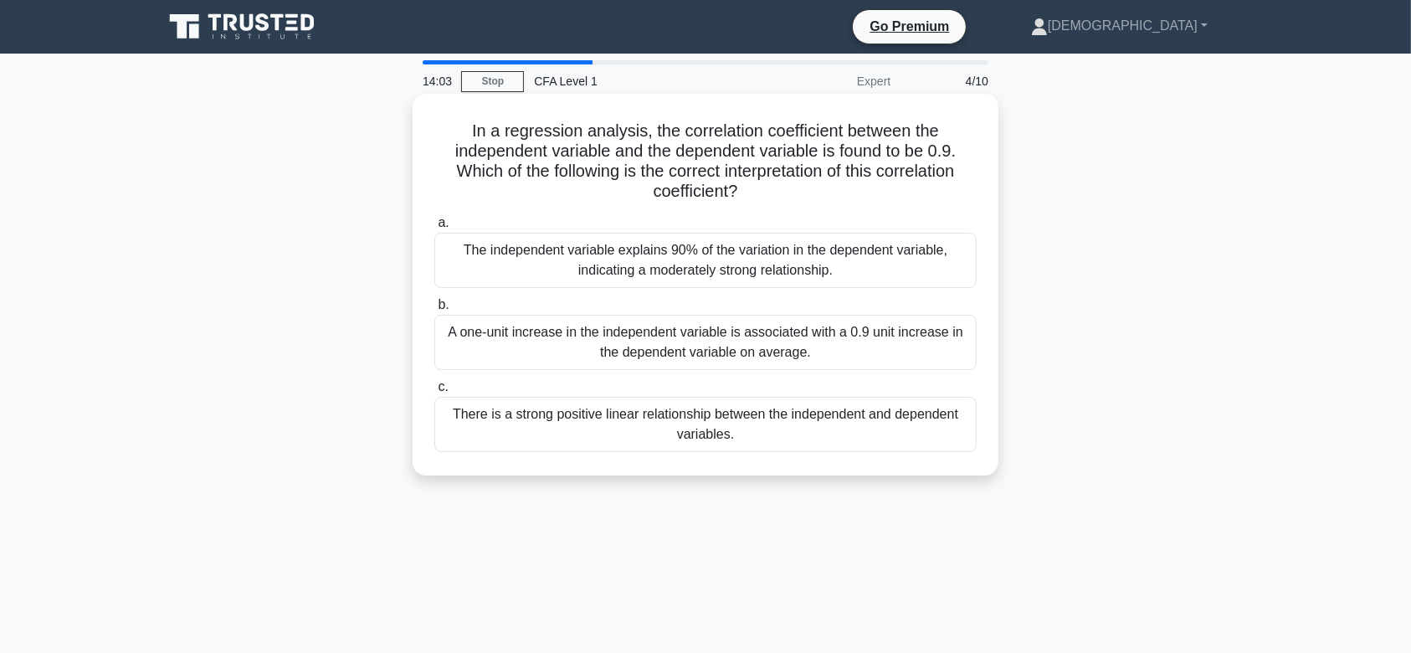
click at [720, 412] on div "There is a strong positive linear relationship between the independent and depe…" at bounding box center [705, 424] width 542 height 55
click at [434, 393] on input "c. There is a strong positive linear relationship between the independent and d…" at bounding box center [434, 387] width 0 height 11
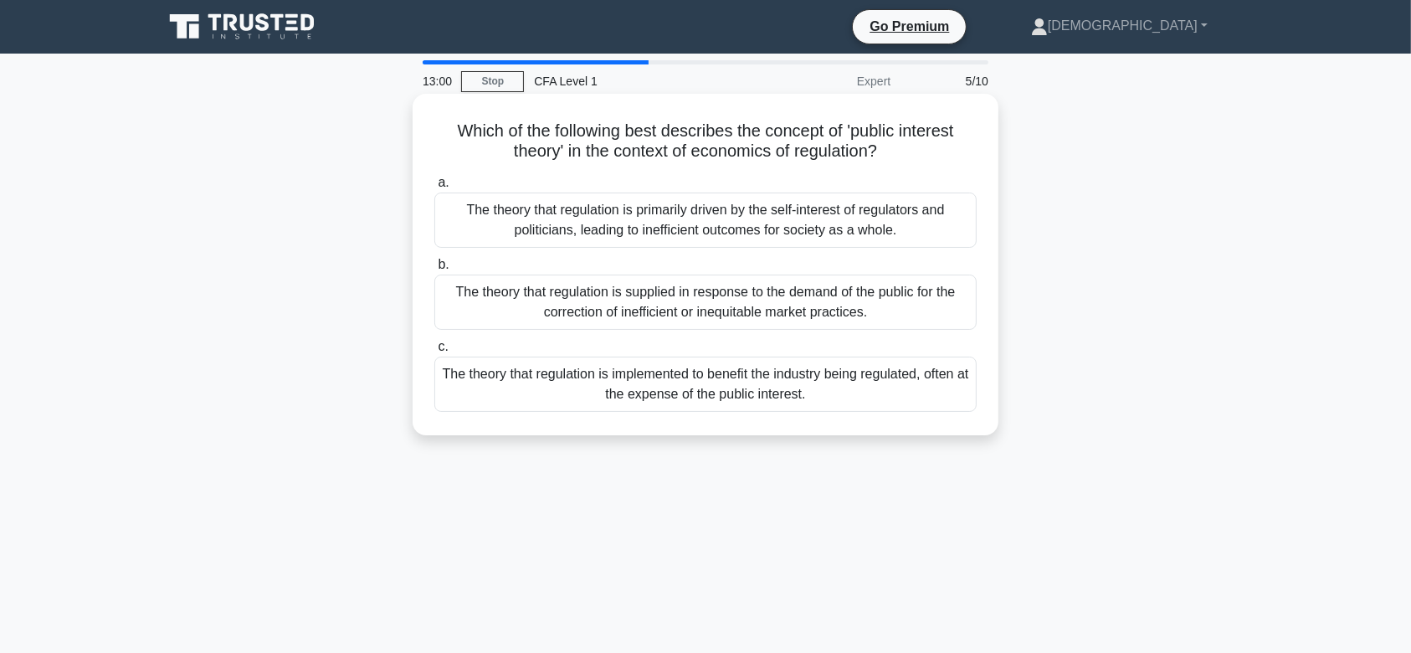
click at [673, 379] on div "The theory that regulation is implemented to benefit the industry being regulat…" at bounding box center [705, 384] width 542 height 55
click at [434, 352] on input "c. The theory that regulation is implemented to benefit the industry being regu…" at bounding box center [434, 347] width 0 height 11
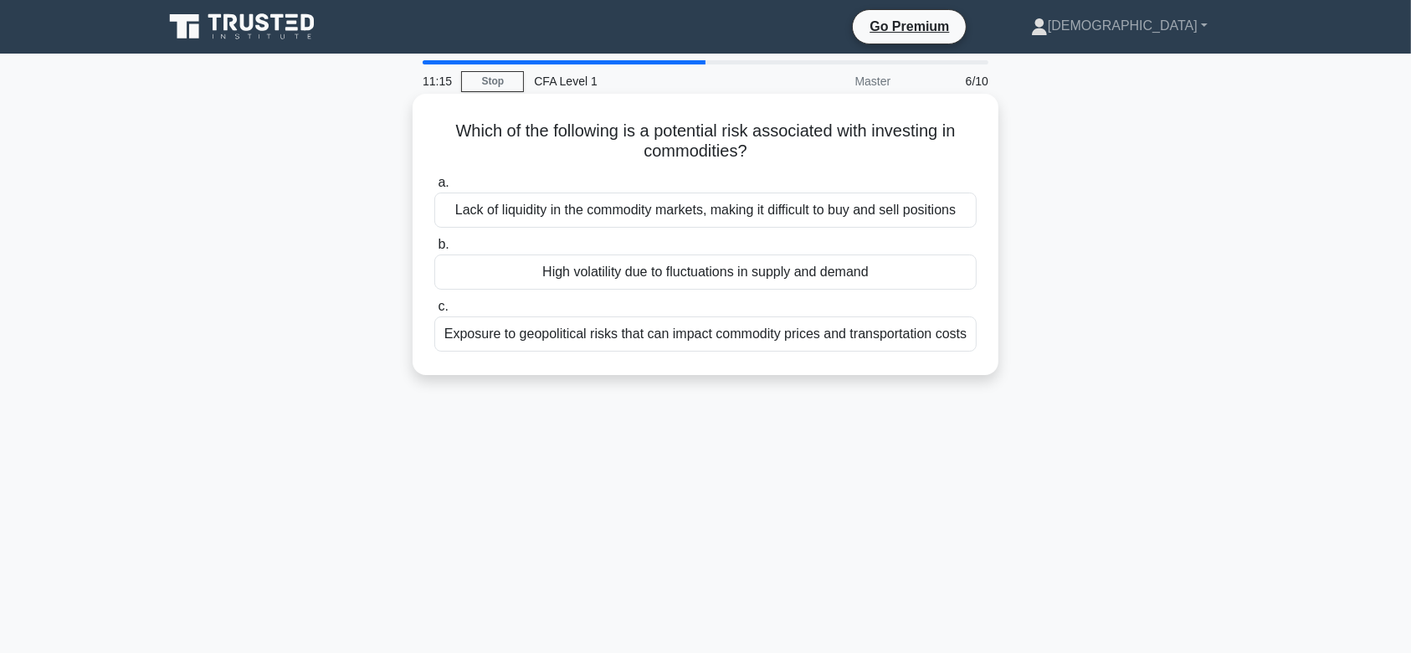
click at [727, 339] on div "Exposure to geopolitical risks that can impact commodity prices and transportat…" at bounding box center [705, 333] width 542 height 35
click at [434, 312] on input "c. Exposure to geopolitical risks that can impact commodity prices and transpor…" at bounding box center [434, 306] width 0 height 11
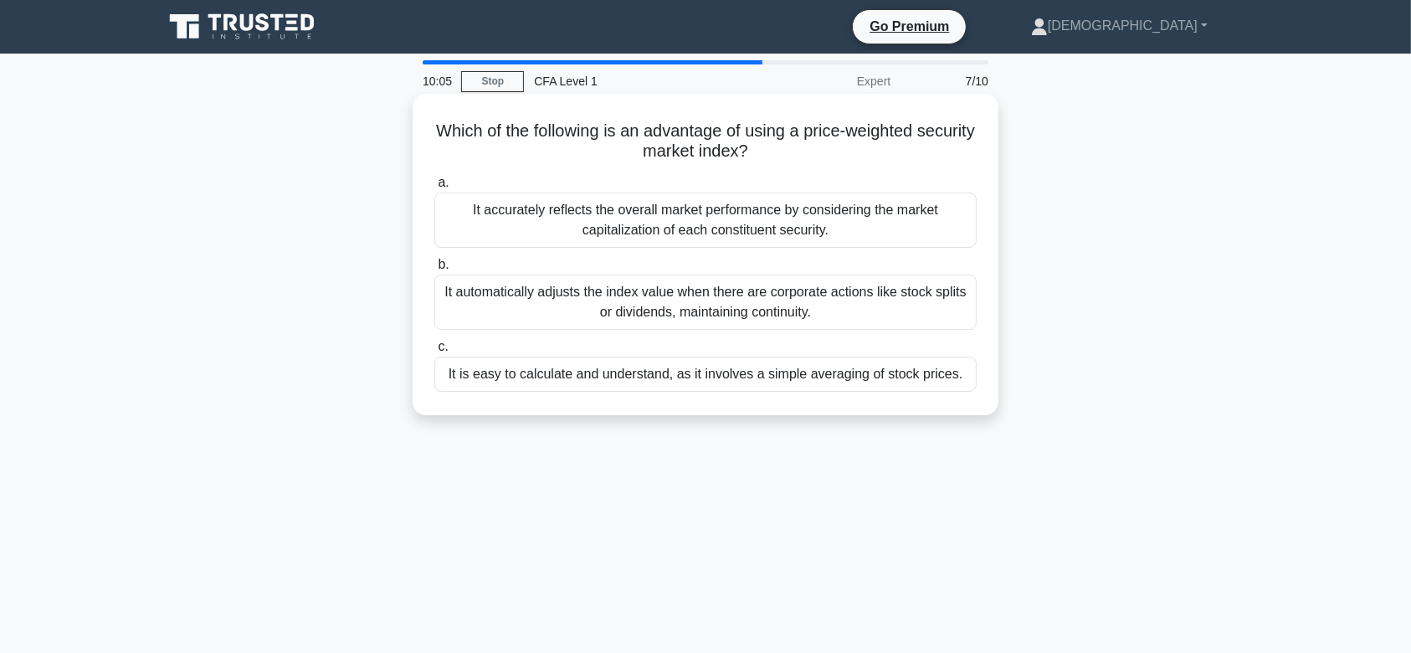
click at [679, 311] on div "It automatically adjusts the index value when there are corporate actions like …" at bounding box center [705, 302] width 542 height 55
click at [434, 270] on input "b. It automatically adjusts the index value when there are corporate actions li…" at bounding box center [434, 264] width 0 height 11
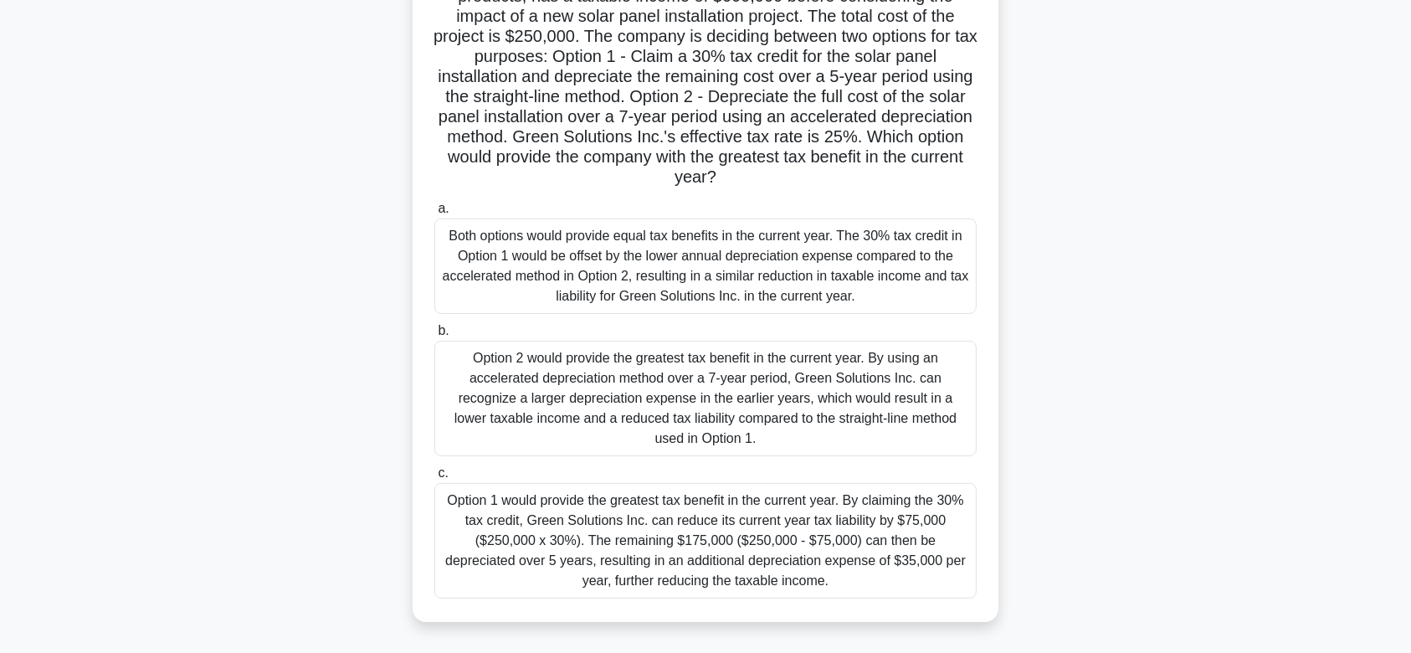
scroll to position [167, 0]
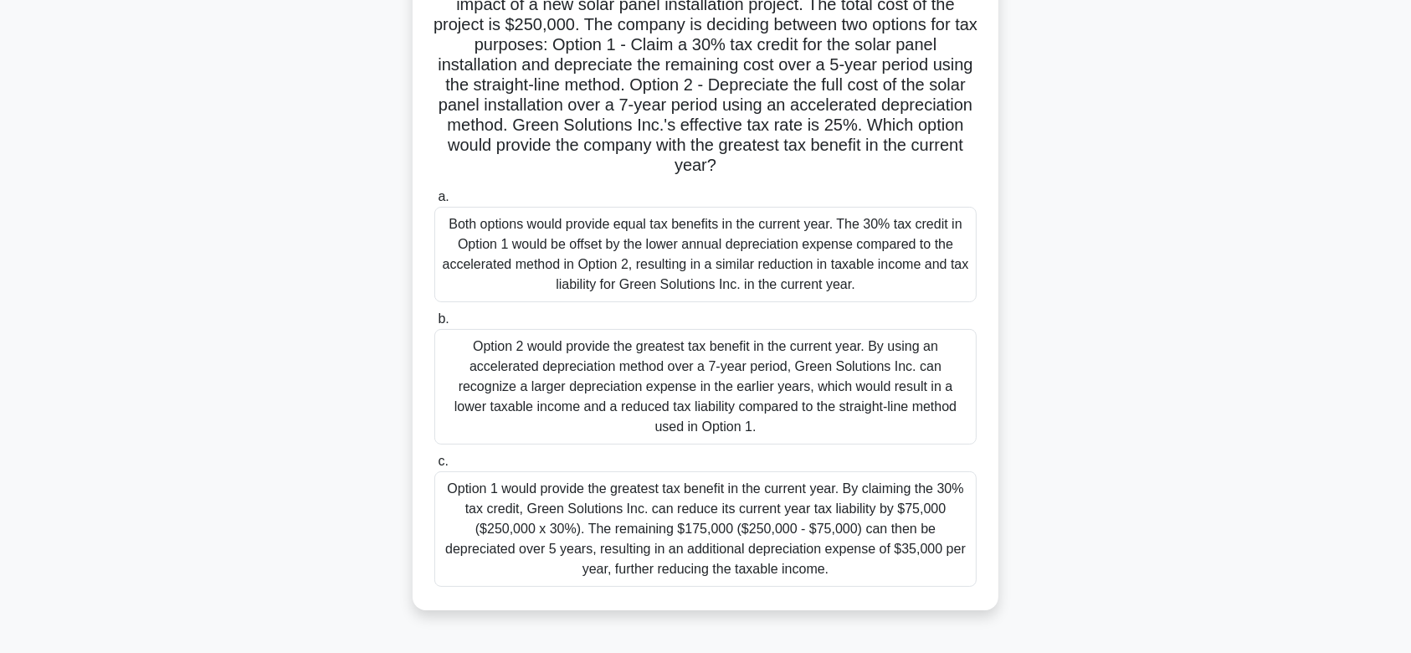
click at [636, 511] on div "Option 1 would provide the greatest tax benefit in the current year. By claimin…" at bounding box center [705, 529] width 542 height 116
click at [434, 467] on input "c. Option 1 would provide the greatest tax benefit in the current year. By clai…" at bounding box center [434, 461] width 0 height 11
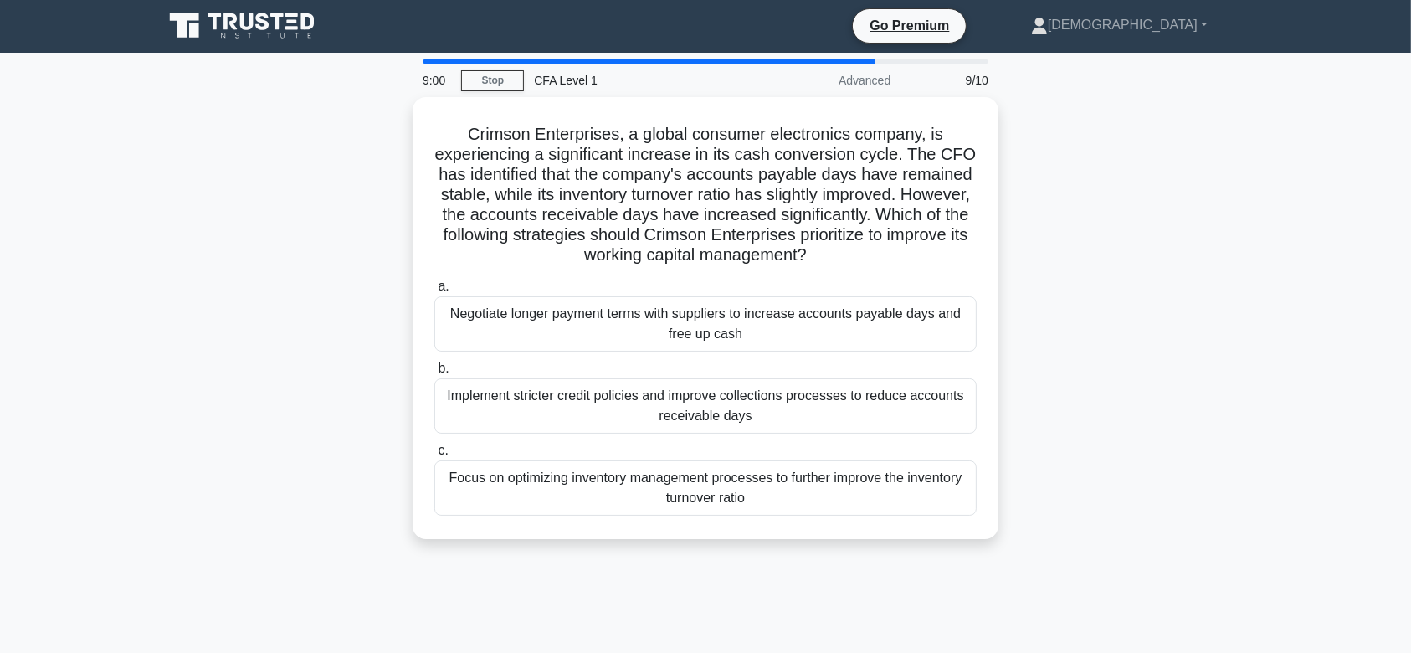
scroll to position [0, 0]
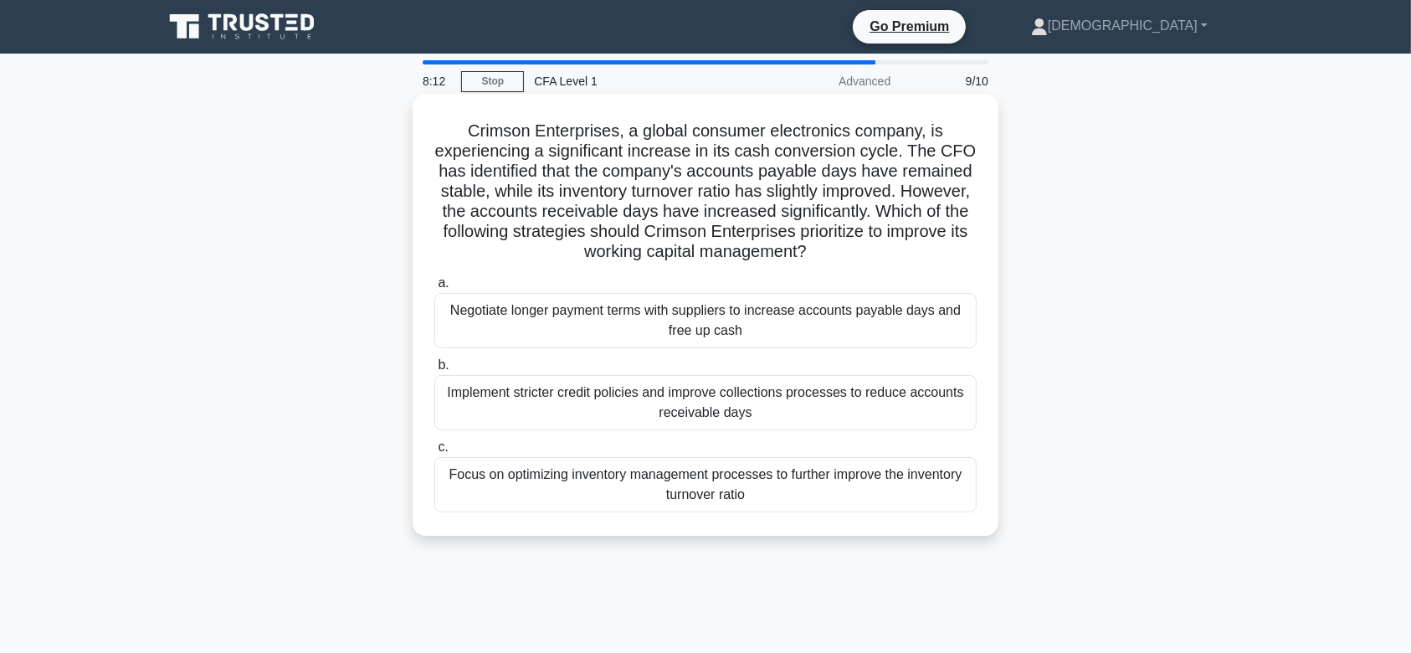
click at [593, 401] on div "Implement stricter credit policies and improve collections processes to reduce …" at bounding box center [705, 402] width 542 height 55
click at [434, 371] on input "b. Implement stricter credit policies and improve collections processes to redu…" at bounding box center [434, 365] width 0 height 11
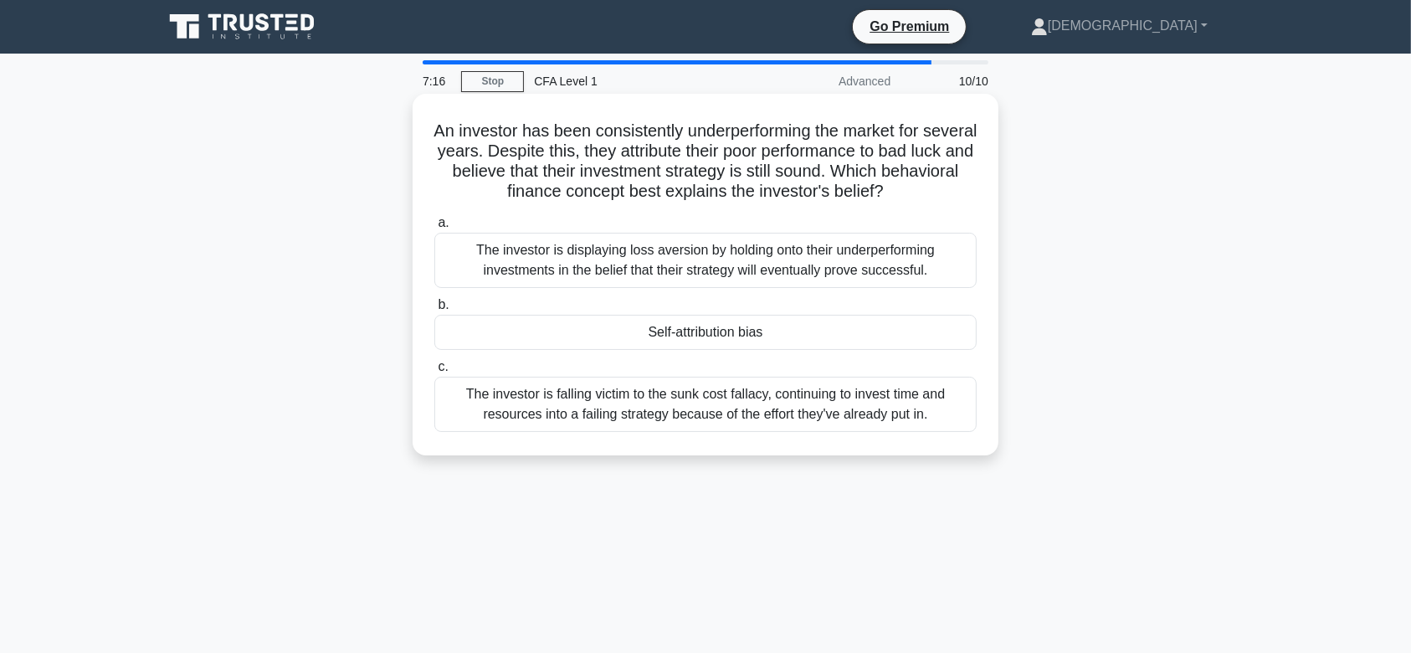
click at [646, 250] on div "The investor is displaying loss aversion by holding onto their underperforming …" at bounding box center [705, 260] width 542 height 55
click at [434, 229] on input "a. The investor is displaying loss aversion by holding onto their underperformi…" at bounding box center [434, 223] width 0 height 11
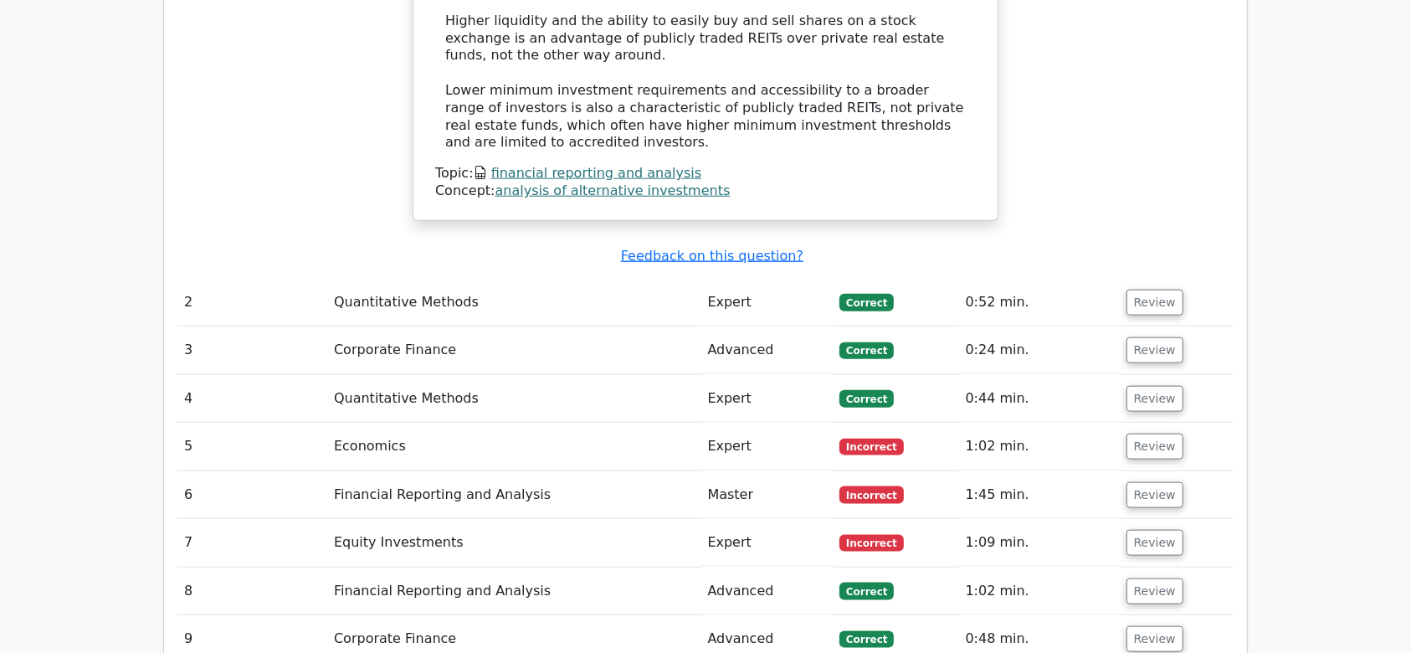
scroll to position [1954, 0]
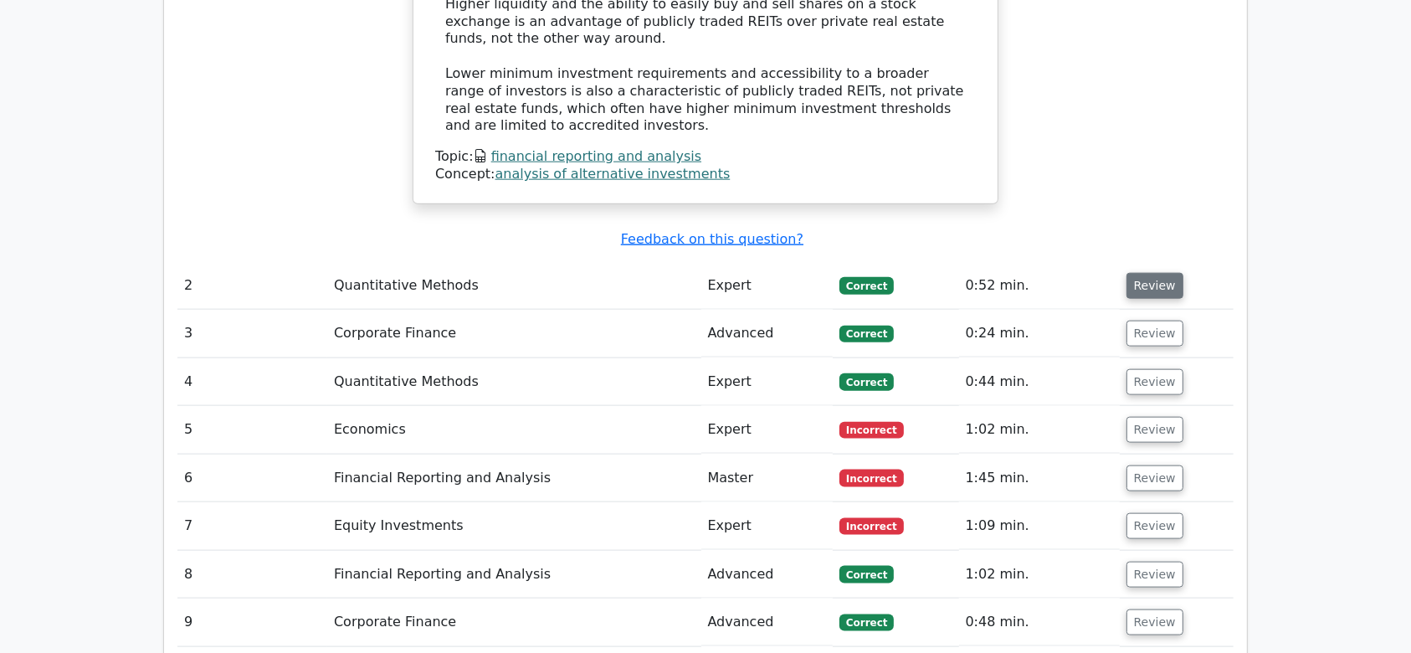
click at [1159, 273] on button "Review" at bounding box center [1155, 286] width 57 height 26
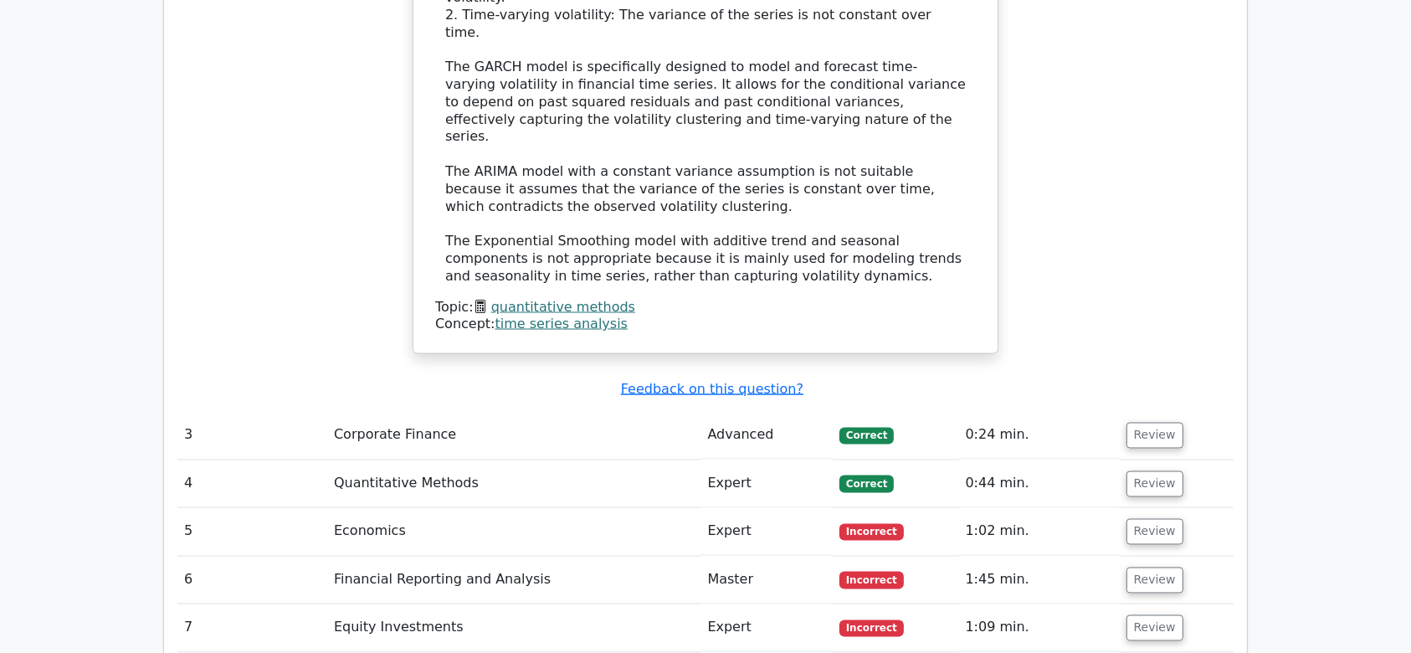
scroll to position [2765, 0]
click at [1172, 421] on button "Review" at bounding box center [1155, 434] width 57 height 26
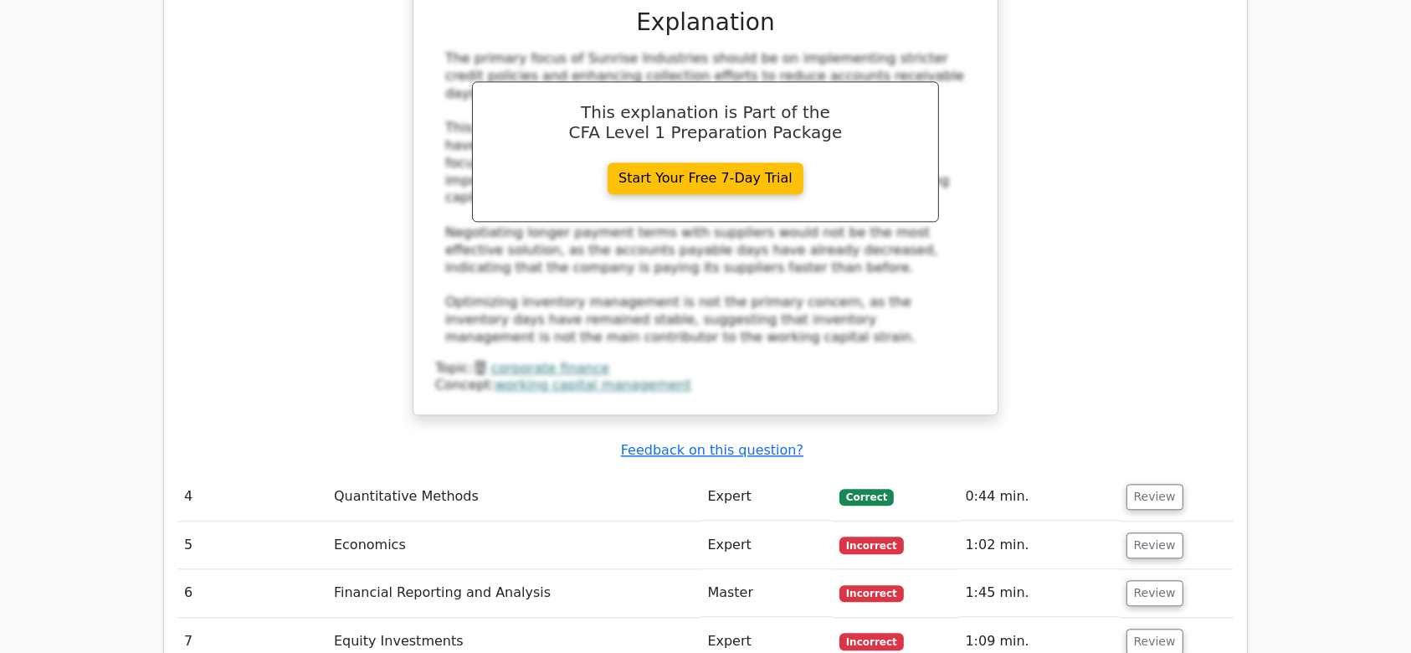
scroll to position [3671, 0]
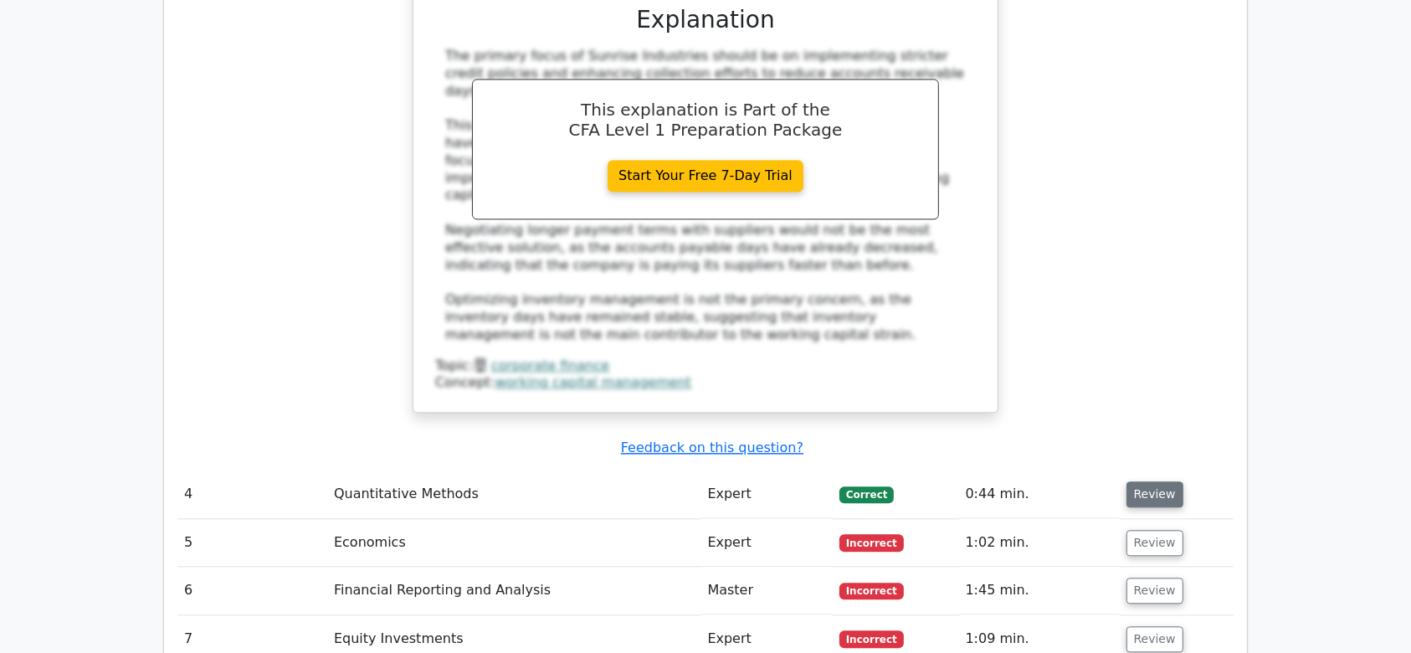
click at [1158, 481] on button "Review" at bounding box center [1155, 494] width 57 height 26
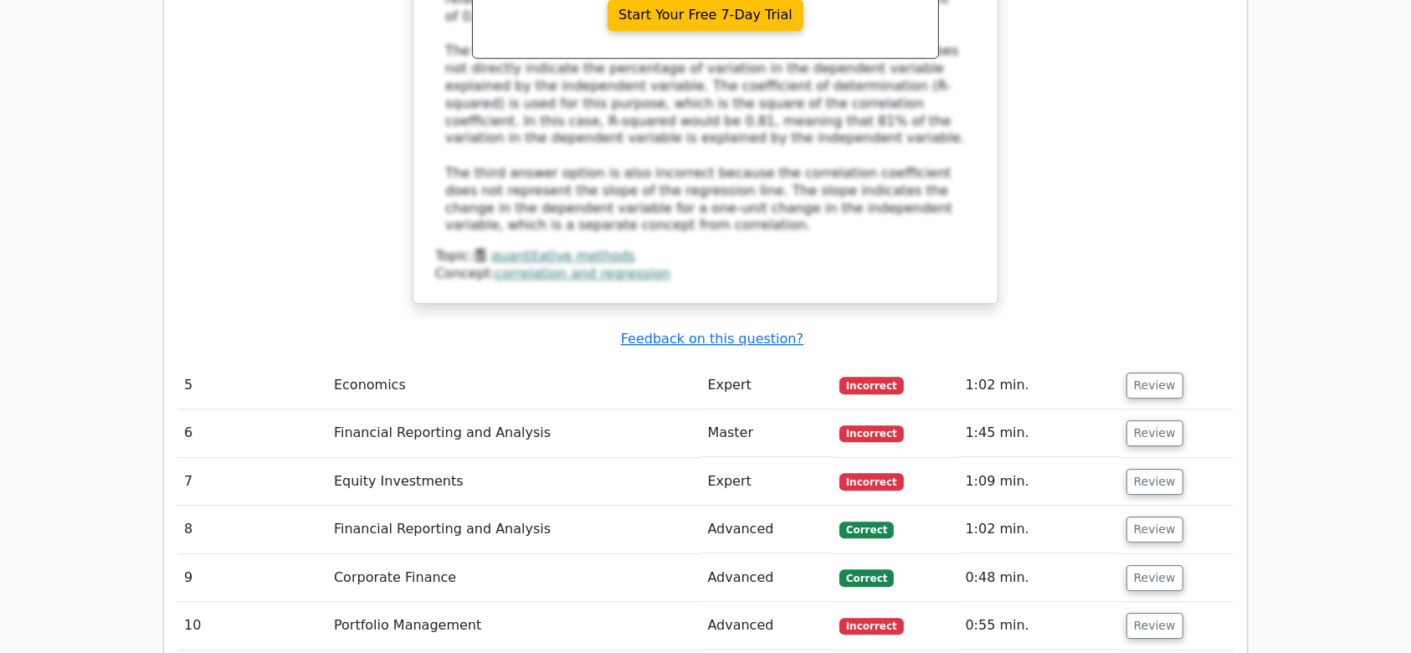
scroll to position [4716, 0]
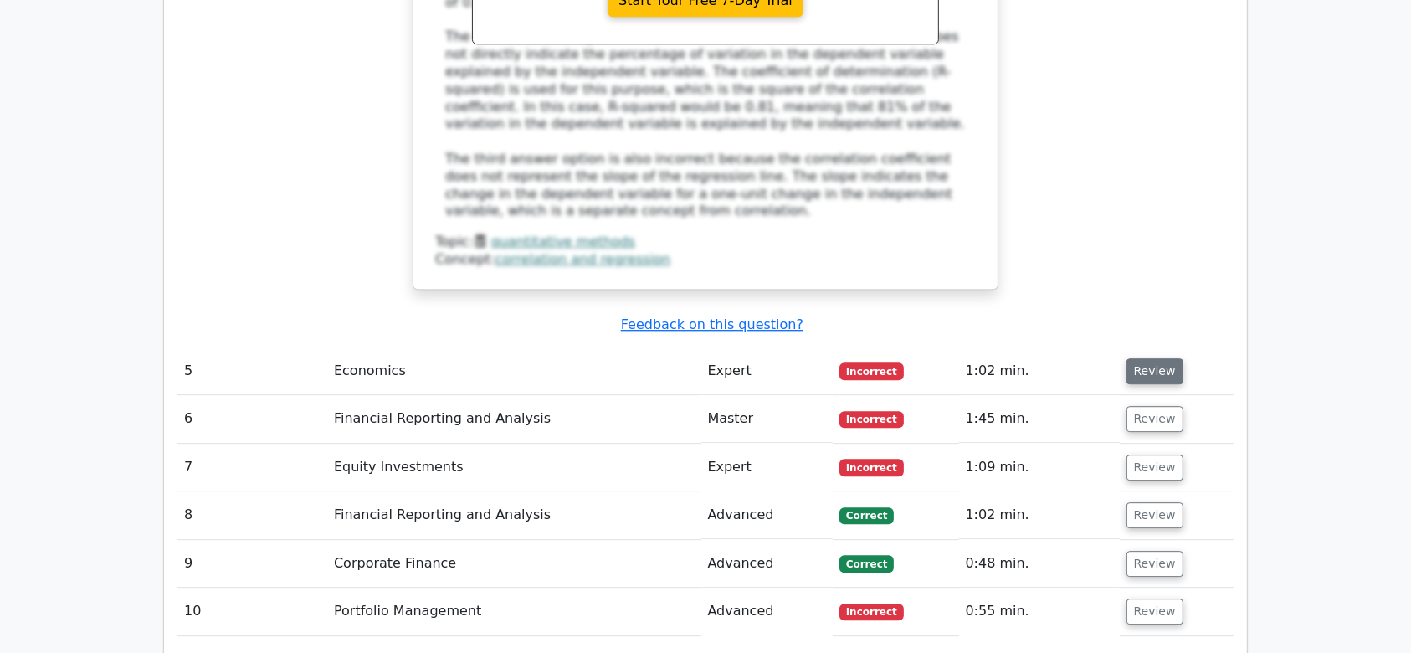
click at [1146, 358] on button "Review" at bounding box center [1155, 371] width 57 height 26
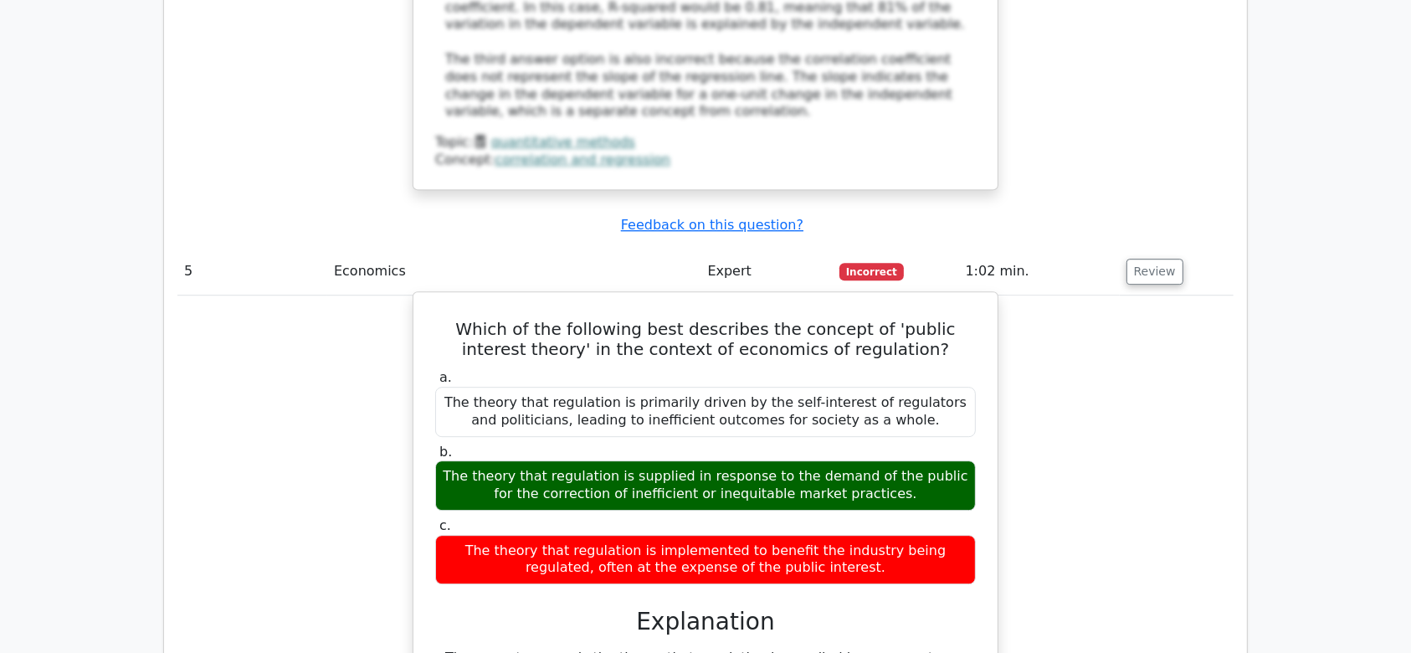
scroll to position [4815, 0]
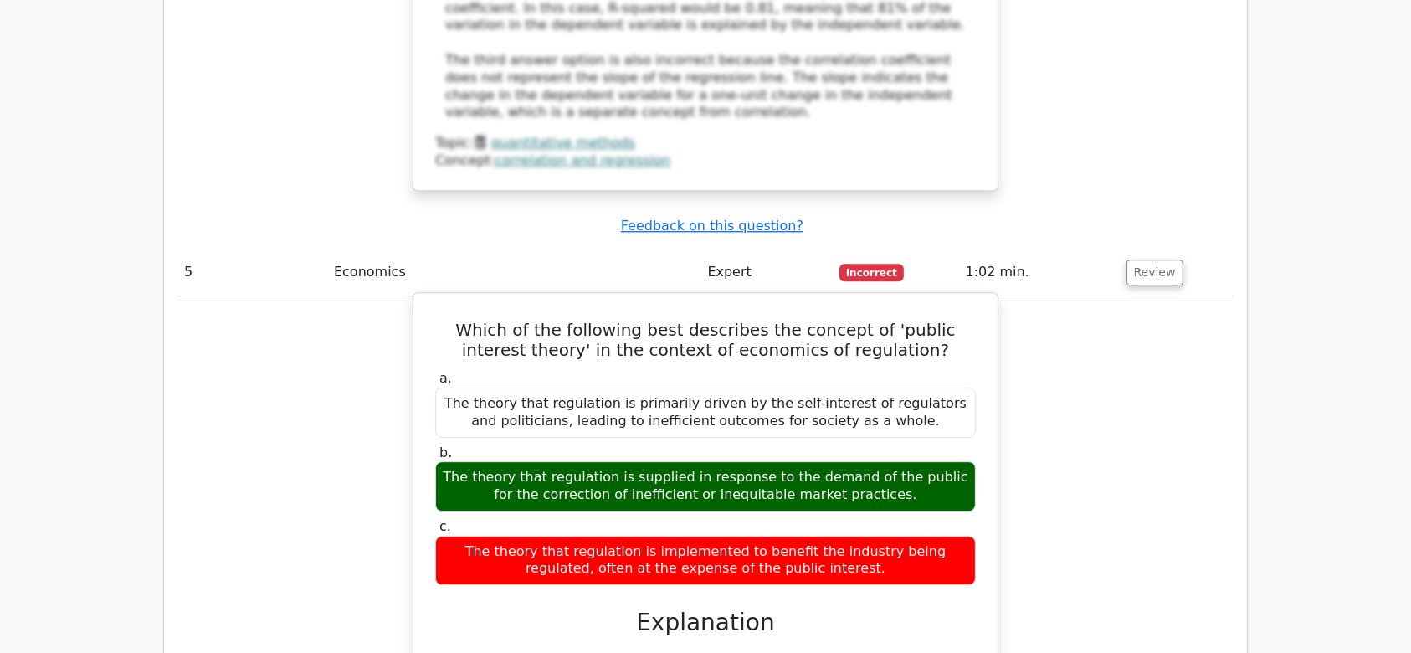
drag, startPoint x: 439, startPoint y: 465, endPoint x: 825, endPoint y: 506, distance: 388.0
copy div "This is the definition of public interest theory in the context of economics of…"
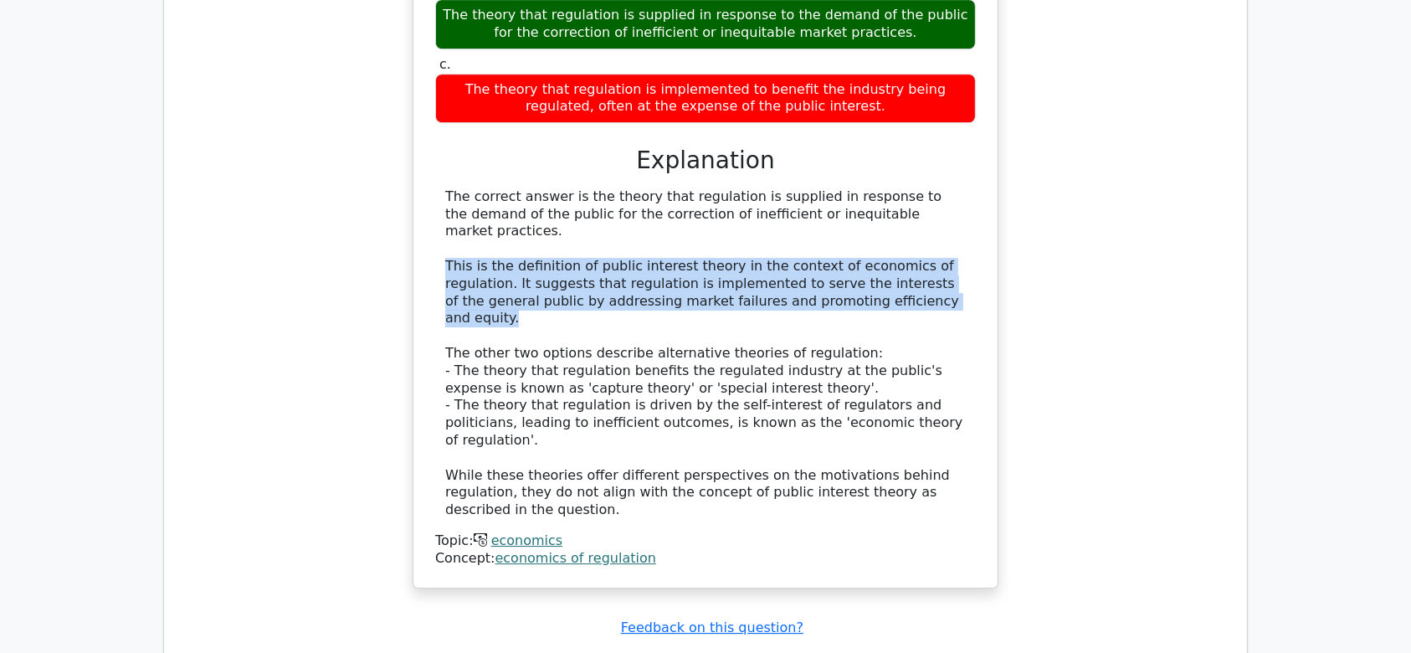
scroll to position [5277, 0]
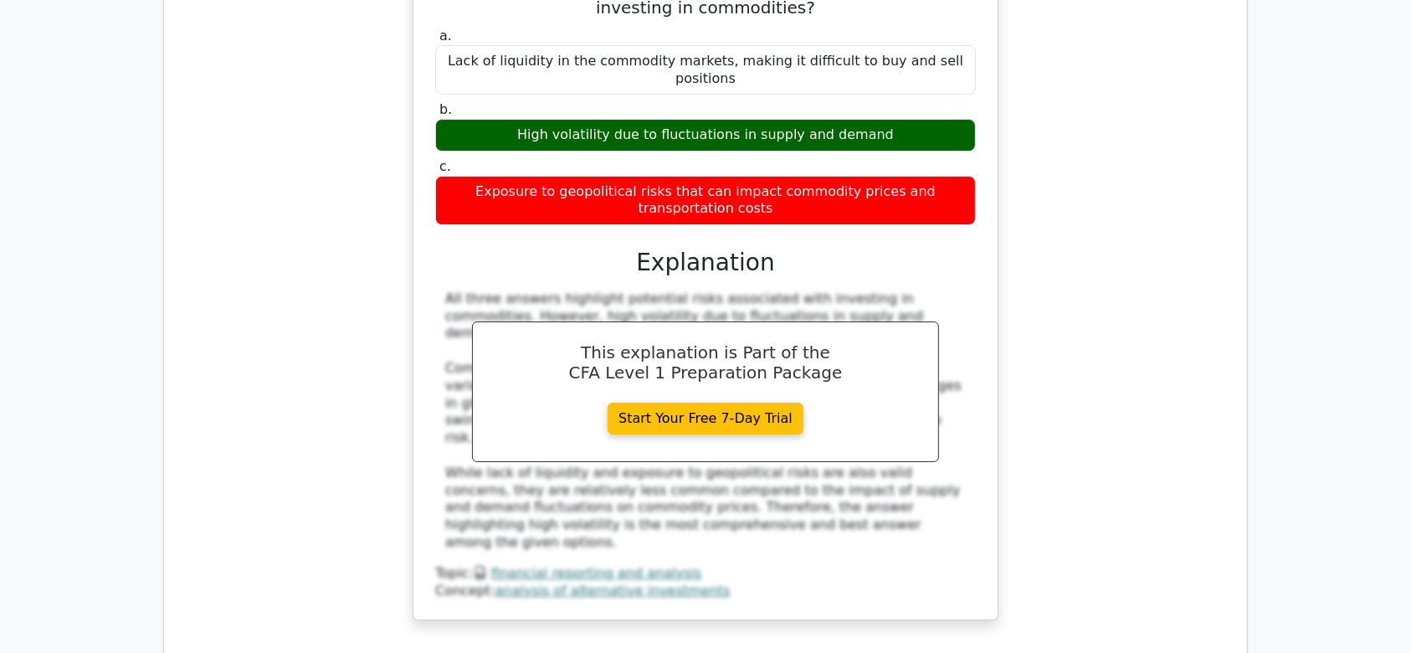
scroll to position [6023, 0]
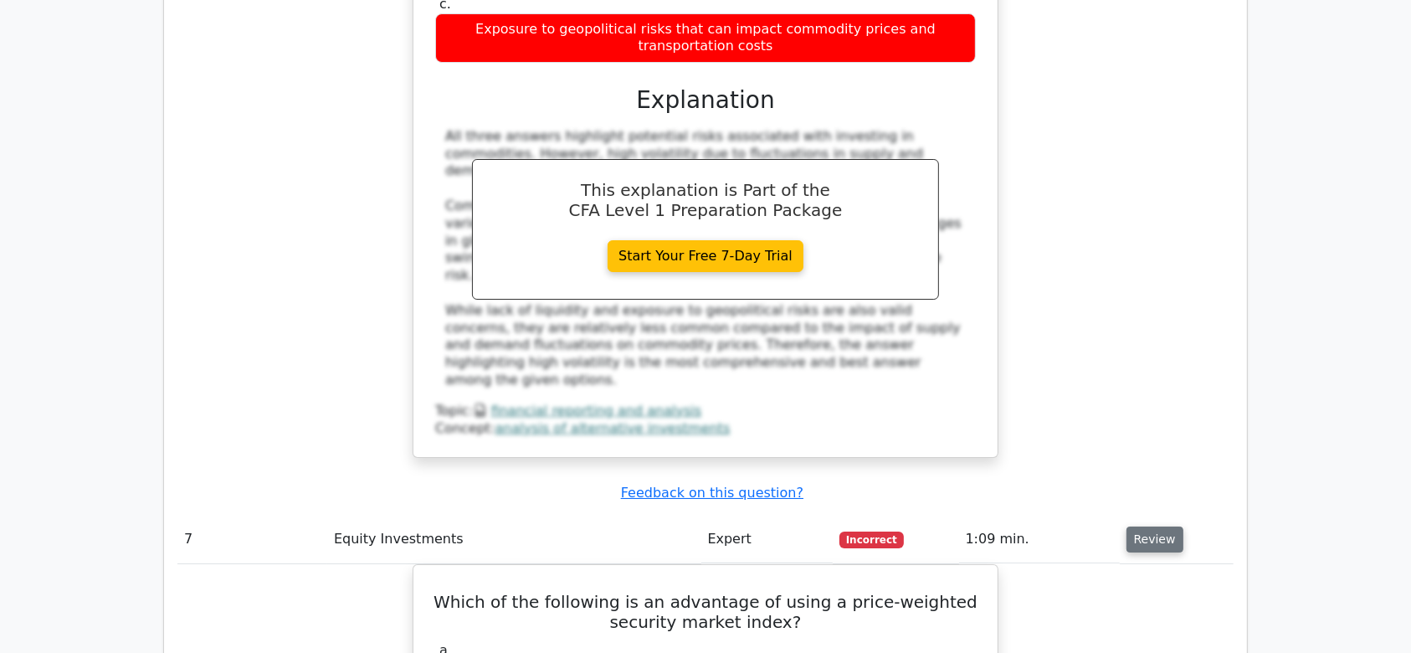
scroll to position [6188, 0]
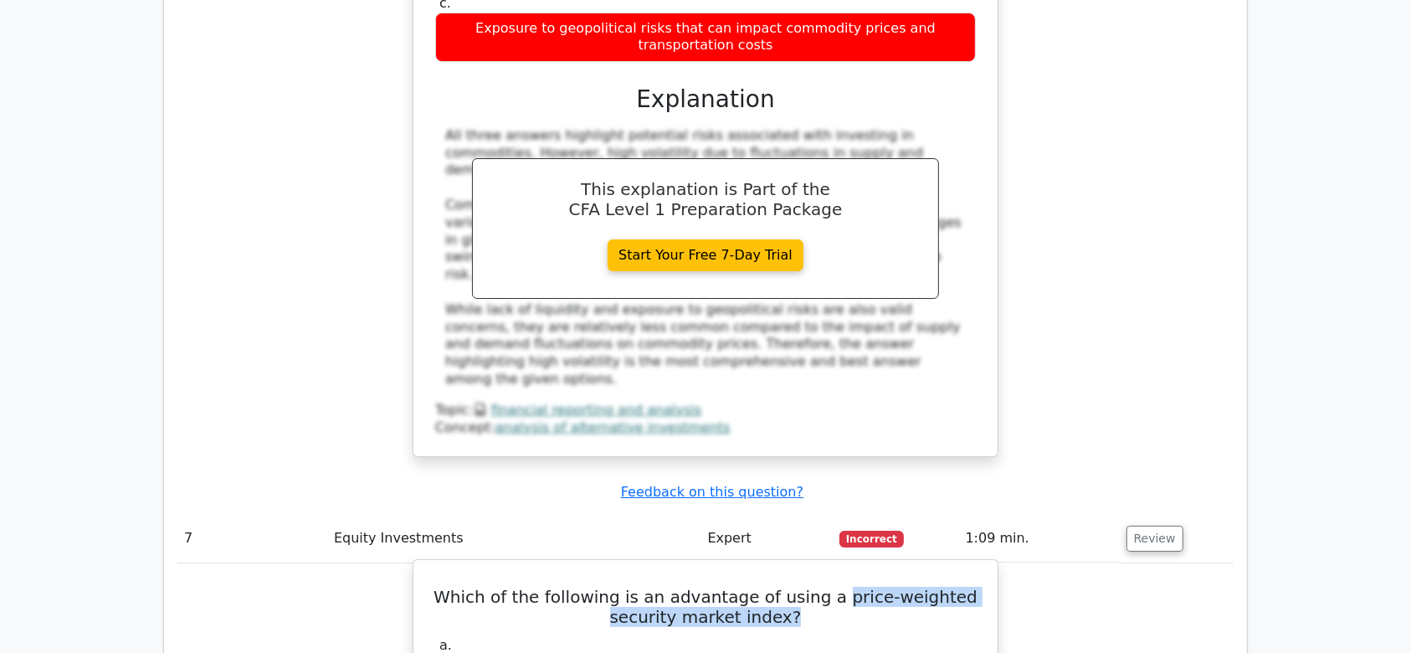
drag, startPoint x: 837, startPoint y: 243, endPoint x: 787, endPoint y: 258, distance: 52.4
click at [787, 587] on h5 "Which of the following is an advantage of using a price-weighted security marke…" at bounding box center [706, 607] width 544 height 40
copy h5 "price-weighted security market index?"
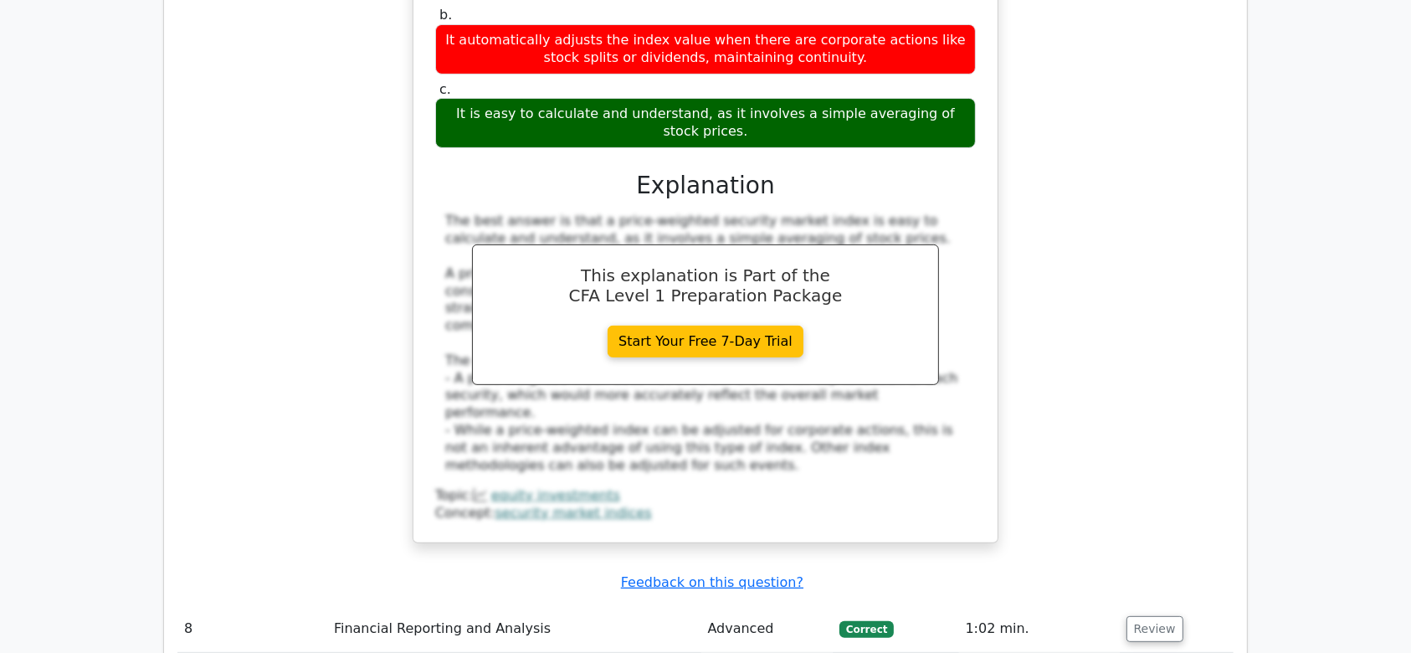
scroll to position [6898, 0]
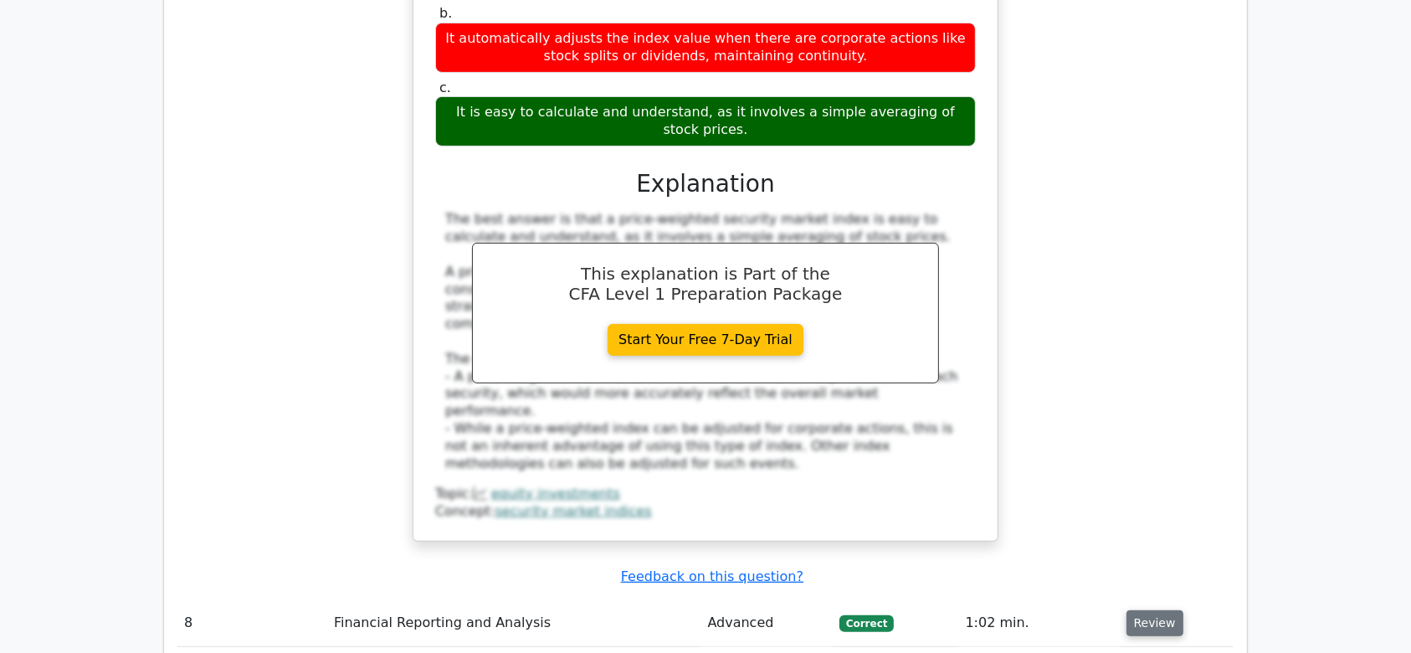
click at [1149, 610] on button "Review" at bounding box center [1155, 623] width 57 height 26
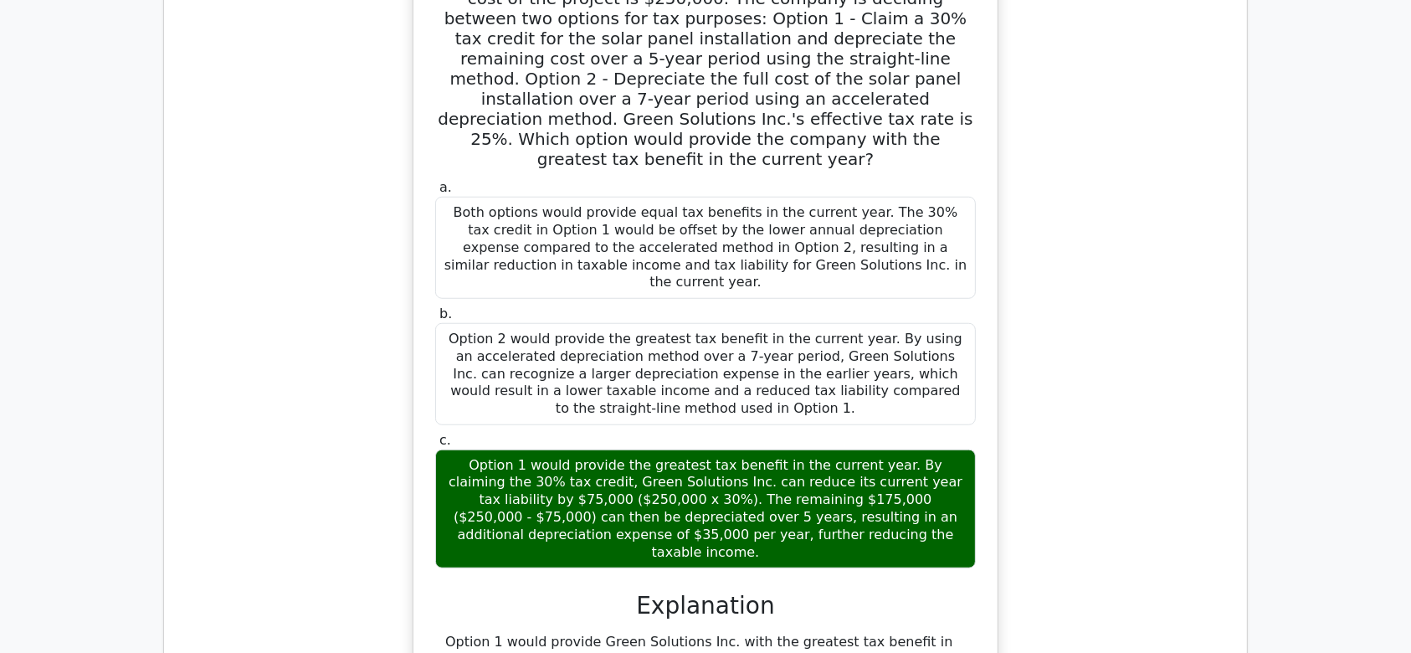
scroll to position [7714, 0]
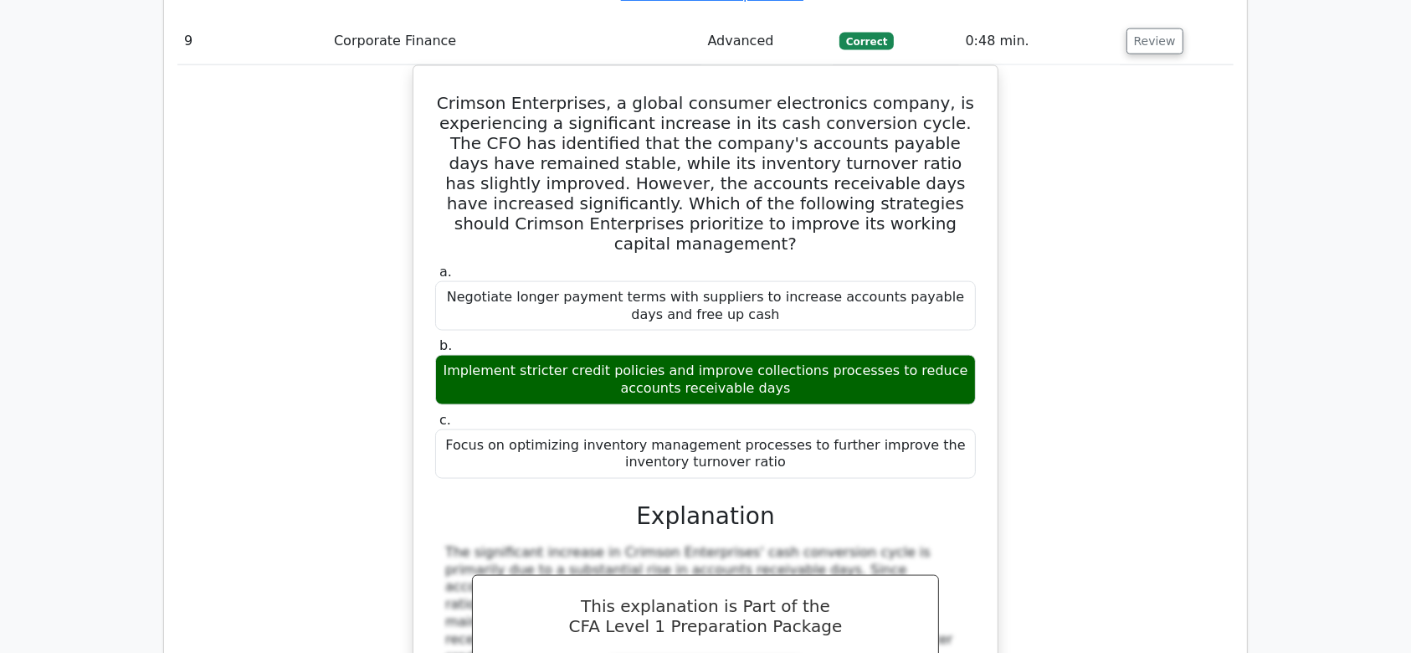
scroll to position [8719, 0]
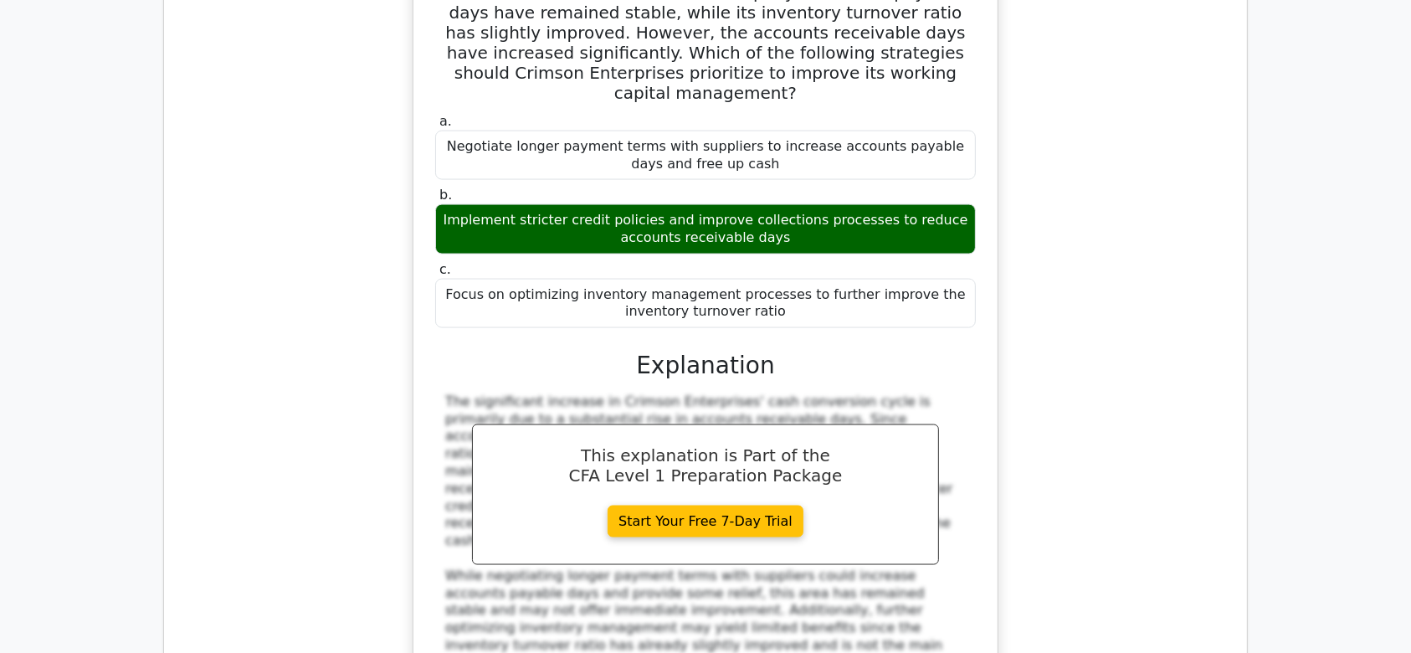
scroll to position [8872, 0]
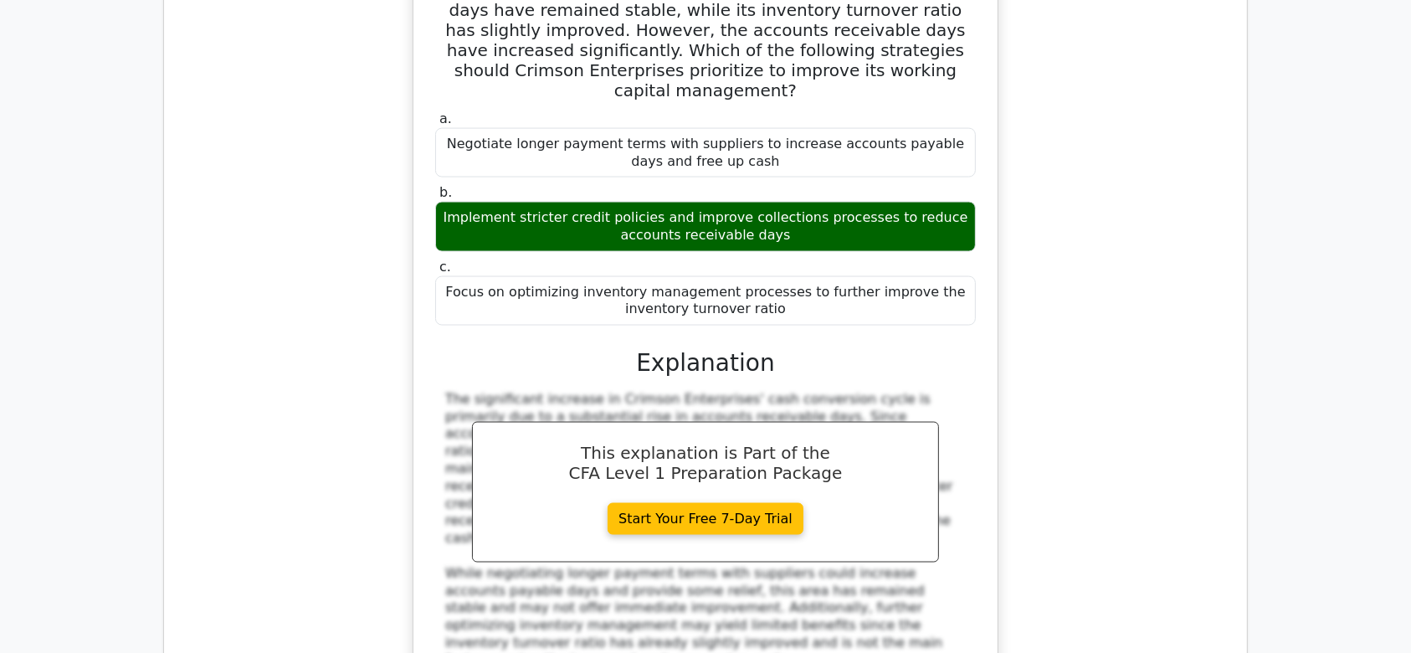
drag, startPoint x: 454, startPoint y: 346, endPoint x: 944, endPoint y: 411, distance: 494.0
copy h5 "An investor has been consistently underperforming the market for several years.…"
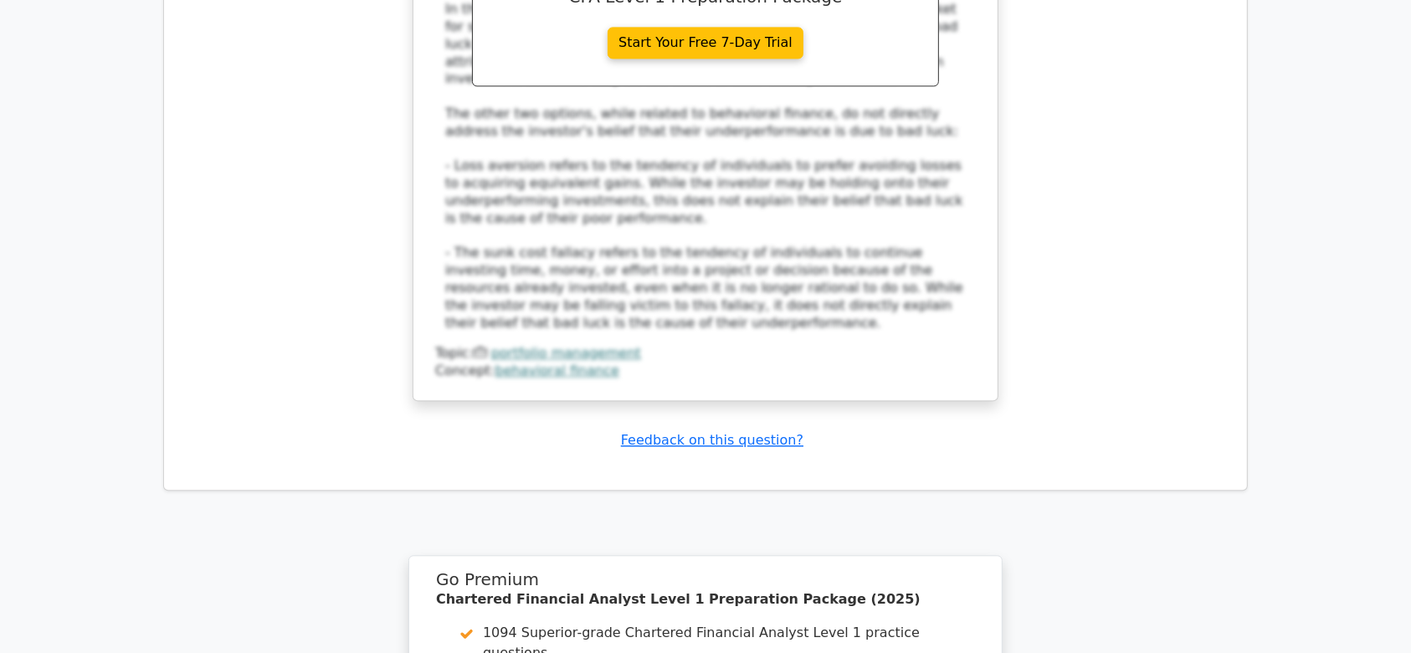
scroll to position [10217, 0]
